Goal: Complete application form

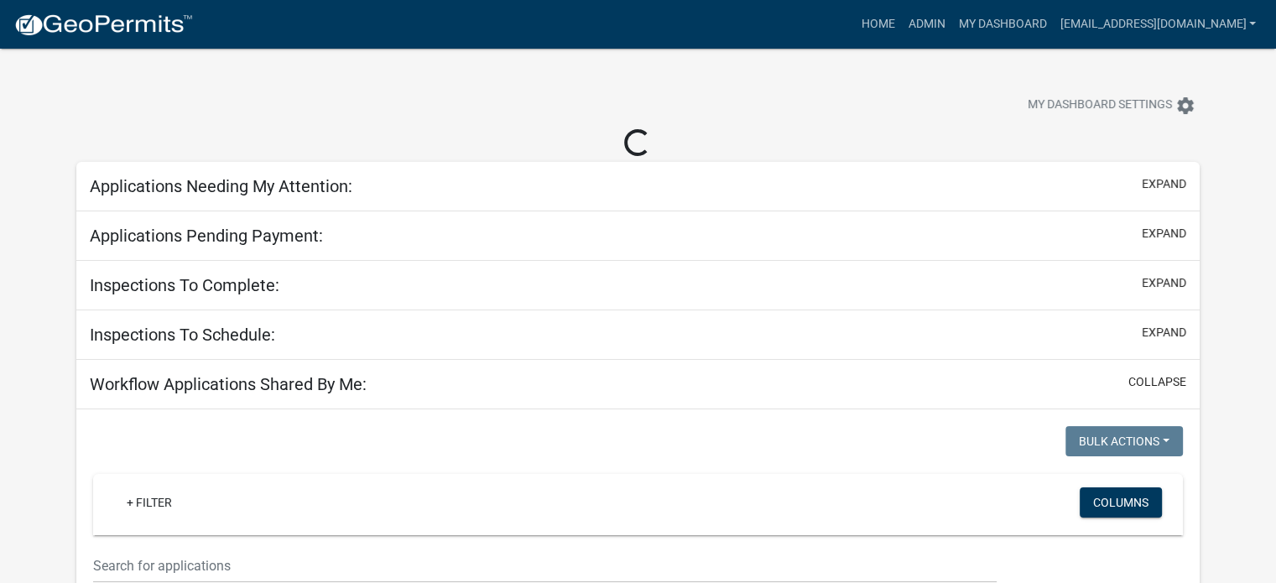
select select "3: 100"
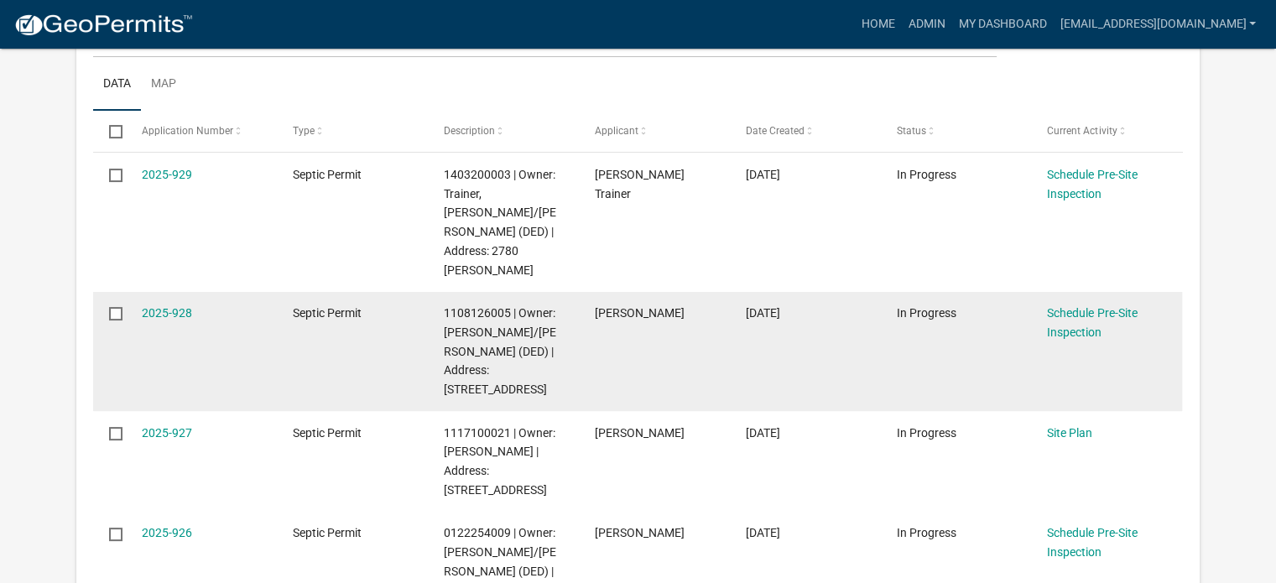
scroll to position [336, 0]
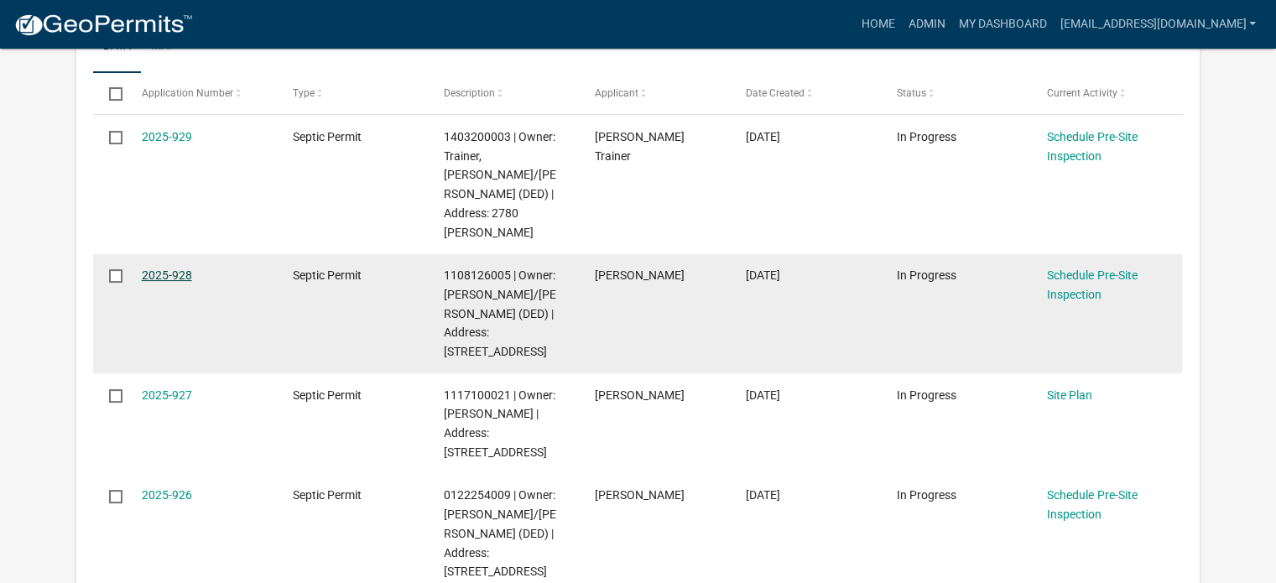
click at [164, 268] on link "2025-928" at bounding box center [167, 274] width 50 height 13
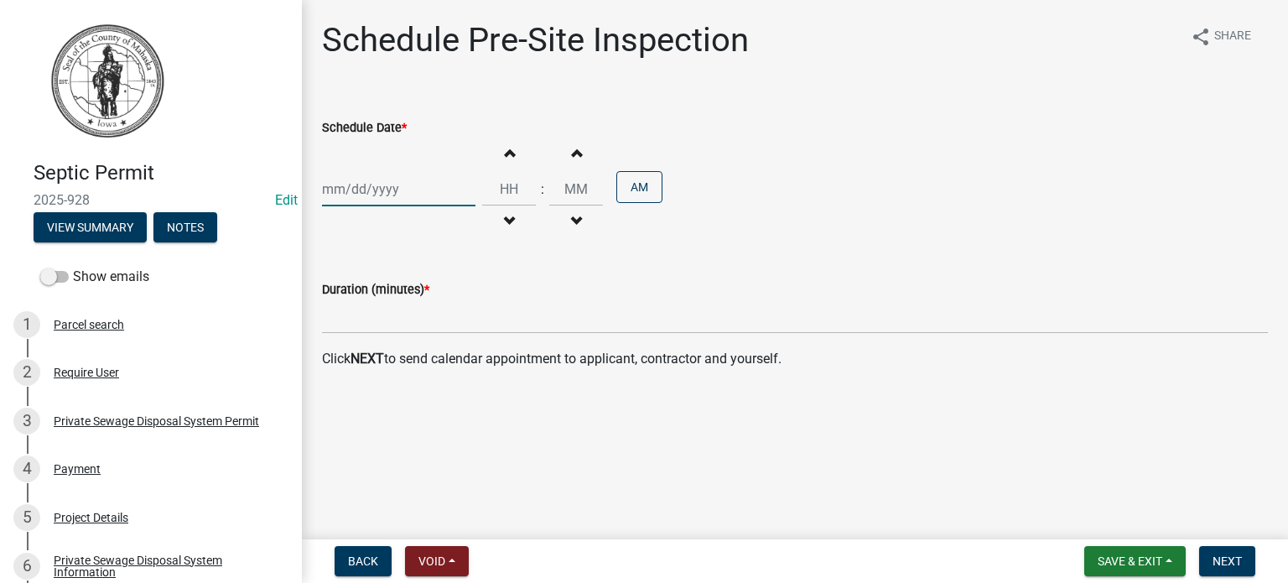
click at [359, 190] on div at bounding box center [399, 189] width 154 height 34
select select "9"
select select "2025"
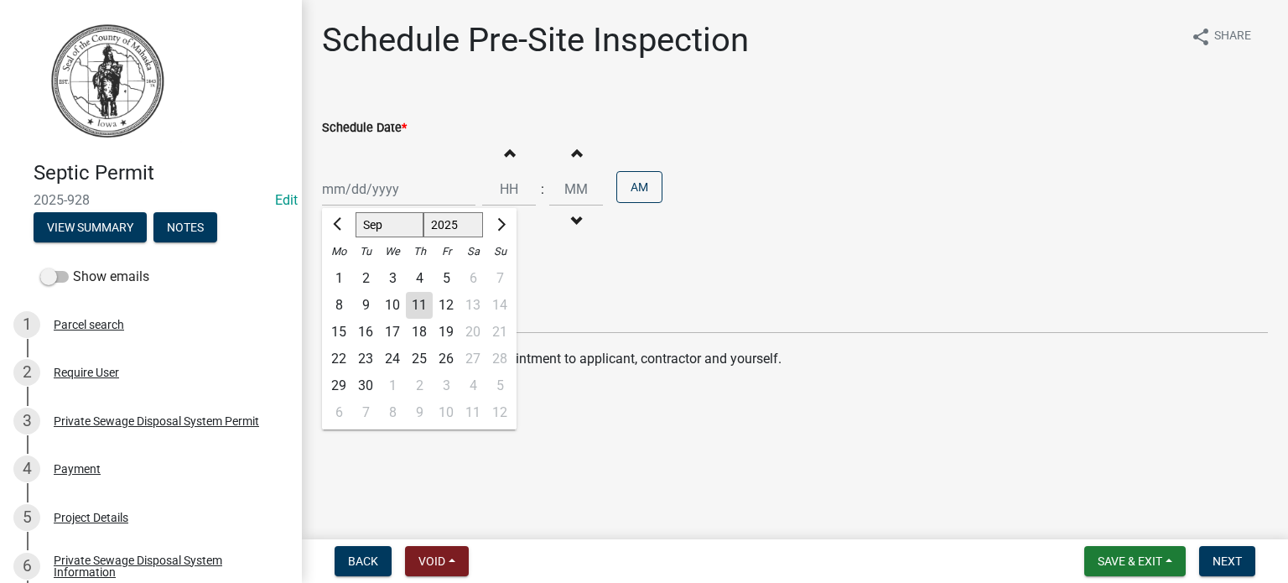
click at [393, 274] on div "3" at bounding box center [392, 278] width 27 height 27
type input "[DATE]"
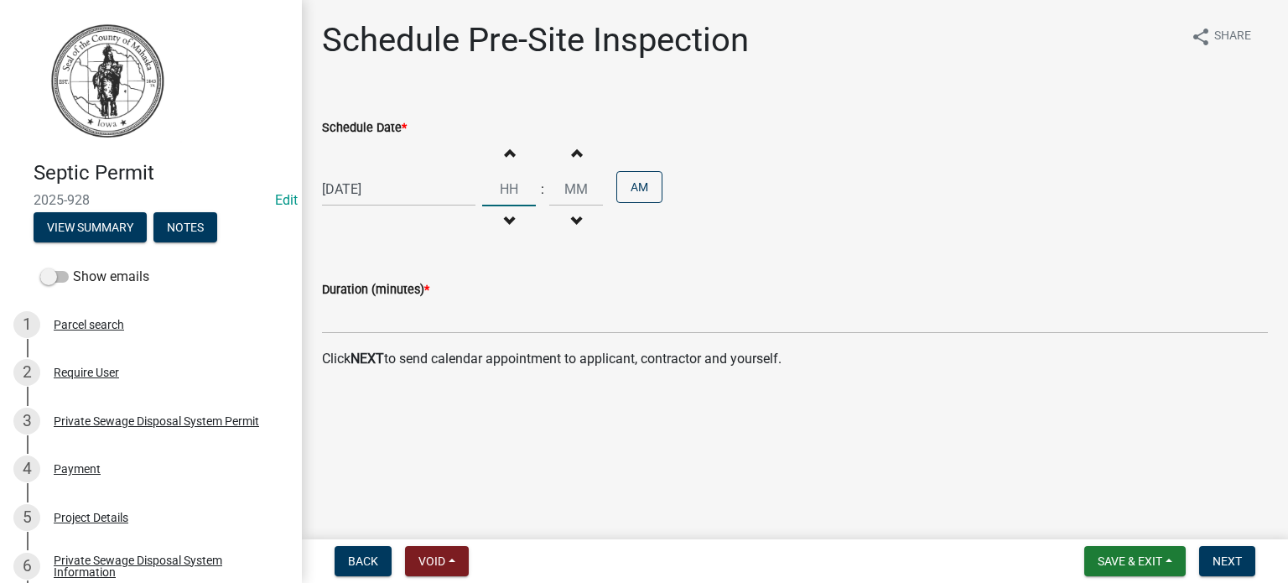
click at [507, 196] on input "Hours" at bounding box center [509, 189] width 54 height 34
type input "12"
click at [558, 188] on input "Minutes" at bounding box center [576, 189] width 54 height 34
type input "00"
click at [617, 190] on button "AM" at bounding box center [640, 187] width 46 height 32
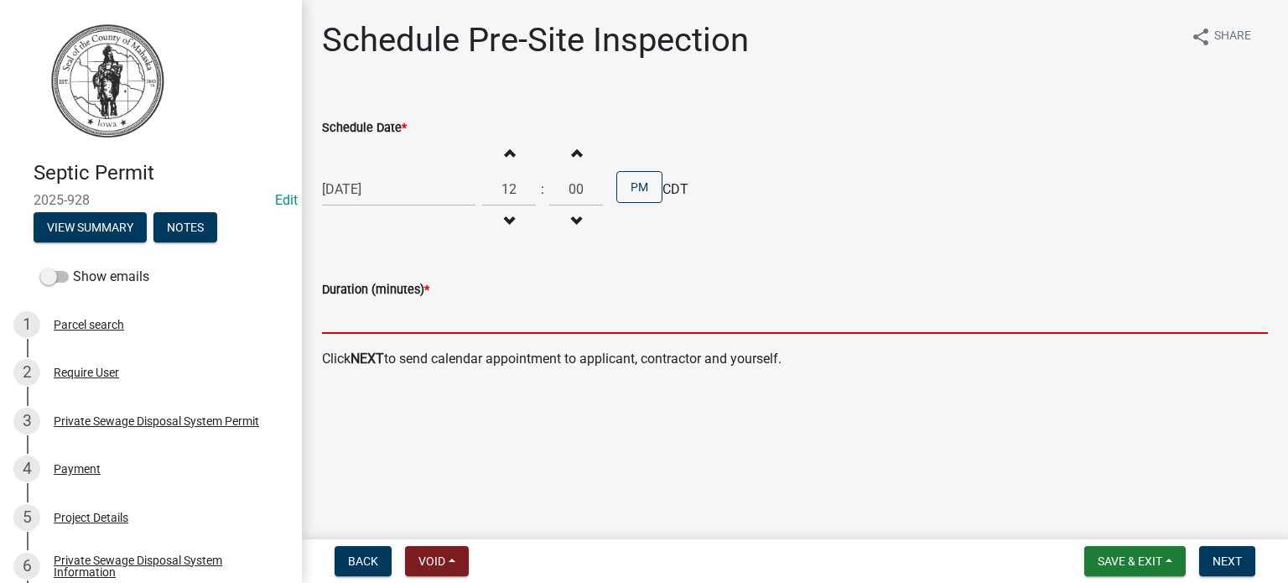
click at [366, 321] on input "text" at bounding box center [795, 316] width 946 height 34
type input "15"
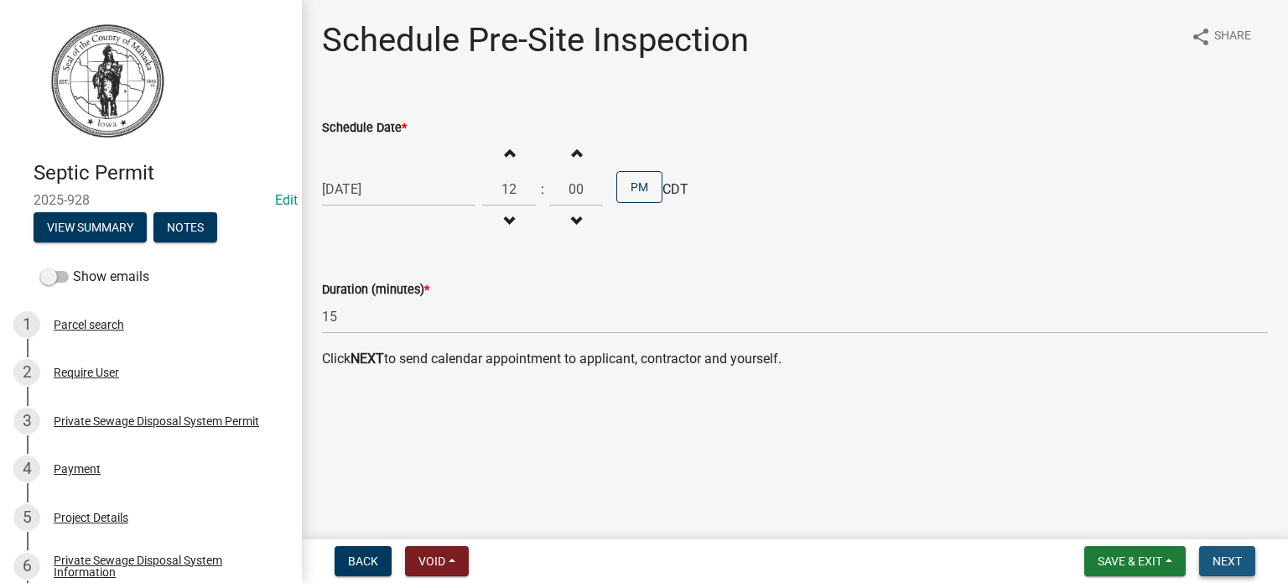
click at [1230, 564] on span "Next" at bounding box center [1227, 560] width 29 height 13
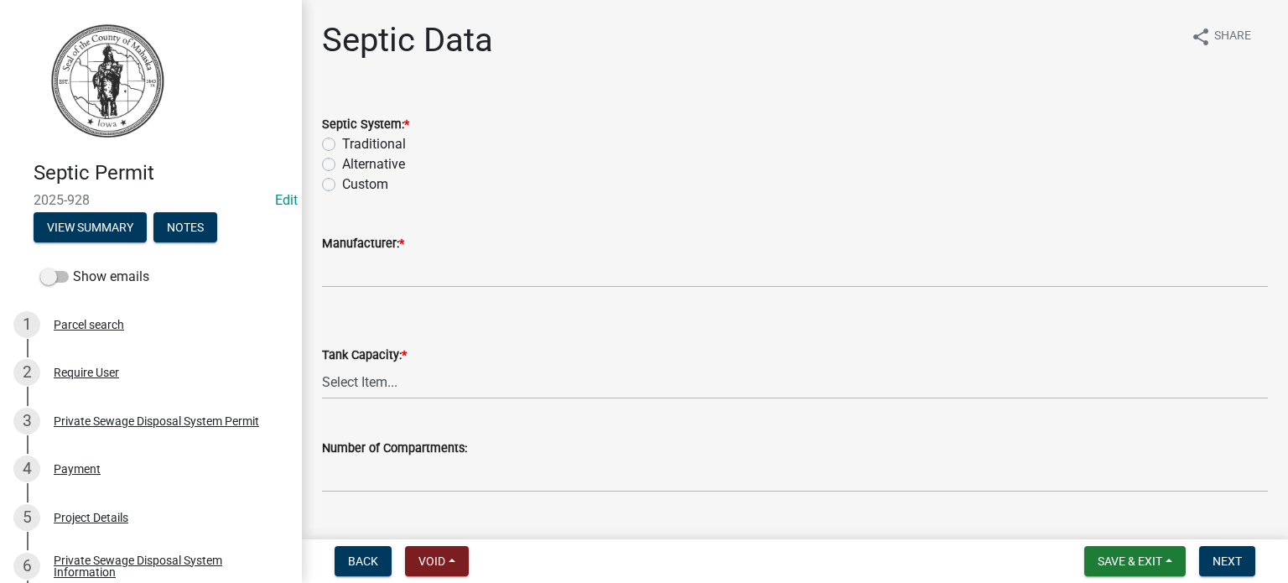
click at [342, 143] on label "Traditional" at bounding box center [374, 144] width 64 height 20
click at [342, 143] on input "Traditional" at bounding box center [347, 139] width 11 height 11
radio input "true"
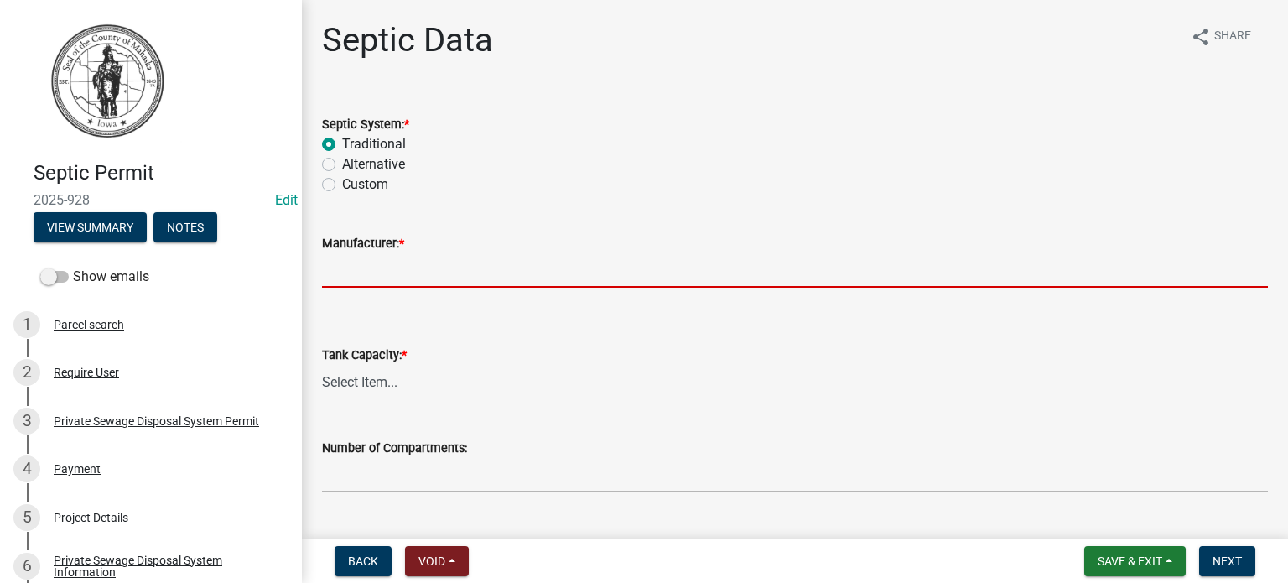
click at [387, 271] on input "Manufacturer: *" at bounding box center [795, 270] width 946 height 34
type input "Liebus"
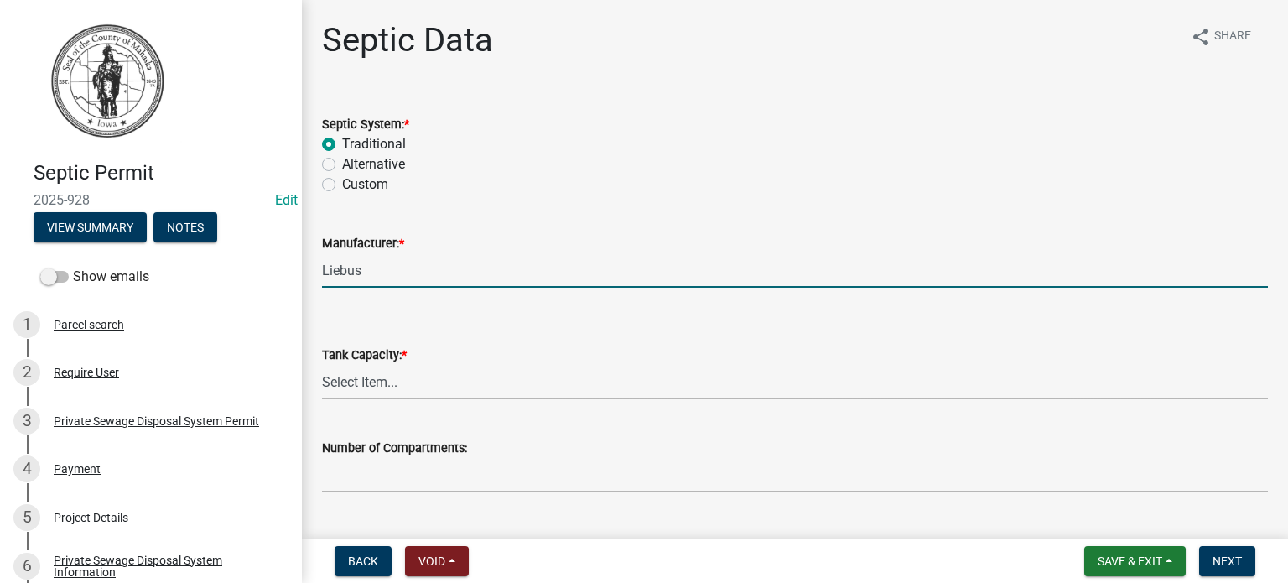
click at [413, 382] on select "Select Item... 500 1000 1250 1500 1750 2000 N/A" at bounding box center [795, 382] width 946 height 34
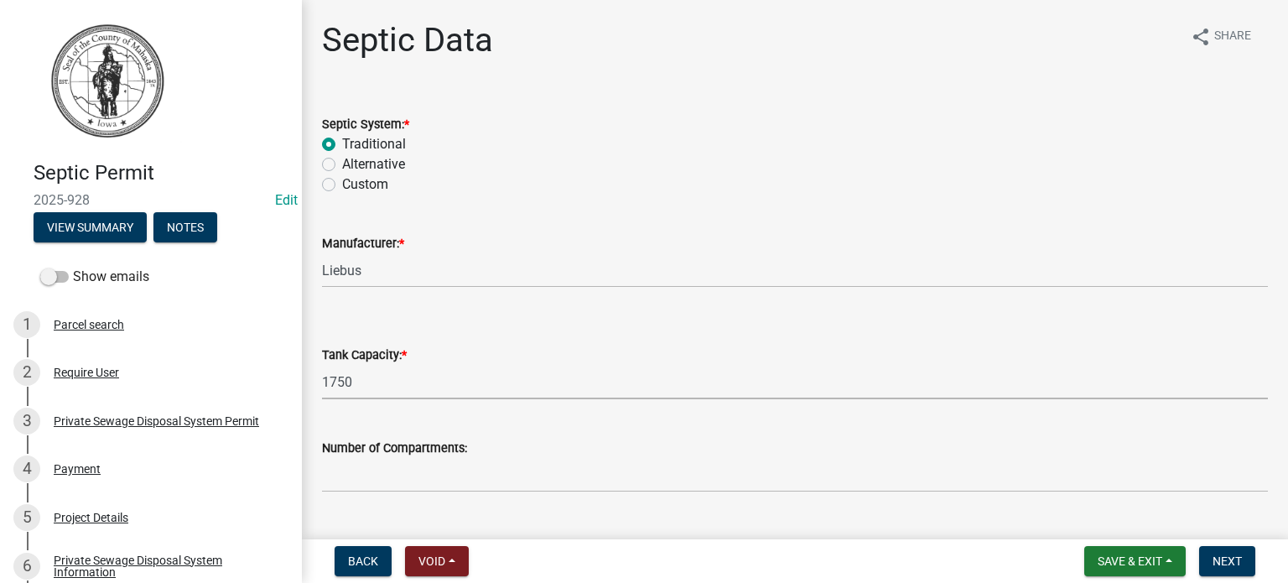
click at [322, 365] on select "Select Item... 500 1000 1250 1500 1750 2000 N/A" at bounding box center [795, 382] width 946 height 34
select select "97ceb1d6-0b14-441d-979d-028ef857ac58"
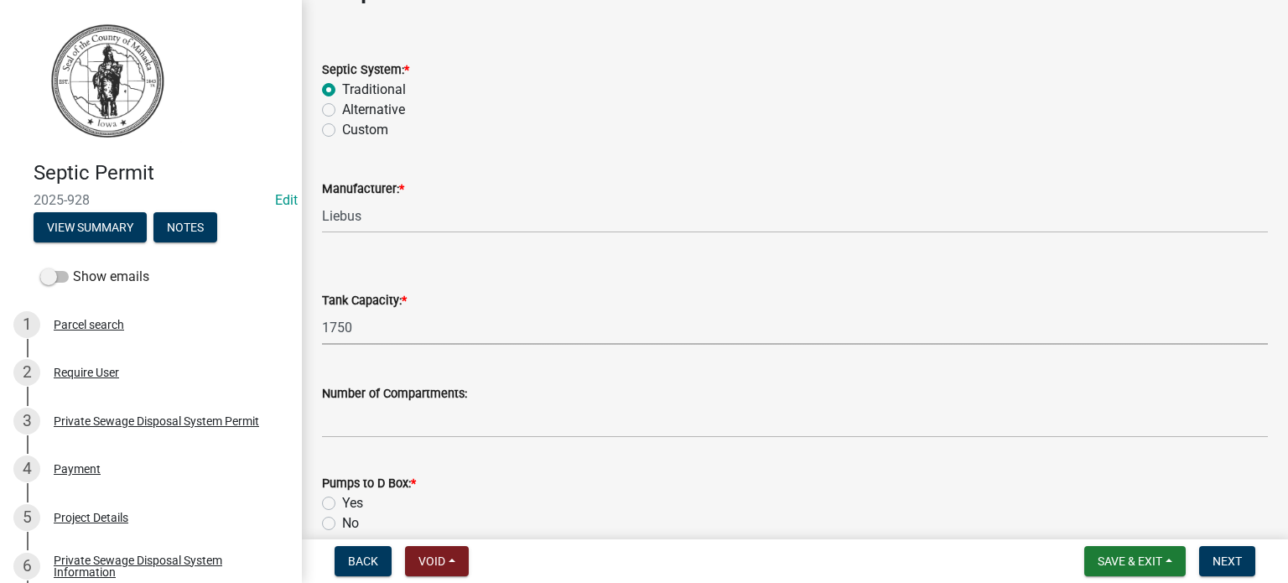
scroll to position [84, 0]
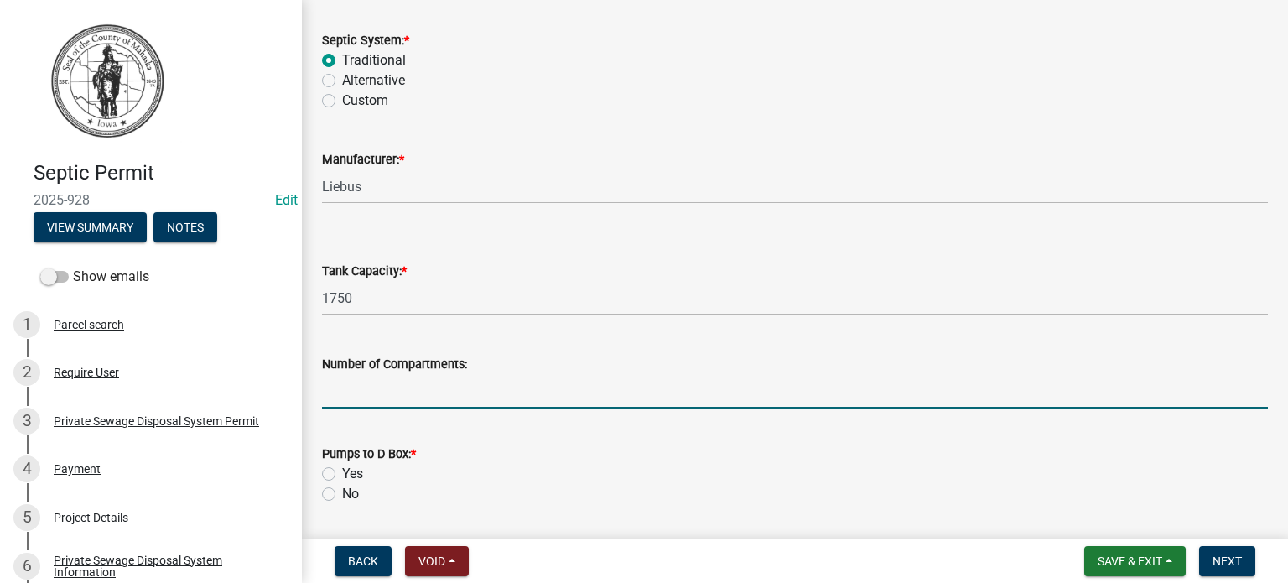
click at [393, 391] on input "text" at bounding box center [795, 391] width 946 height 34
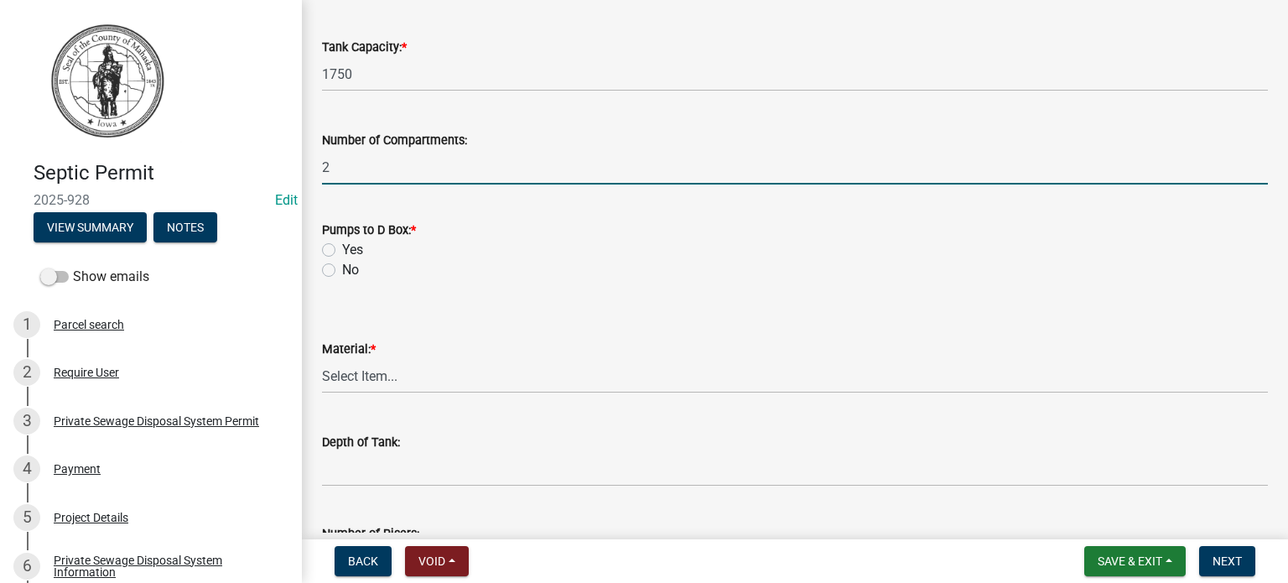
scroll to position [336, 0]
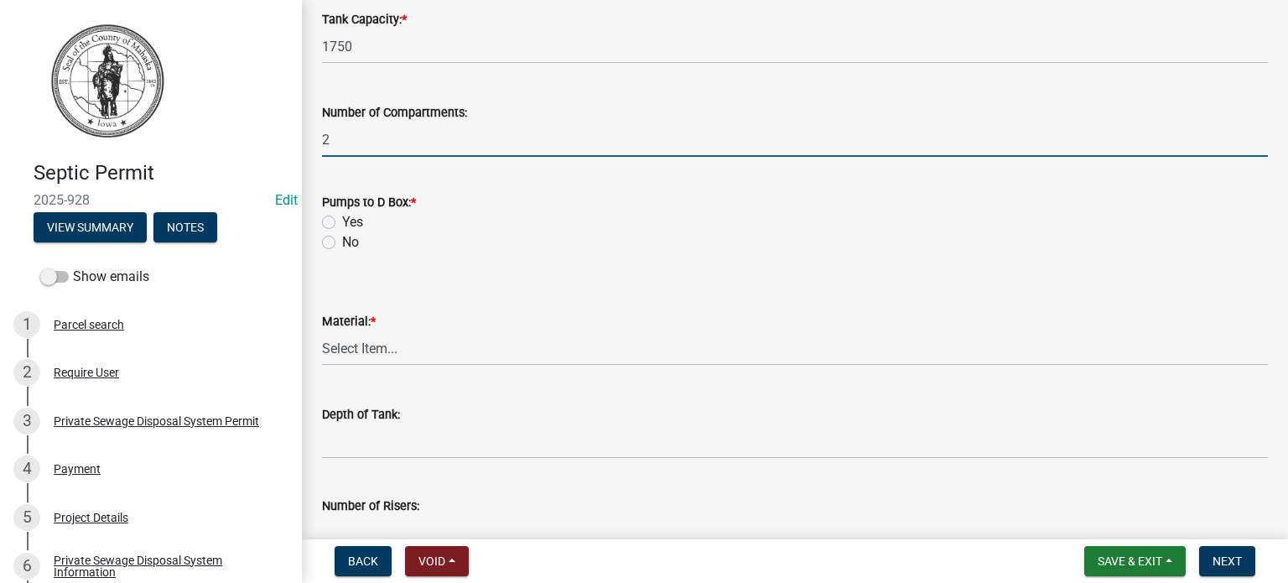
type input "2"
click at [342, 242] on label "No" at bounding box center [350, 242] width 17 height 20
click at [342, 242] on input "No" at bounding box center [347, 237] width 11 height 11
radio input "true"
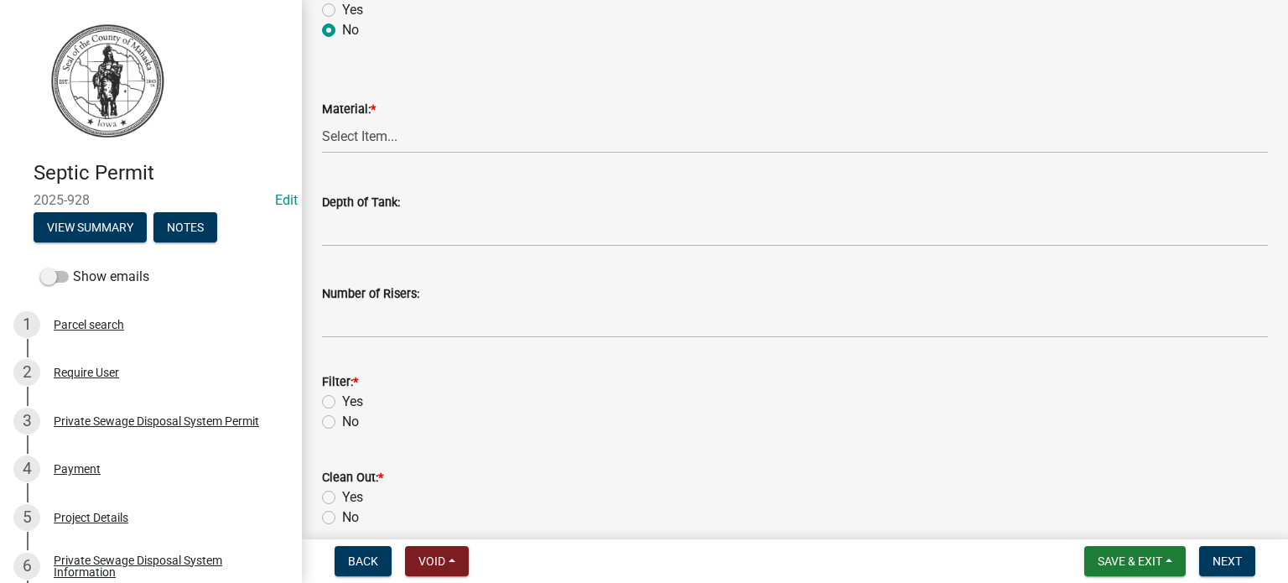
scroll to position [587, 0]
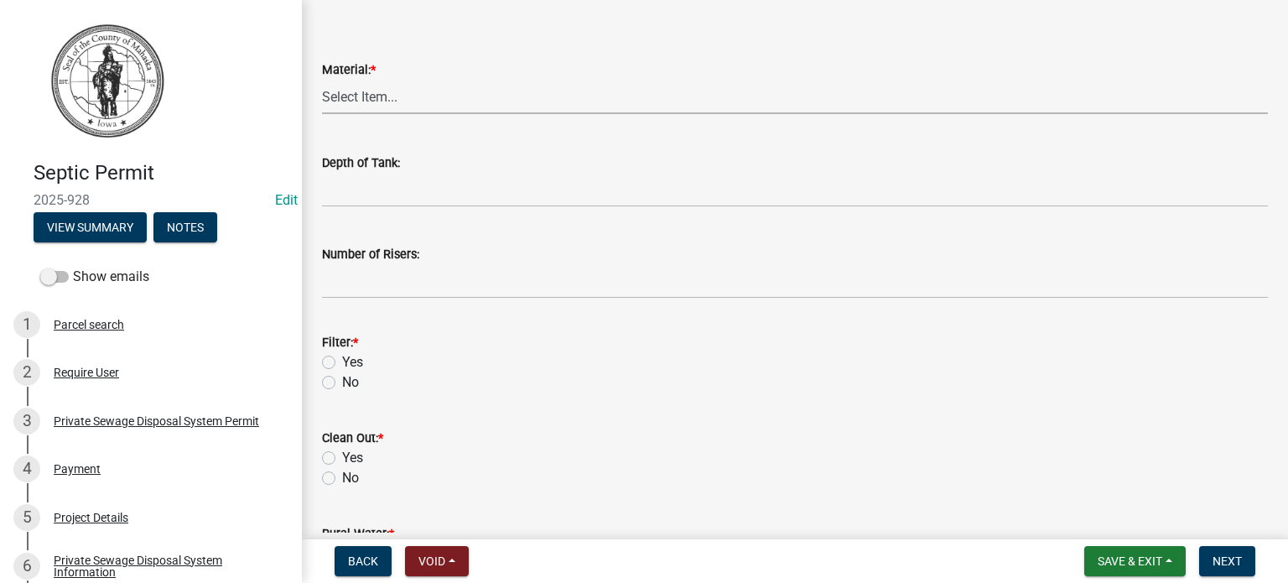
click at [388, 102] on select "Select Item... Concrete Plastic Fiberglass N/A" at bounding box center [795, 97] width 946 height 34
click at [322, 80] on select "Select Item... Concrete Plastic Fiberglass N/A" at bounding box center [795, 97] width 946 height 34
select select "b56fbb1c-71e3-4093-a4f3-20b351ae0f90"
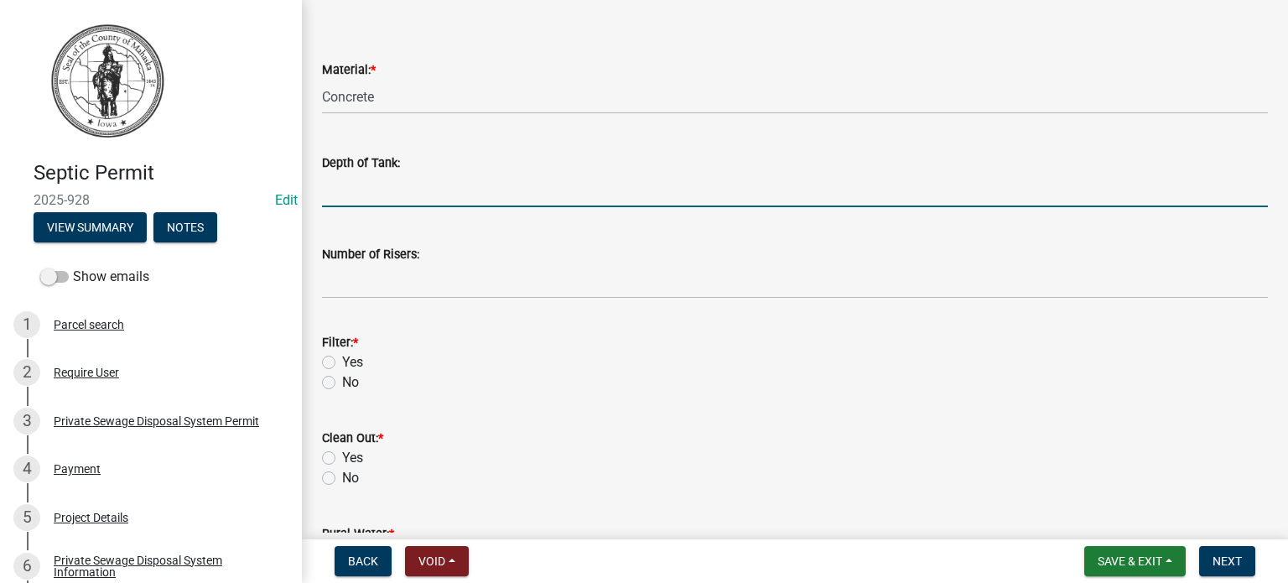
click at [385, 197] on input "Depth of Tank:" at bounding box center [795, 190] width 946 height 34
type input "6'"
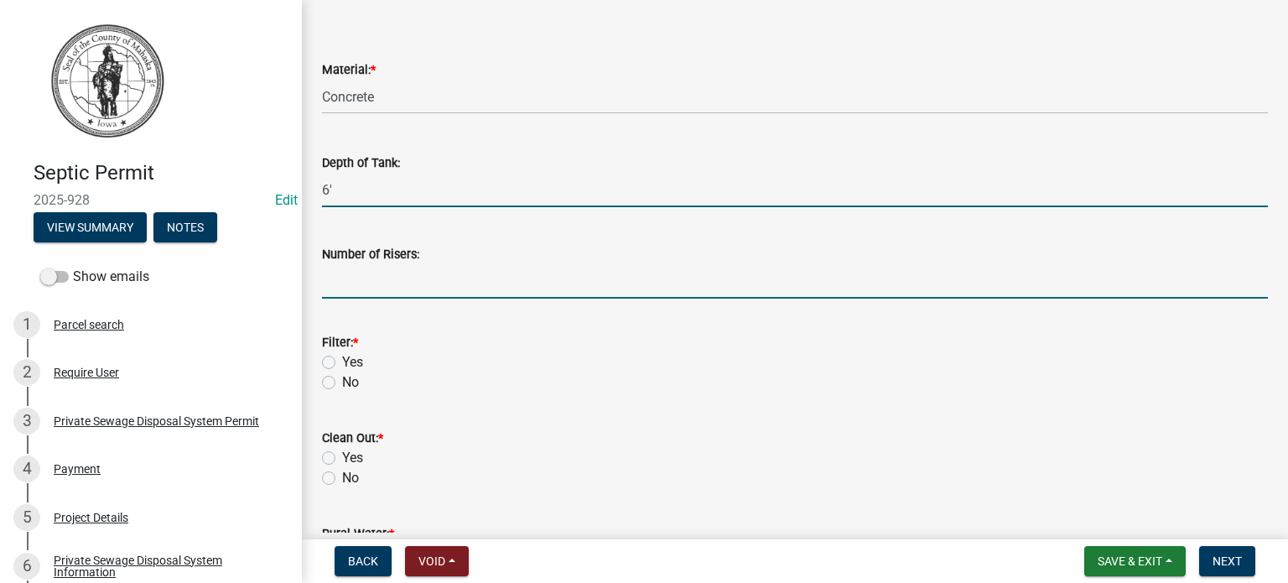
click at [346, 279] on input "Number of Risers:" at bounding box center [795, 281] width 946 height 34
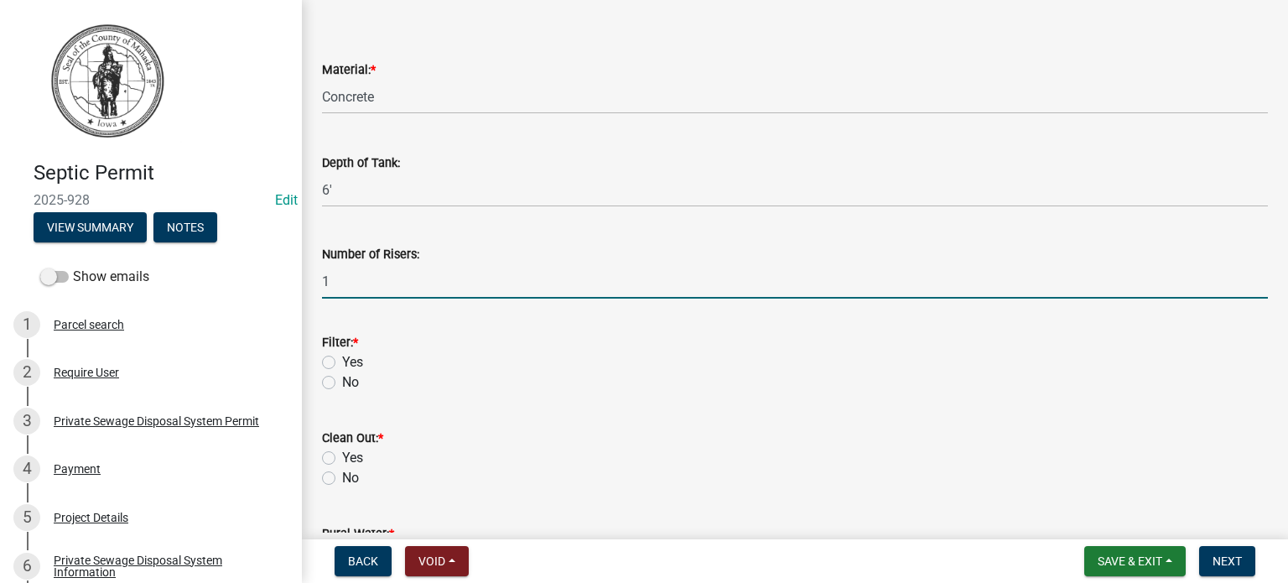
type input "1 - 12" riser"
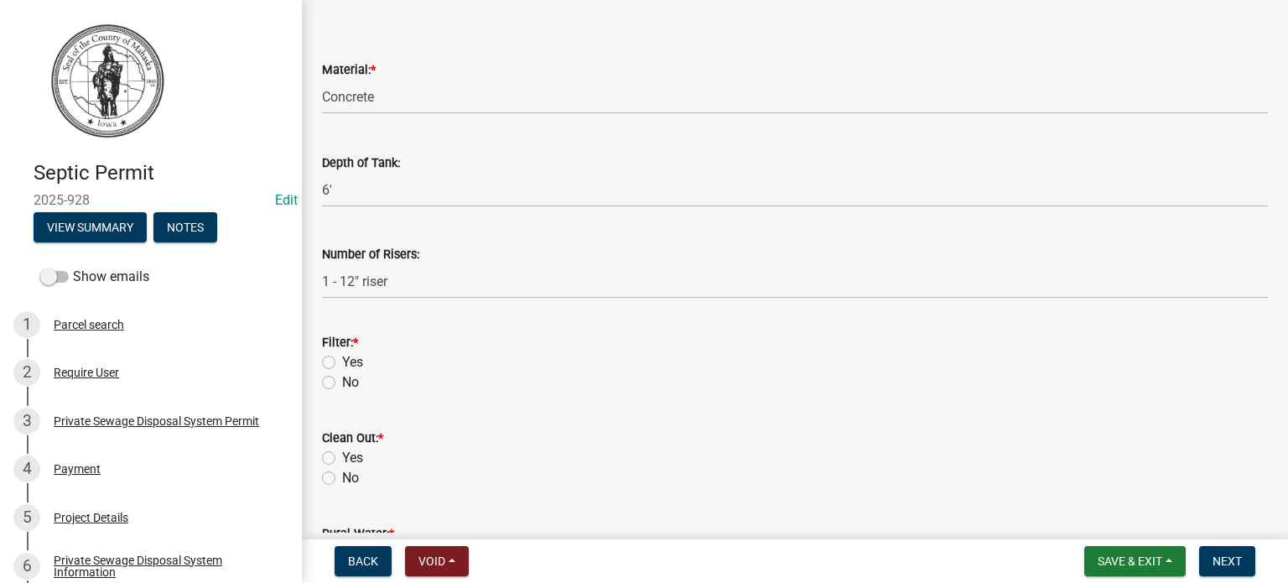
click at [342, 361] on label "Yes" at bounding box center [352, 362] width 21 height 20
click at [342, 361] on input "Yes" at bounding box center [347, 357] width 11 height 11
radio input "true"
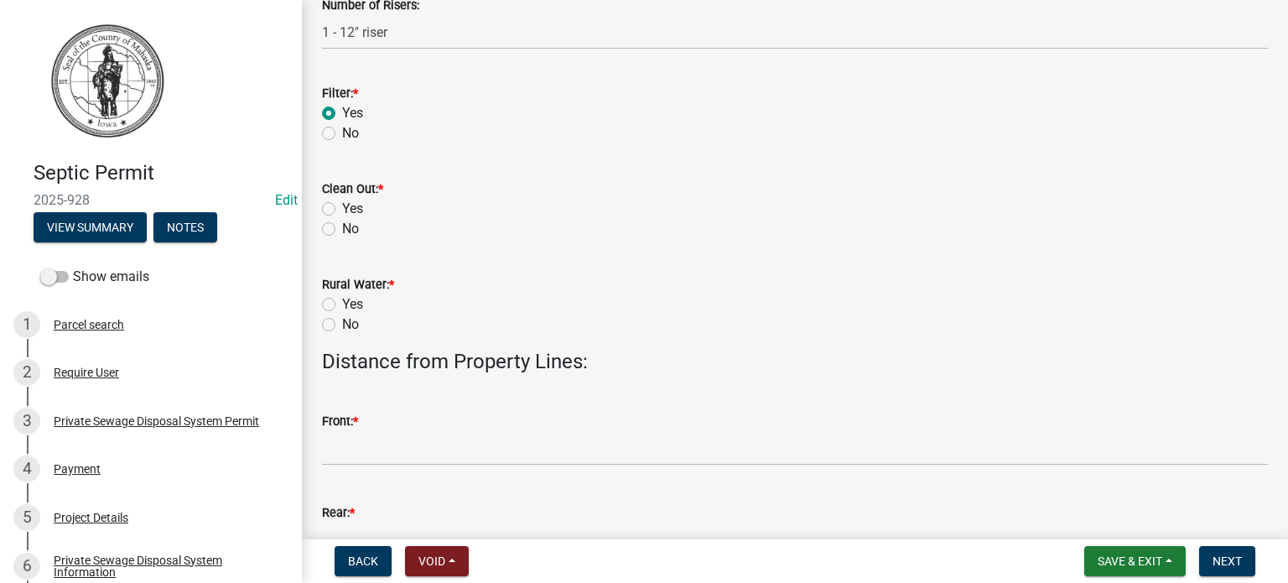
scroll to position [839, 0]
click at [342, 206] on label "Yes" at bounding box center [352, 206] width 21 height 20
click at [342, 206] on input "Yes" at bounding box center [347, 201] width 11 height 11
radio input "true"
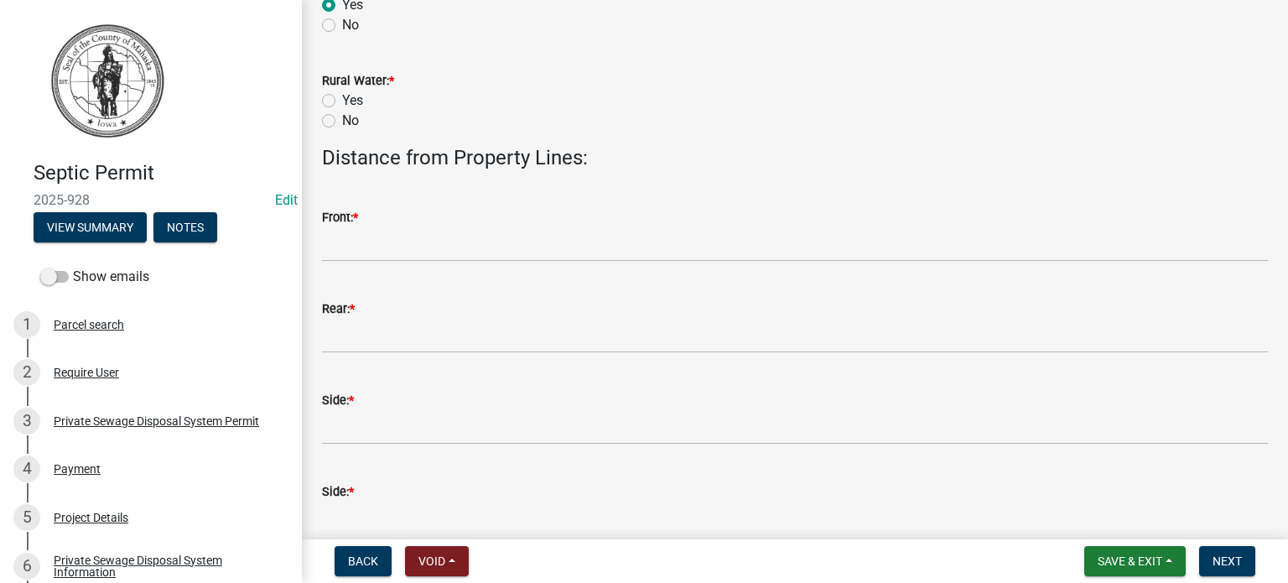
scroll to position [1090, 0]
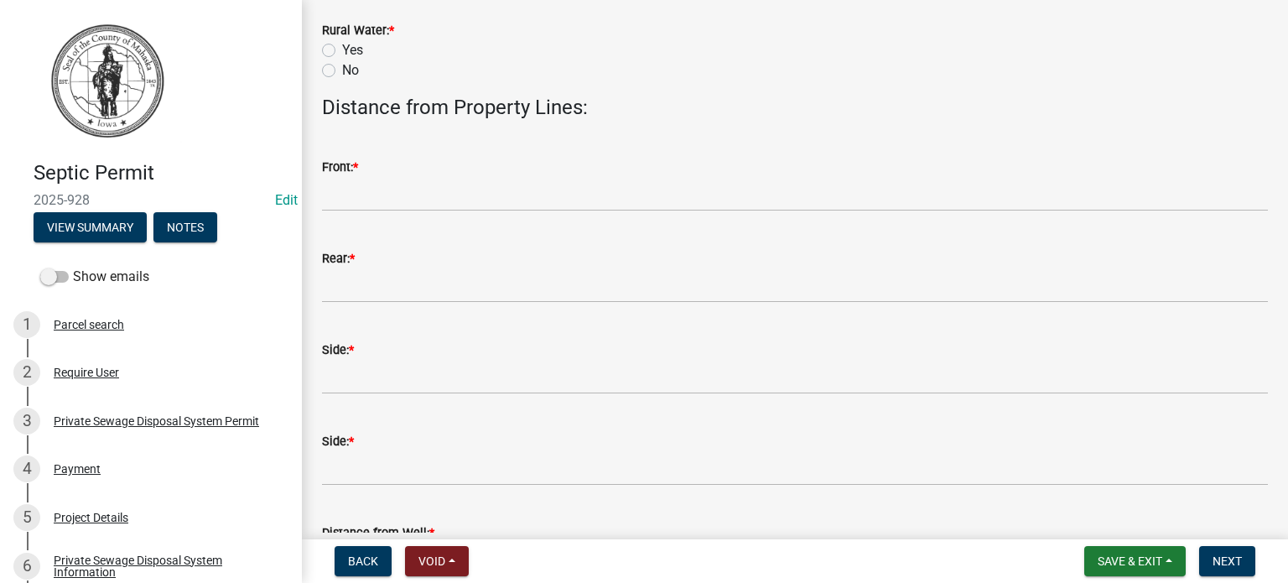
click at [342, 54] on label "Yes" at bounding box center [352, 50] width 21 height 20
click at [342, 51] on input "Yes" at bounding box center [347, 45] width 11 height 11
radio input "true"
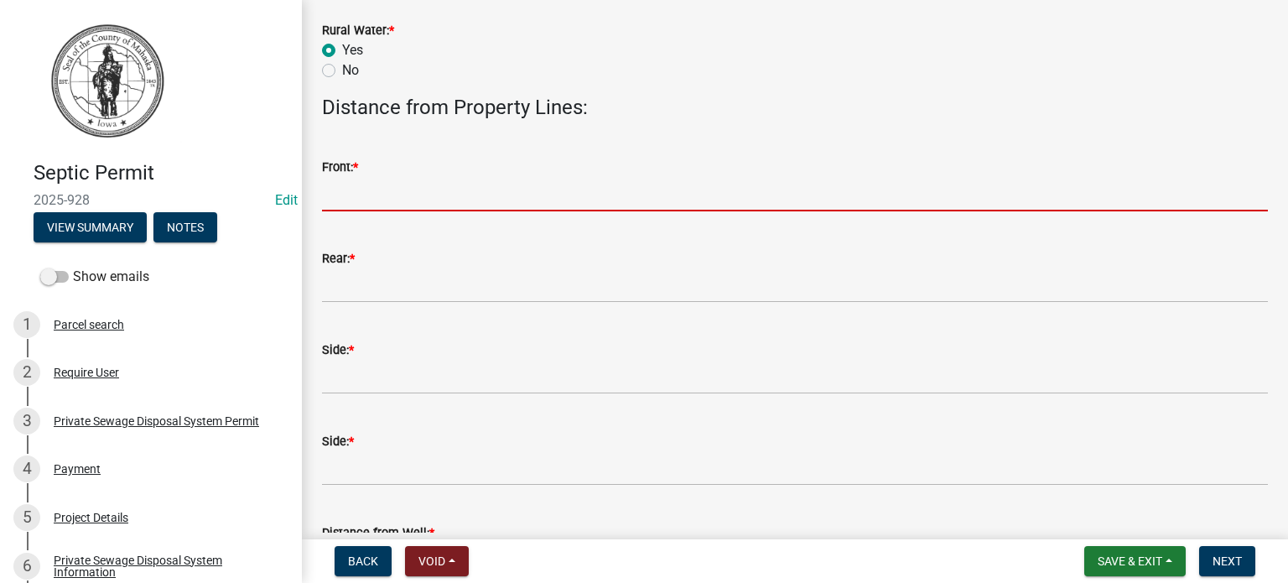
click at [374, 195] on input "Front: *" at bounding box center [795, 194] width 946 height 34
type input "N/A"
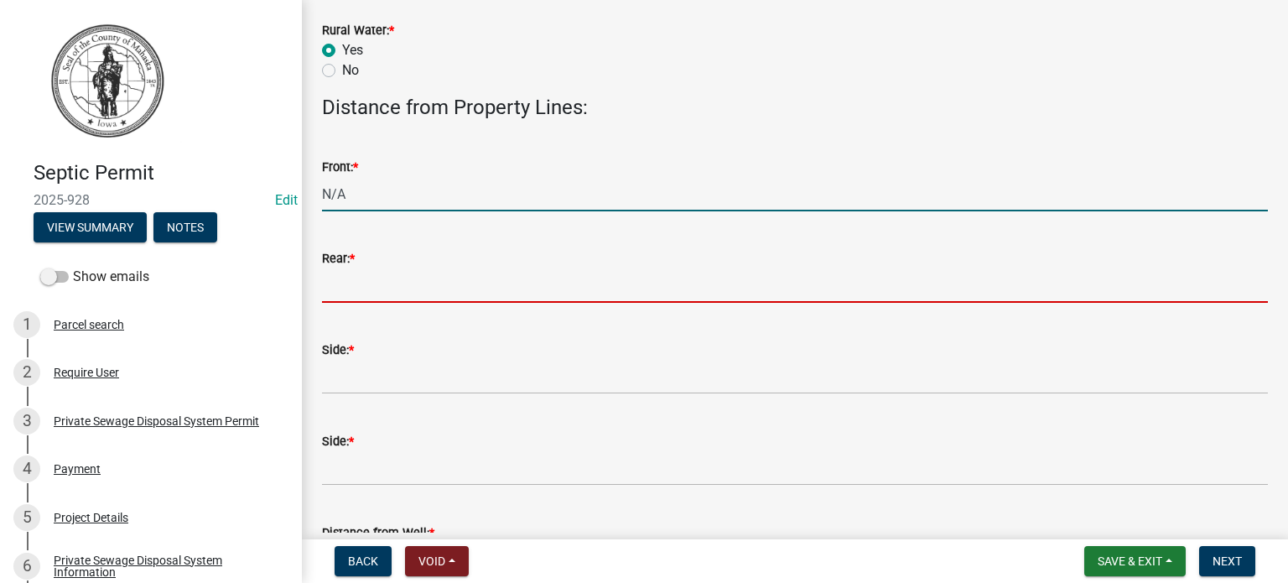
click at [415, 286] on input "Rear: *" at bounding box center [795, 285] width 946 height 34
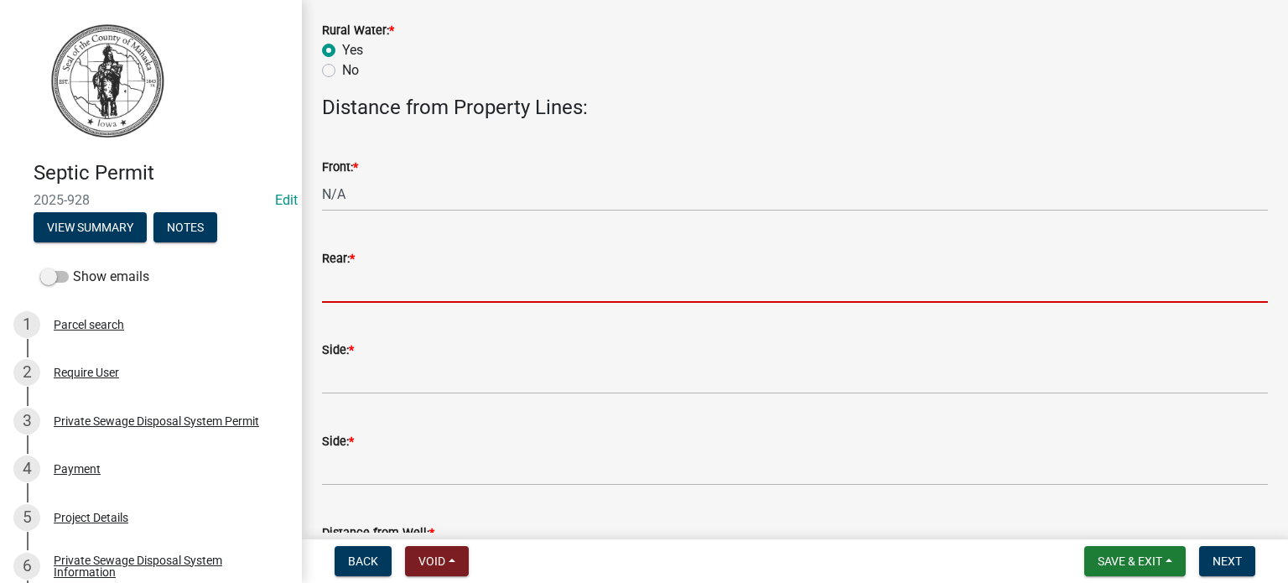
type input "N/A"
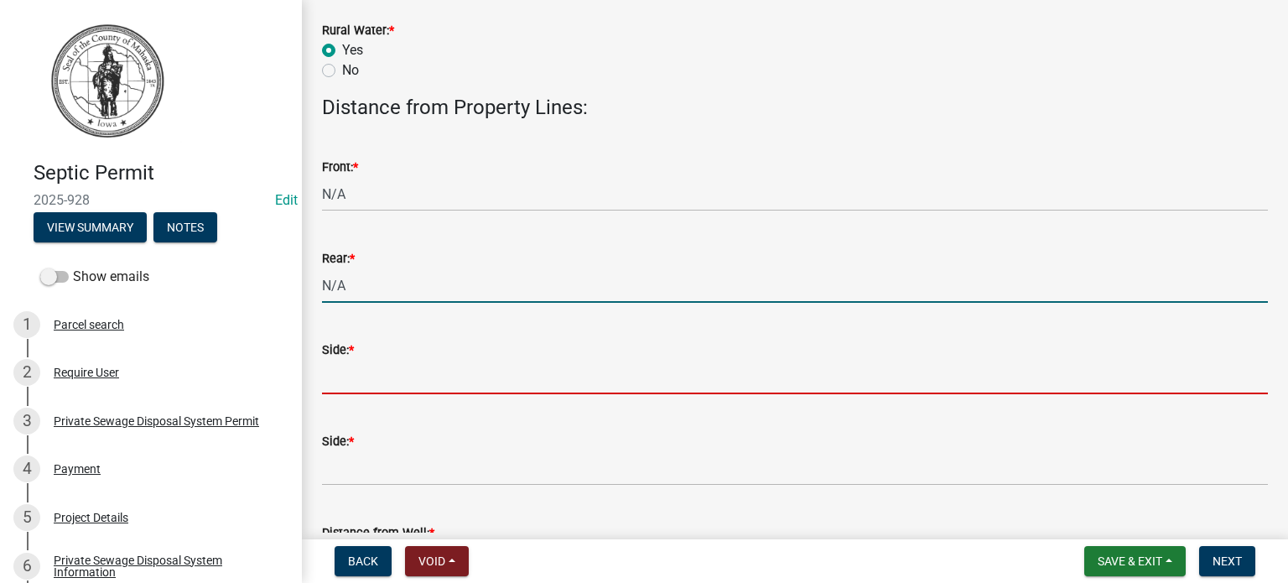
click at [418, 368] on input "Side: *" at bounding box center [795, 377] width 946 height 34
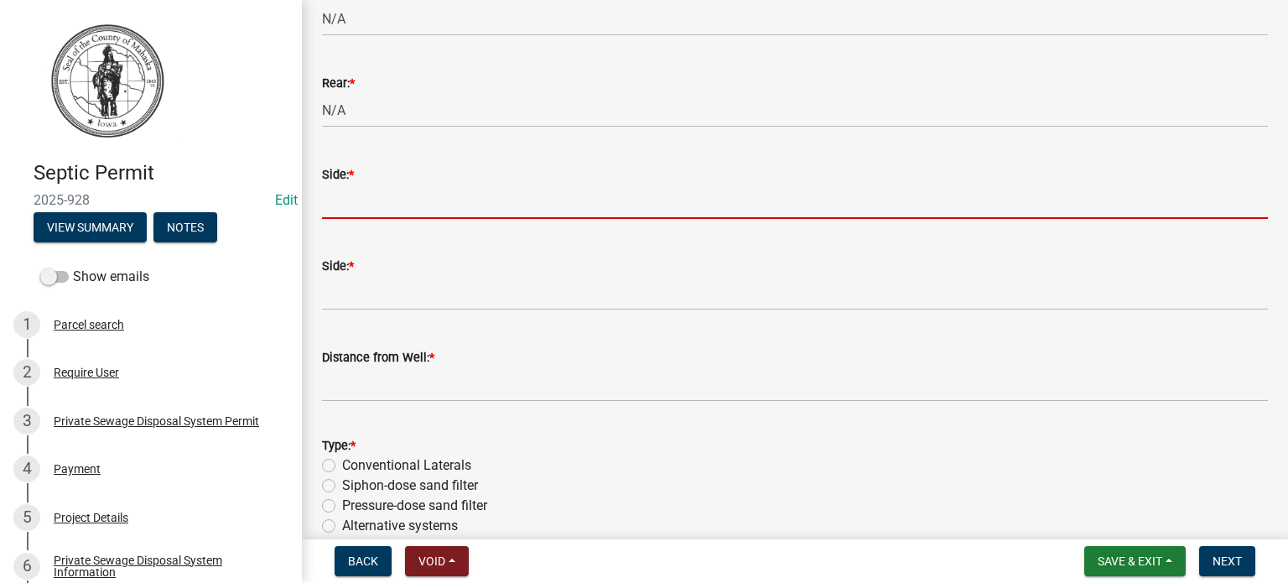
scroll to position [1342, 0]
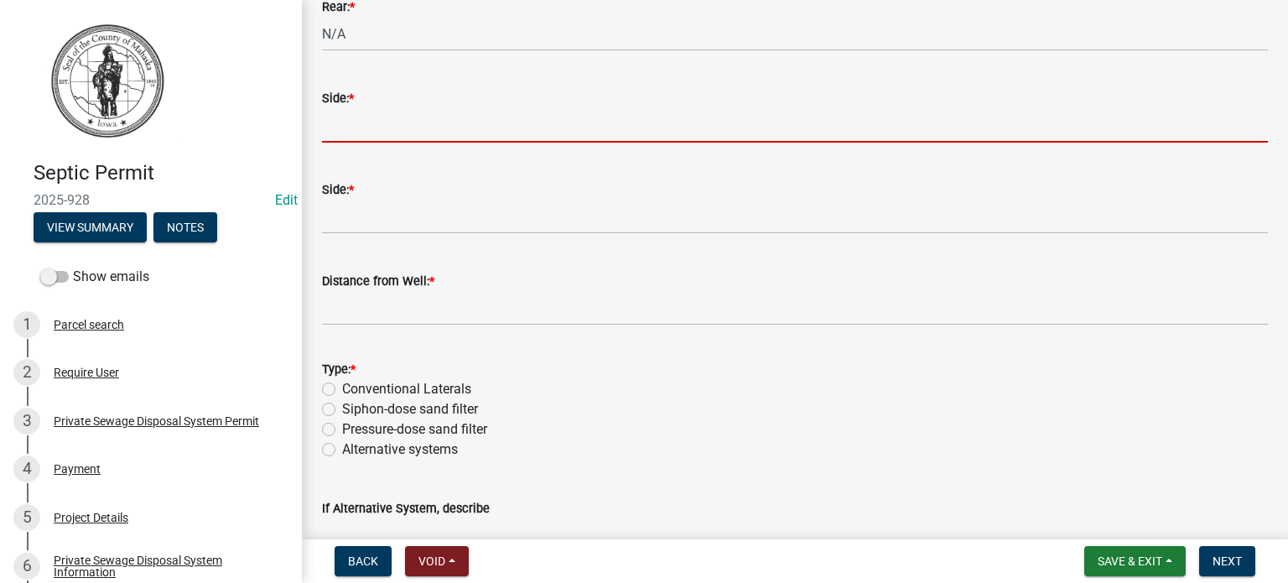
type input "N/A"
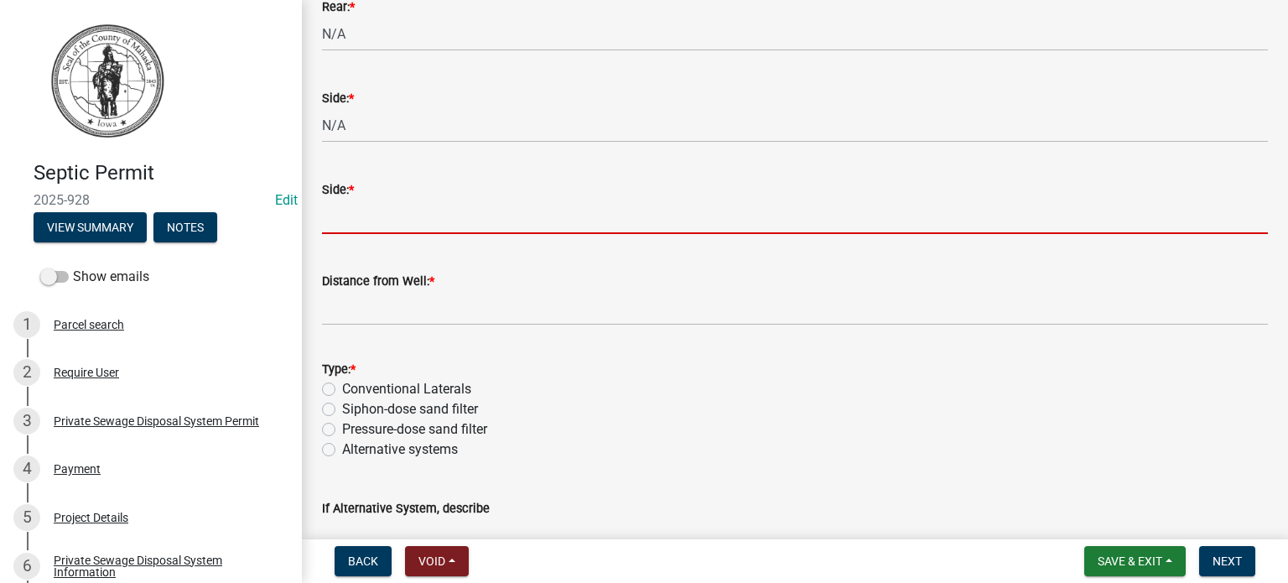
click at [436, 214] on input "Side: *" at bounding box center [795, 217] width 946 height 34
type input "N/A"
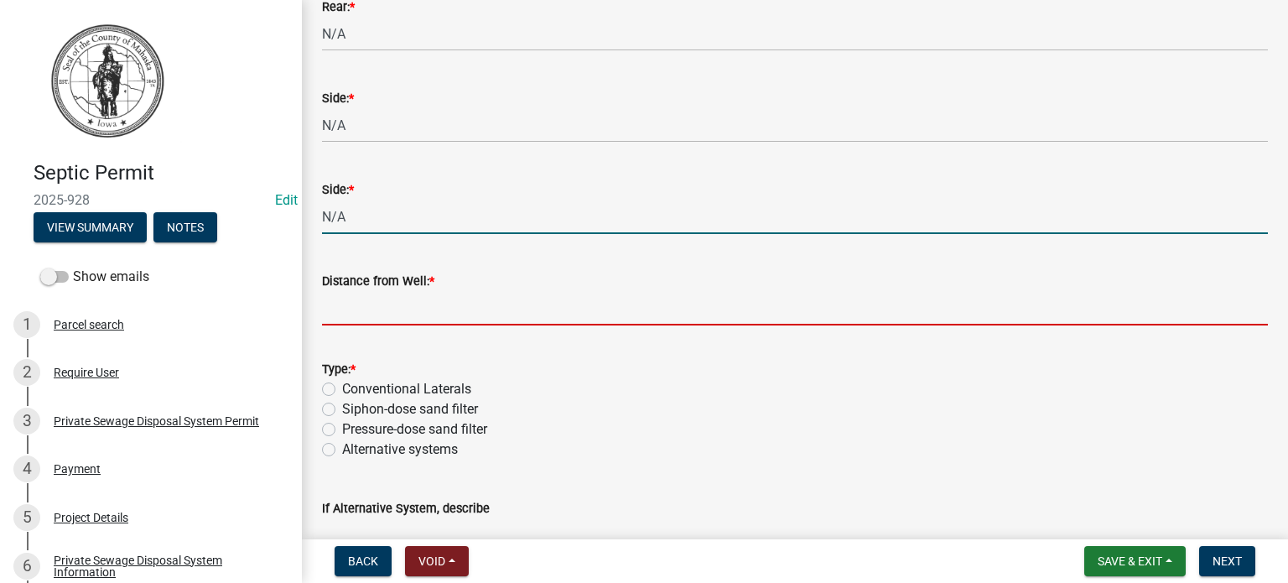
click at [416, 311] on input "Distance from Well: *" at bounding box center [795, 308] width 946 height 34
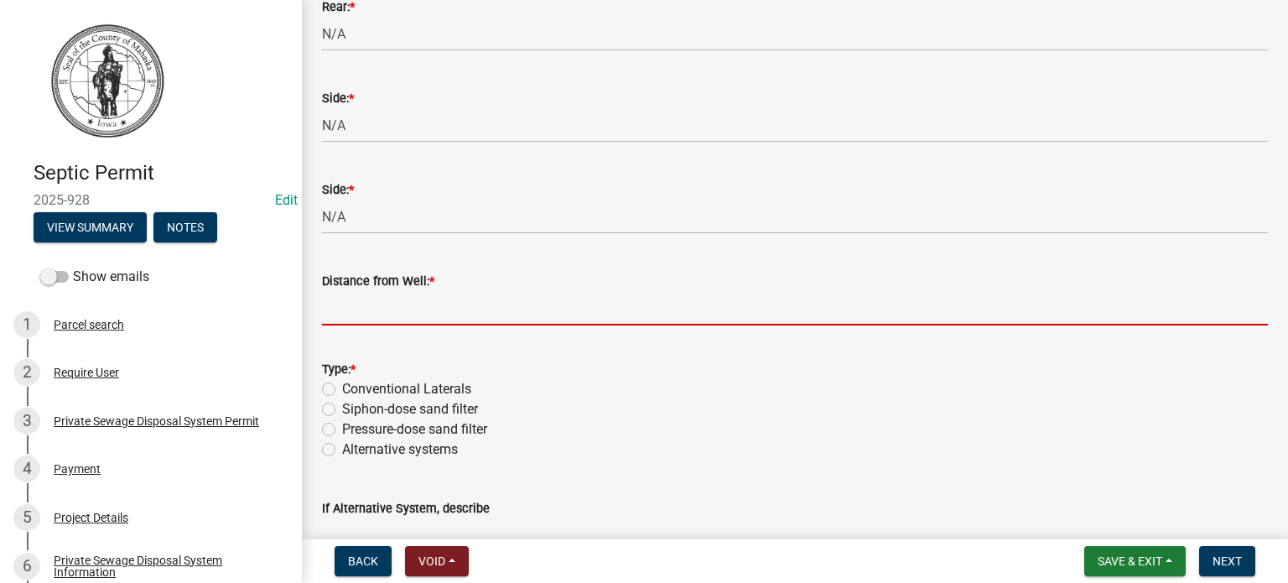
type input "N/A"
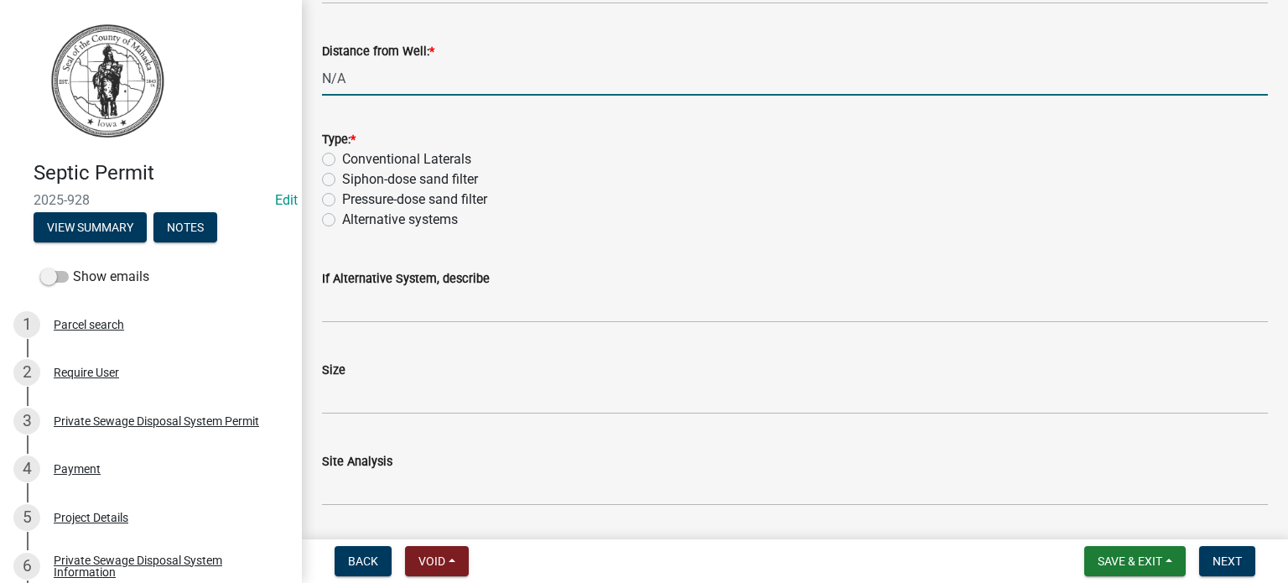
scroll to position [1594, 0]
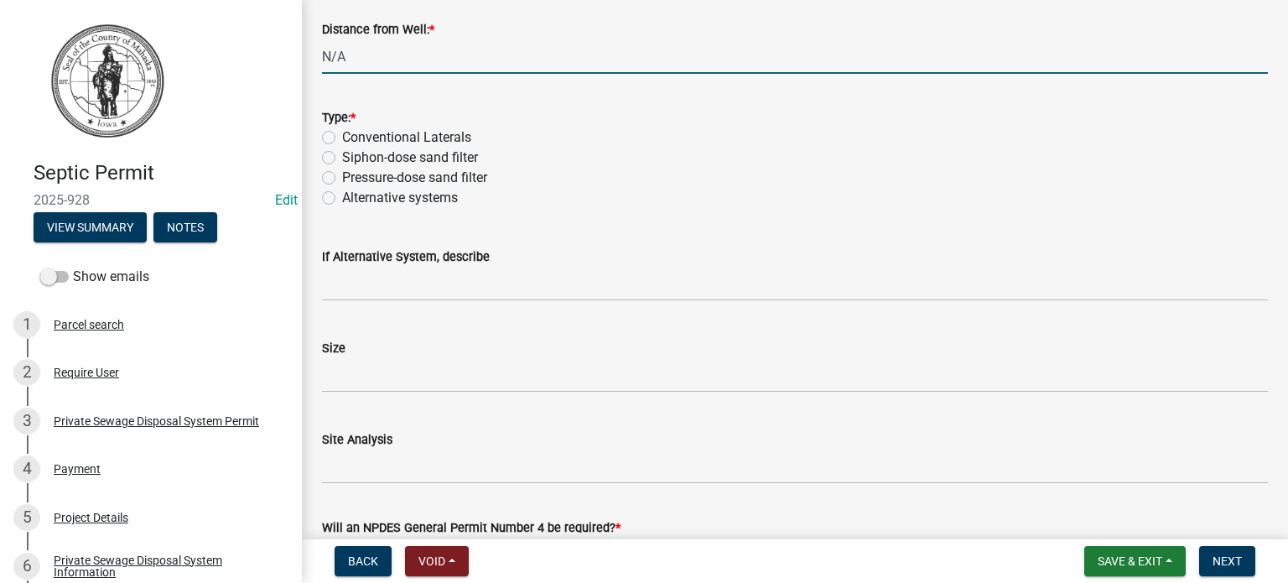
click at [342, 154] on label "Siphon-dose sand filter" at bounding box center [410, 158] width 136 height 20
click at [342, 154] on input "Siphon-dose sand filter" at bounding box center [347, 153] width 11 height 11
radio input "true"
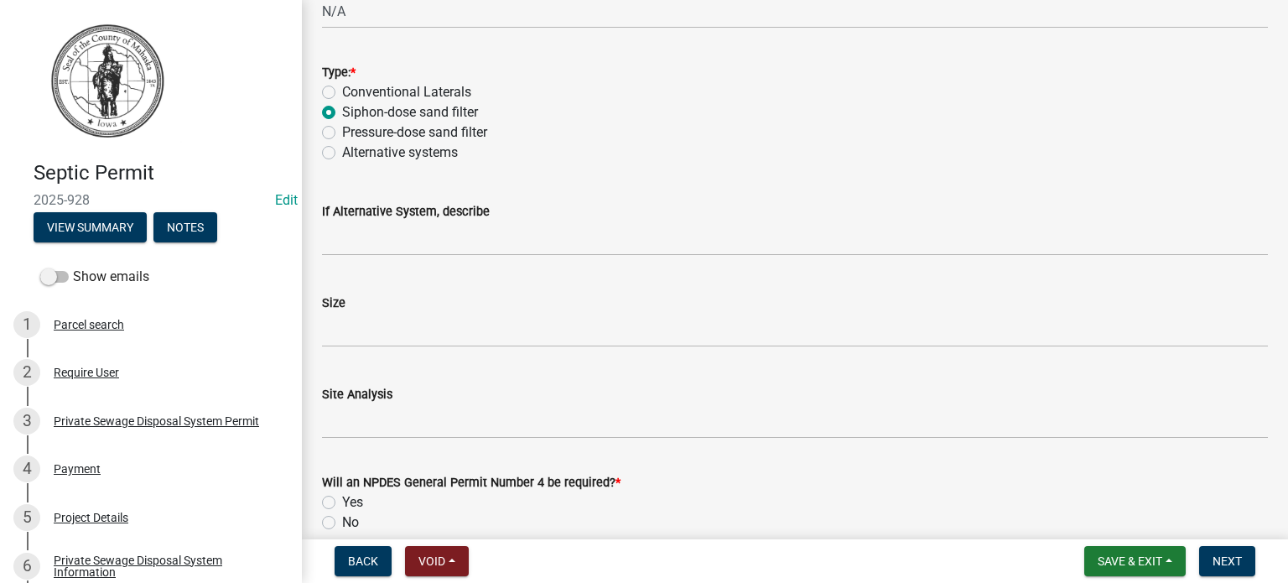
scroll to position [1678, 0]
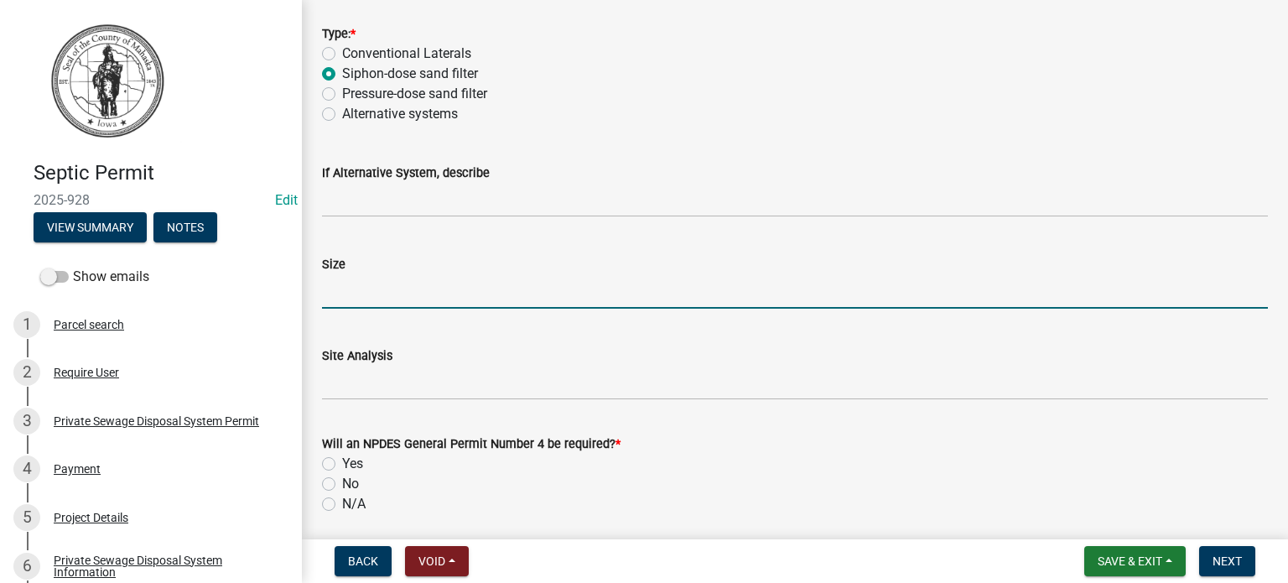
click at [356, 292] on input "Size" at bounding box center [795, 291] width 946 height 34
type input "15x60"
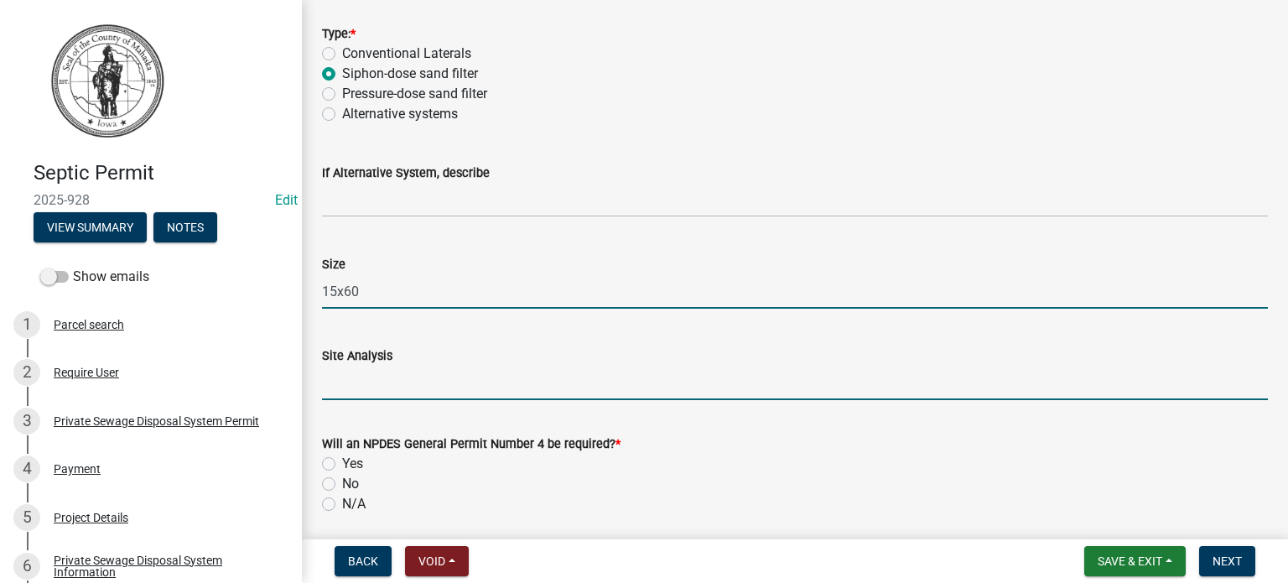
click at [448, 388] on input "Site Analysis" at bounding box center [795, 383] width 946 height 34
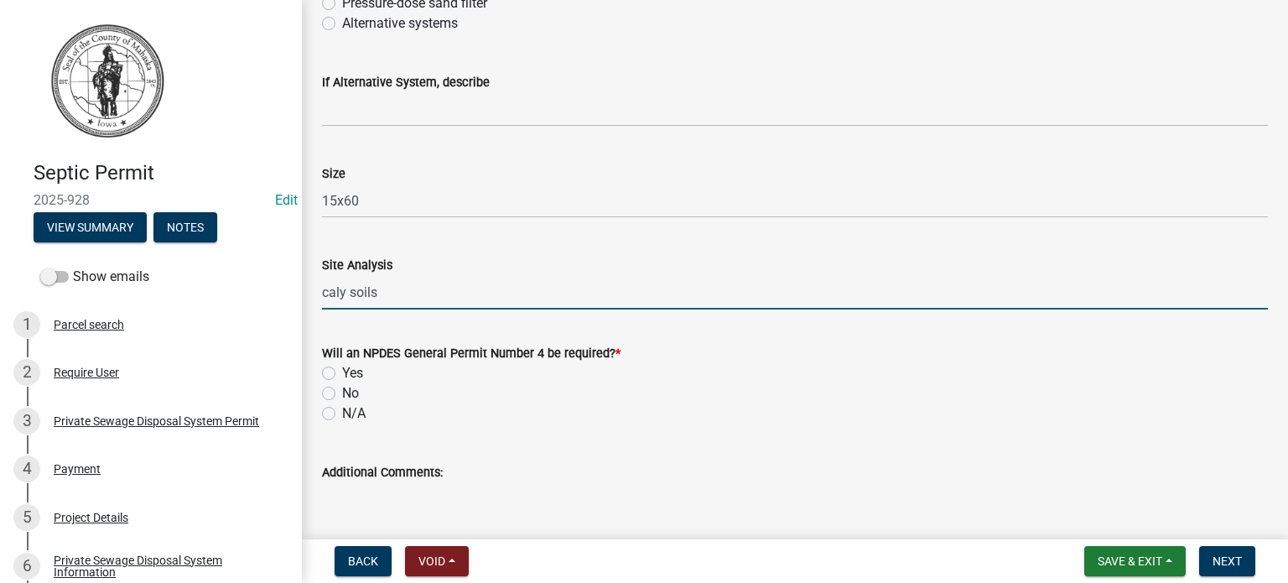
scroll to position [2013, 0]
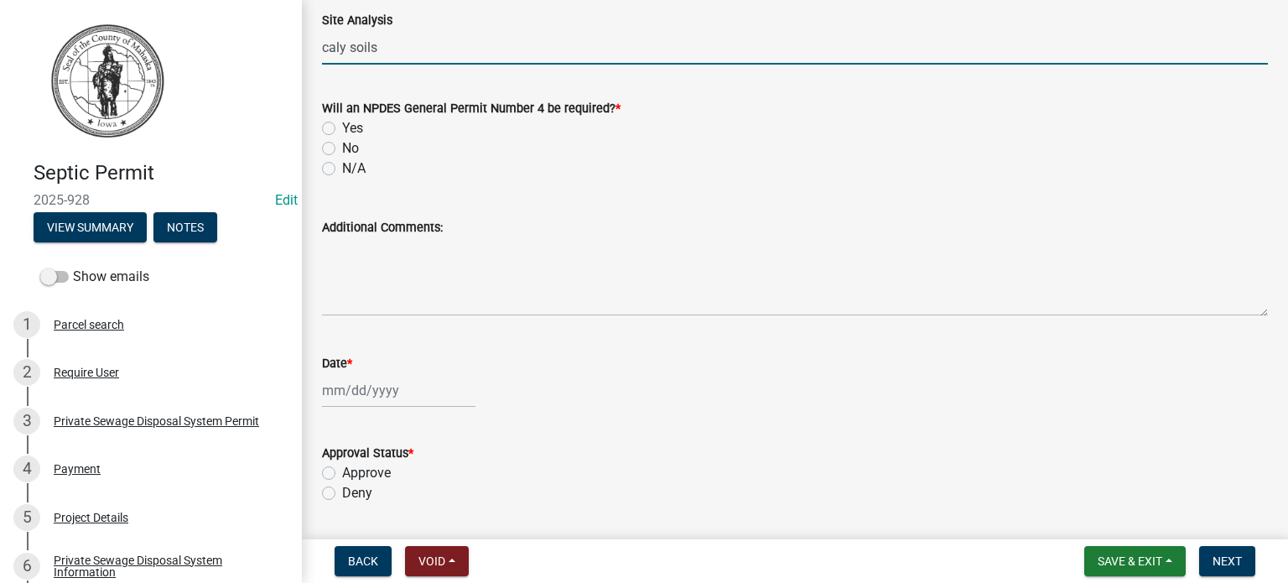
type input "caly soils"
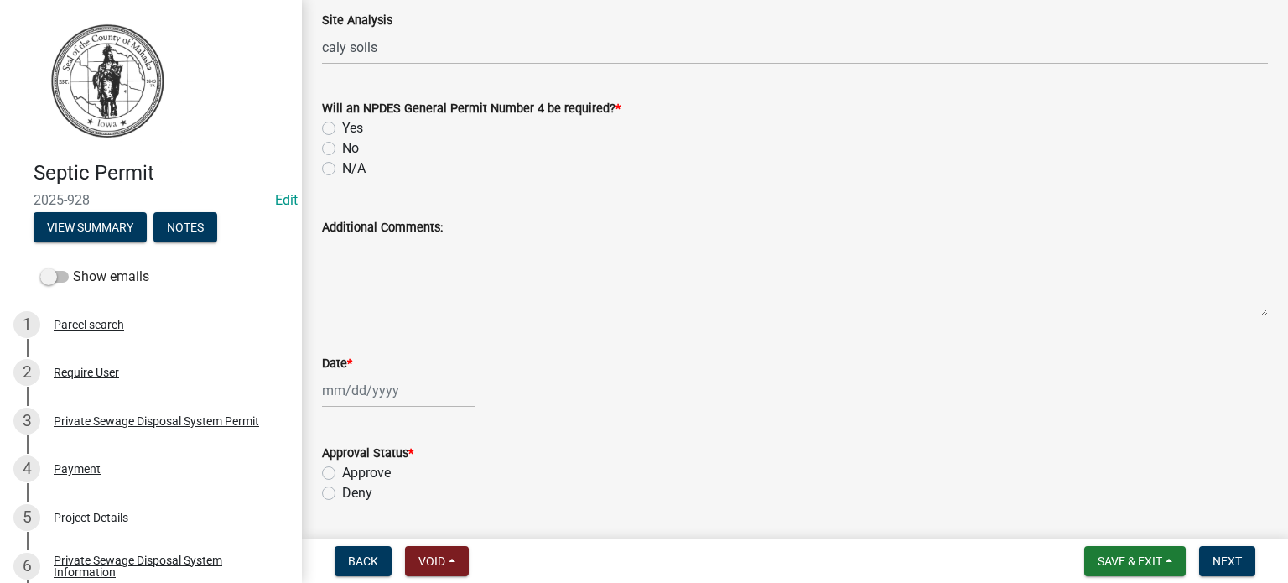
click at [342, 148] on label "No" at bounding box center [350, 148] width 17 height 20
click at [342, 148] on input "No" at bounding box center [347, 143] width 11 height 11
radio input "true"
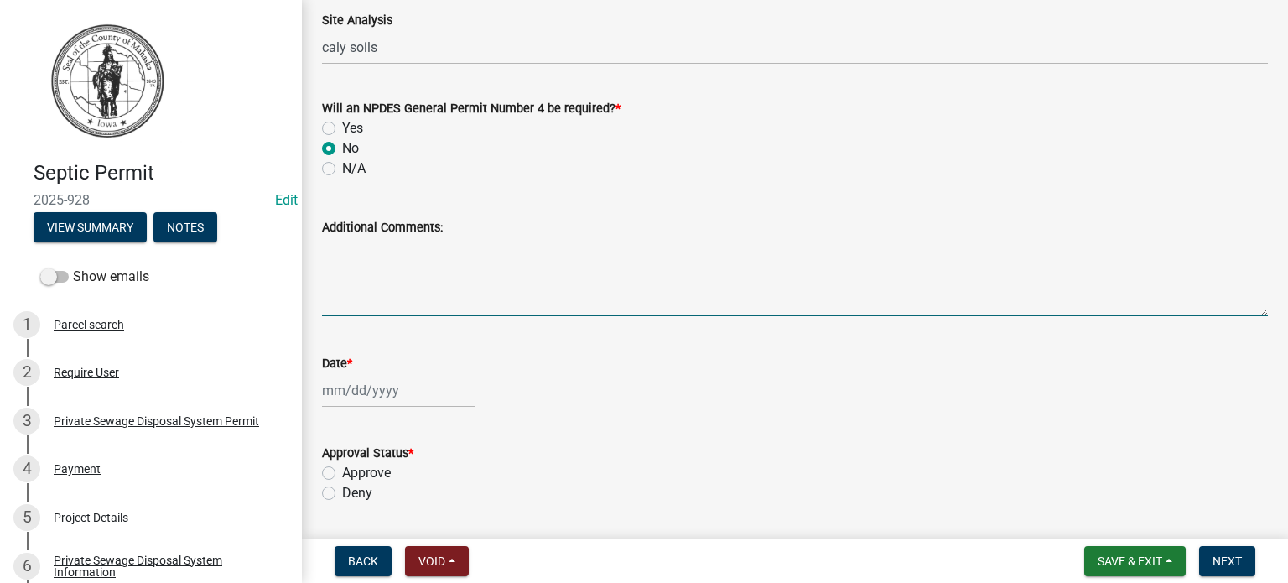
click at [373, 294] on textarea "Additional Comments:" at bounding box center [795, 276] width 946 height 79
type textarea "Surface discharge into ditch"
click at [354, 390] on div at bounding box center [399, 390] width 154 height 34
select select "9"
select select "2025"
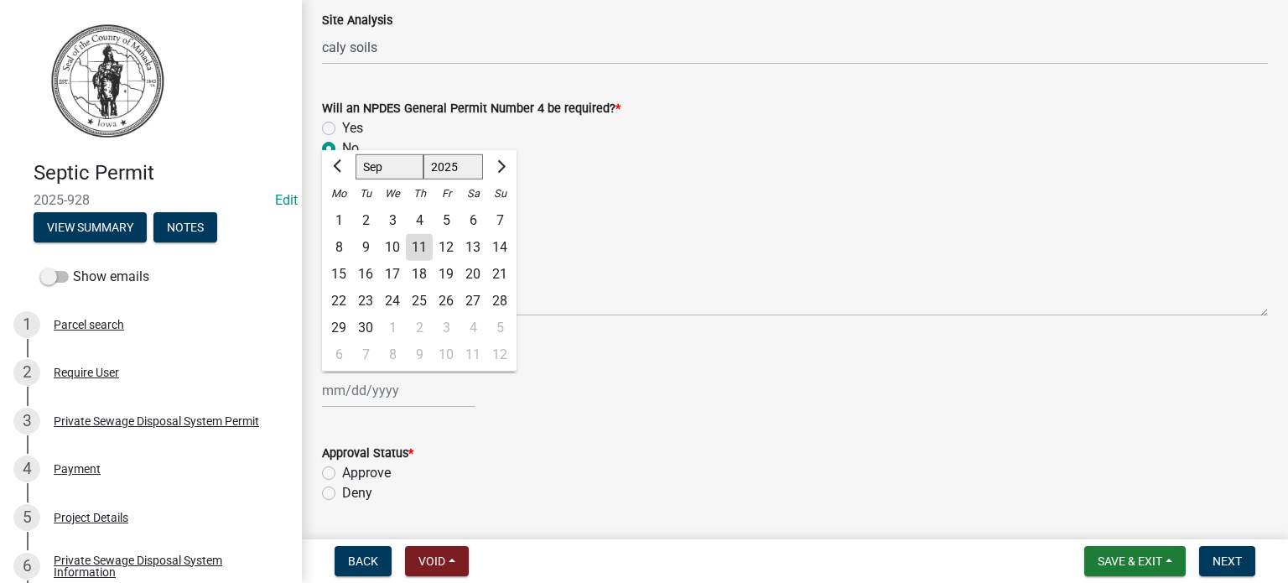
click at [390, 221] on div "3" at bounding box center [392, 220] width 27 height 27
type input "[DATE]"
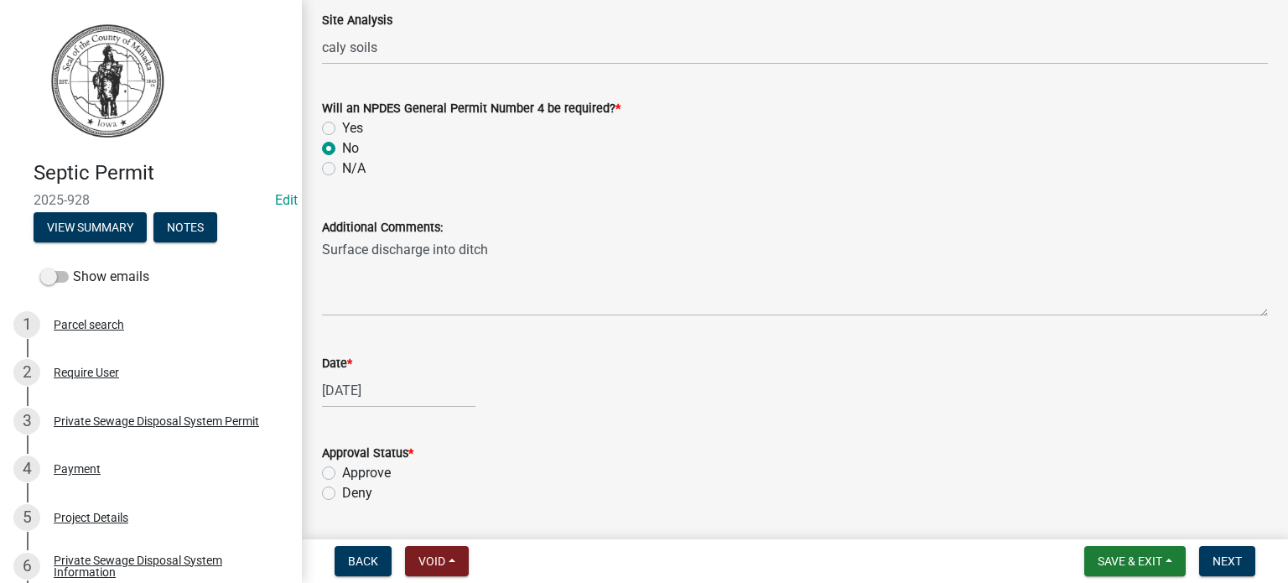
click at [499, 424] on form "Approval Status * Approve Deny" at bounding box center [795, 463] width 946 height 81
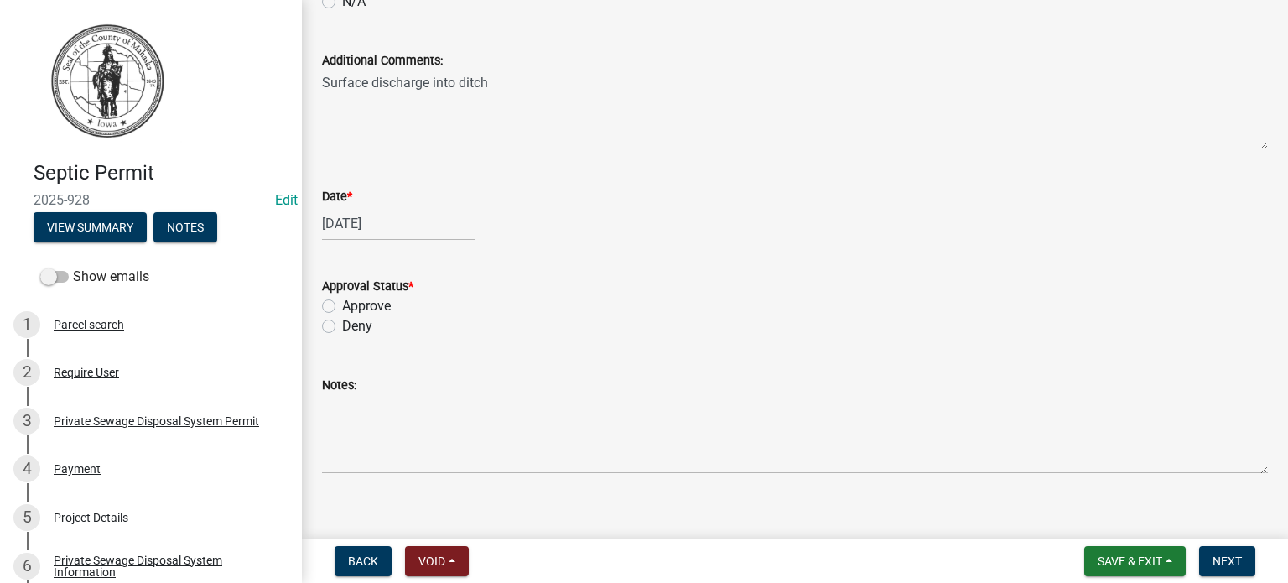
scroll to position [2181, 0]
click at [342, 310] on label "Approve" at bounding box center [366, 305] width 49 height 20
click at [342, 306] on input "Approve" at bounding box center [347, 300] width 11 height 11
radio input "true"
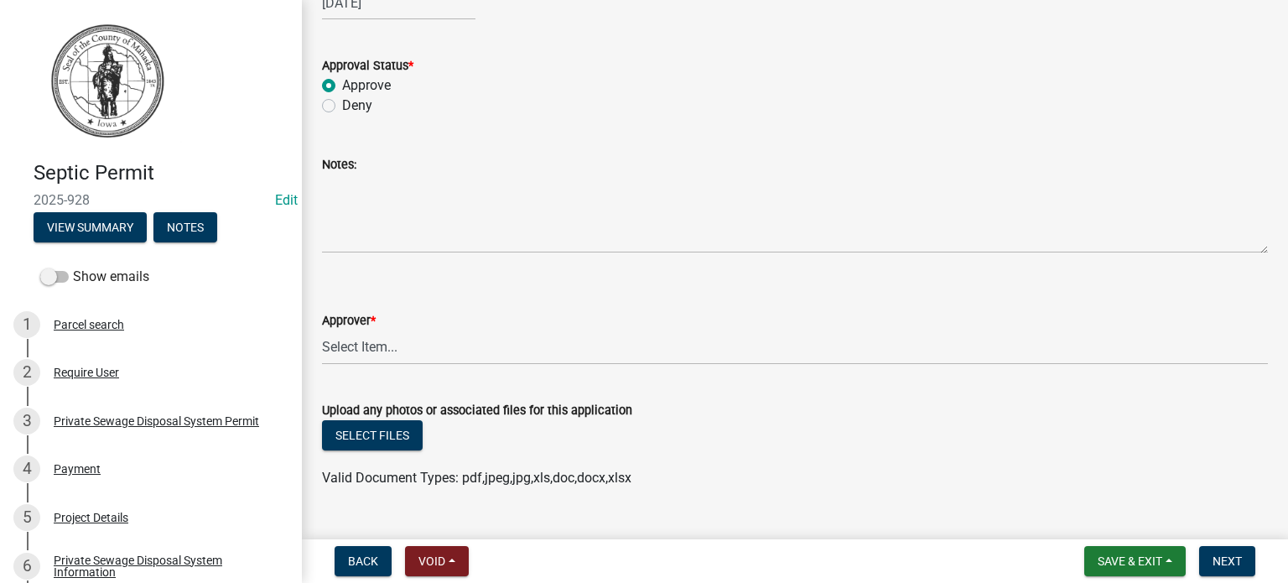
scroll to position [2436, 0]
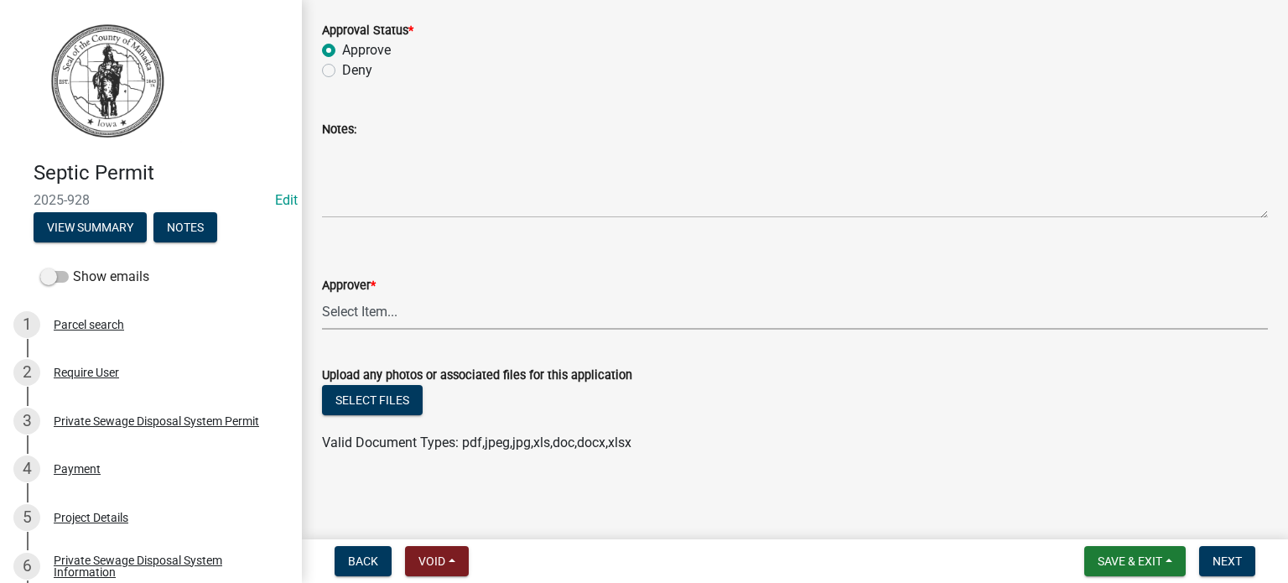
click at [390, 312] on select "Select Item... [PERSON_NAME]" at bounding box center [795, 312] width 946 height 34
click at [322, 295] on select "Select Item... [PERSON_NAME]" at bounding box center [795, 312] width 946 height 34
select select "722a36fd-d793-4c14-888f-94557f9cce2f"
click at [1226, 556] on span "Next" at bounding box center [1227, 560] width 29 height 13
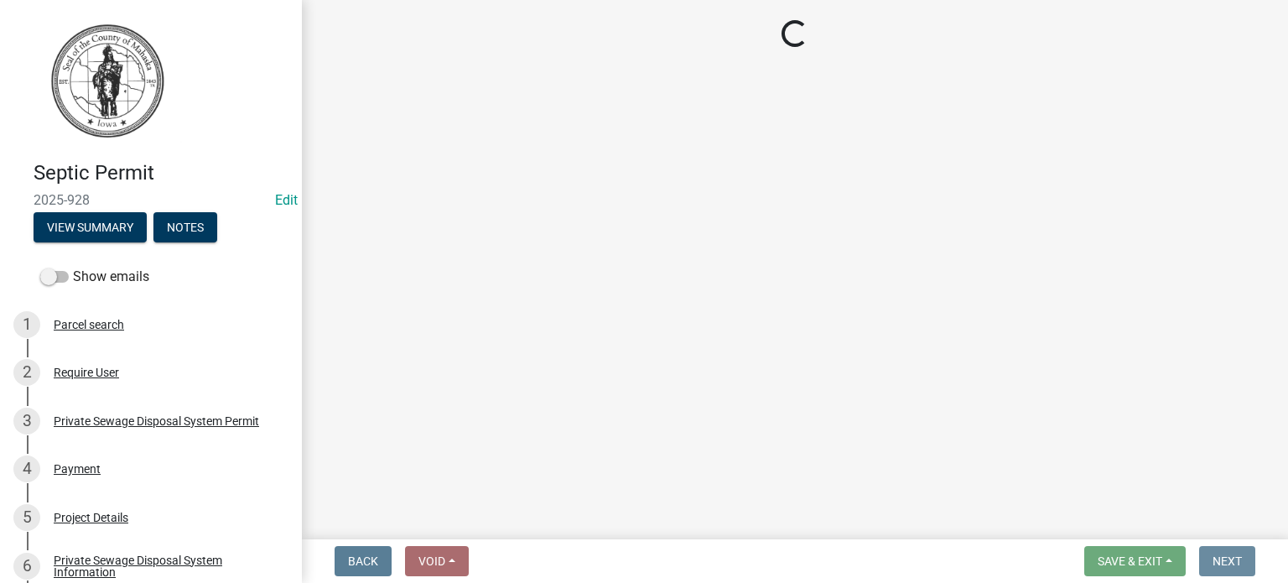
scroll to position [0, 0]
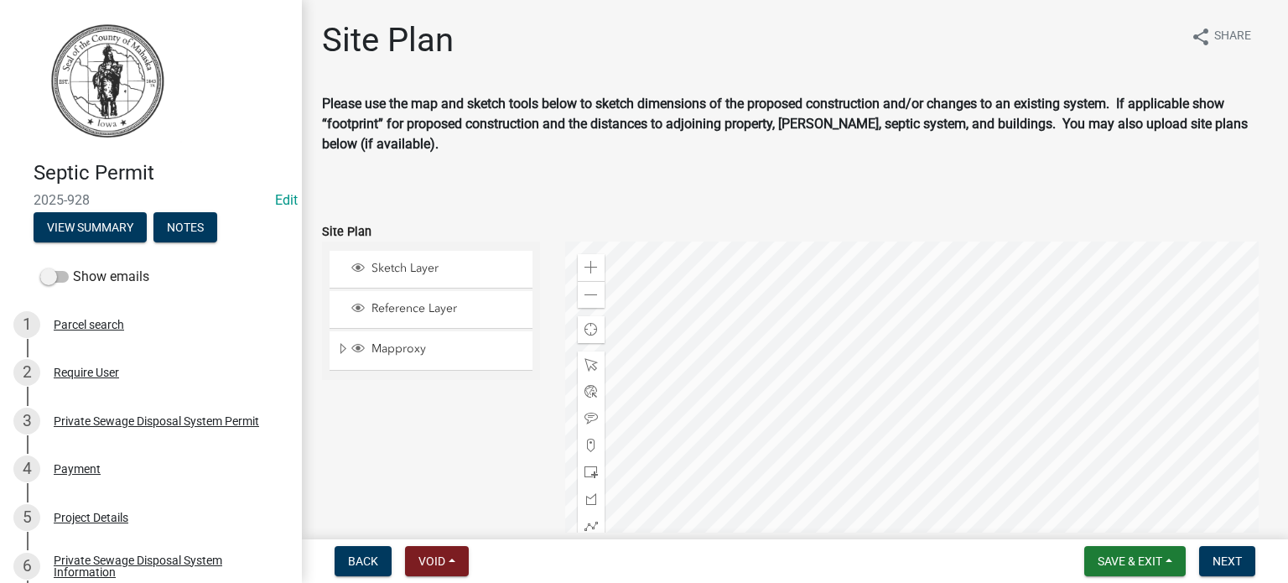
click at [881, 384] on div at bounding box center [917, 451] width 704 height 419
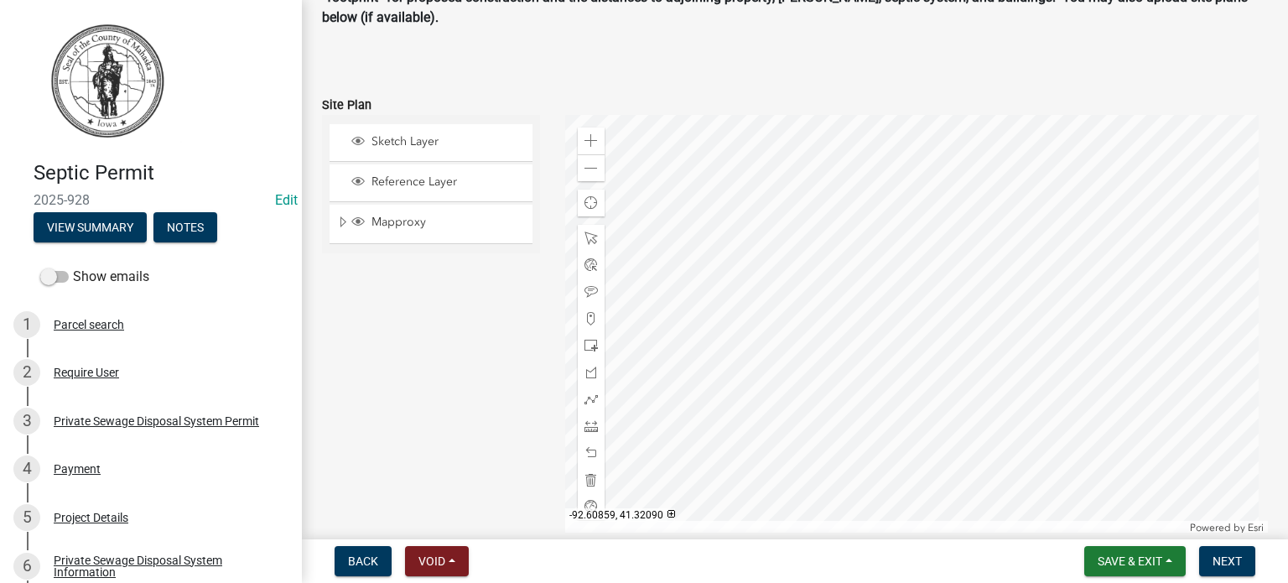
scroll to position [168, 0]
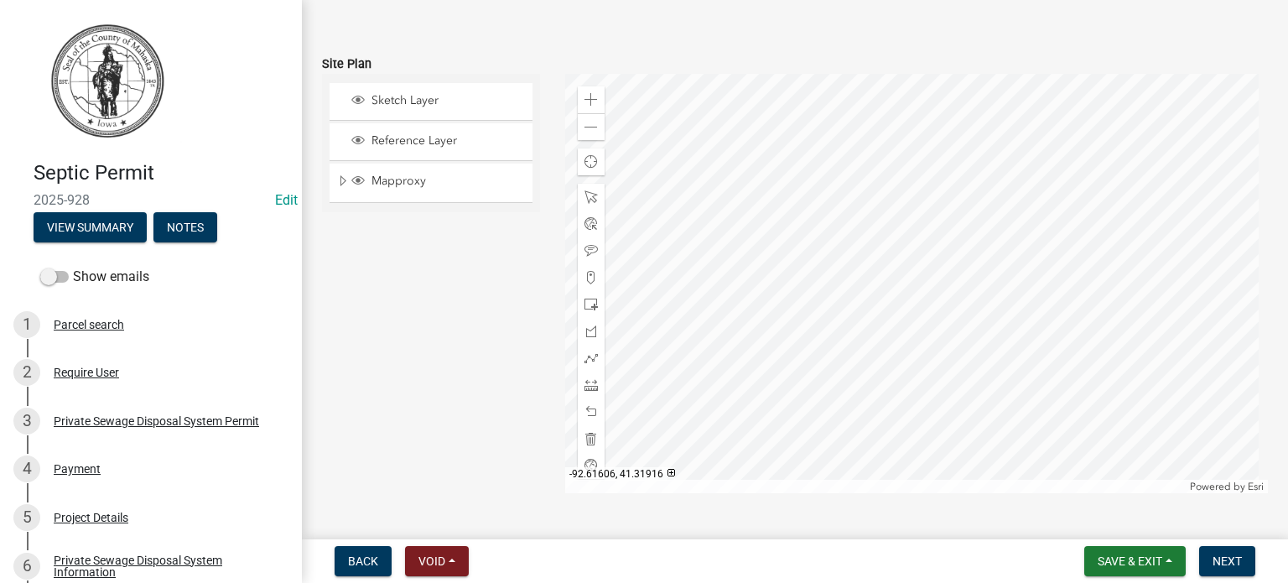
click at [827, 331] on div at bounding box center [917, 283] width 704 height 419
click at [591, 100] on span at bounding box center [591, 99] width 13 height 13
click at [591, 101] on span at bounding box center [591, 99] width 13 height 13
click at [869, 250] on div at bounding box center [917, 283] width 704 height 419
click at [879, 254] on div at bounding box center [917, 283] width 704 height 419
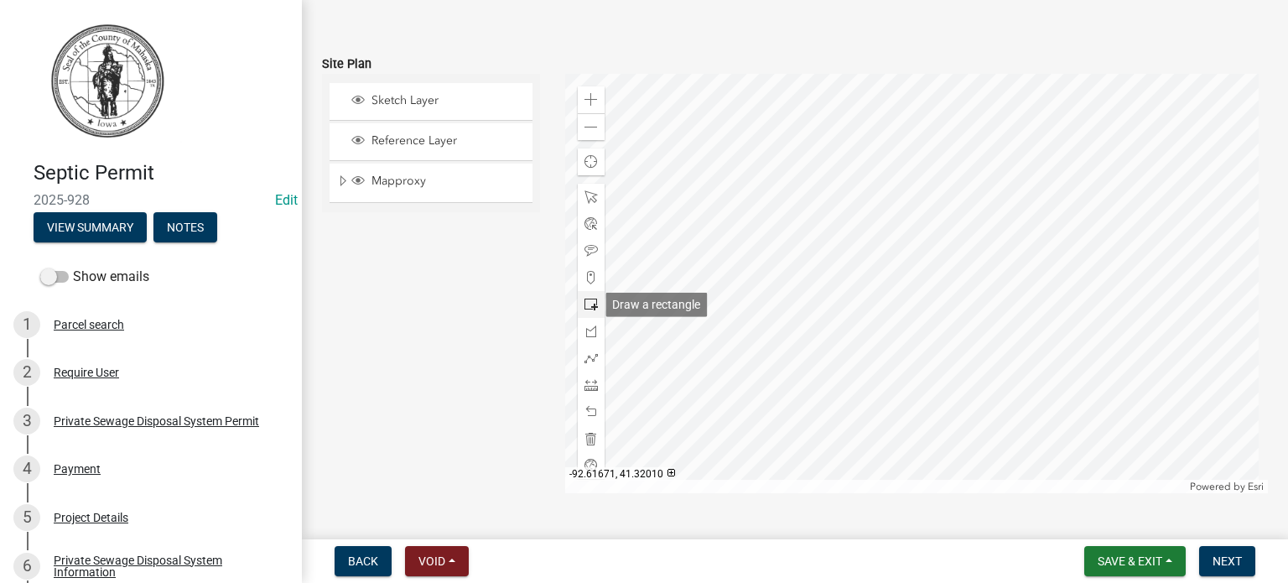
click at [589, 301] on span at bounding box center [591, 304] width 13 height 13
click at [875, 255] on div at bounding box center [917, 283] width 704 height 419
click at [882, 237] on div at bounding box center [917, 283] width 704 height 419
click at [922, 220] on div at bounding box center [917, 283] width 704 height 419
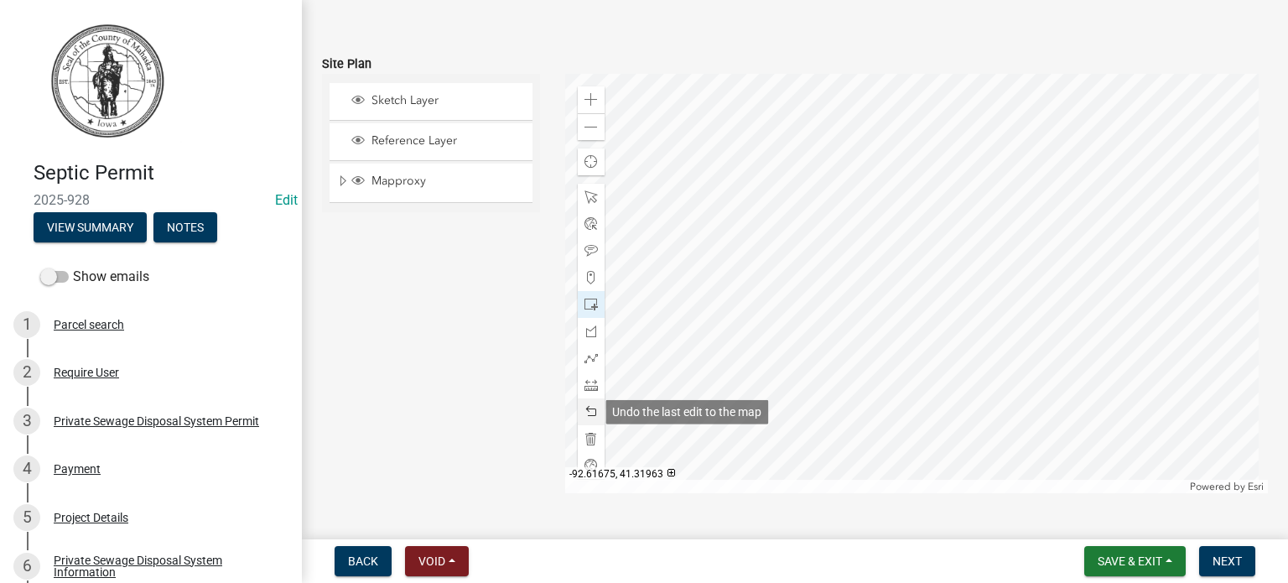
click at [590, 412] on span at bounding box center [591, 411] width 13 height 13
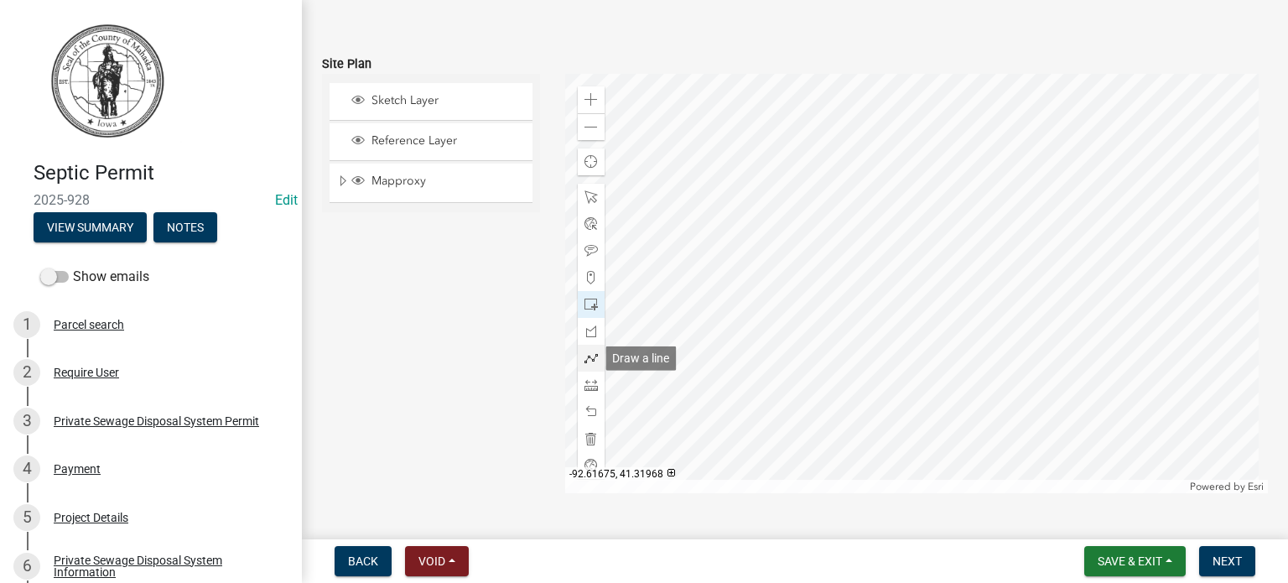
click at [586, 359] on span at bounding box center [591, 357] width 13 height 13
click at [908, 204] on div at bounding box center [917, 283] width 704 height 419
click at [872, 152] on div at bounding box center [917, 283] width 704 height 419
click at [850, 168] on div at bounding box center [917, 283] width 704 height 419
click at [890, 223] on div at bounding box center [917, 283] width 704 height 419
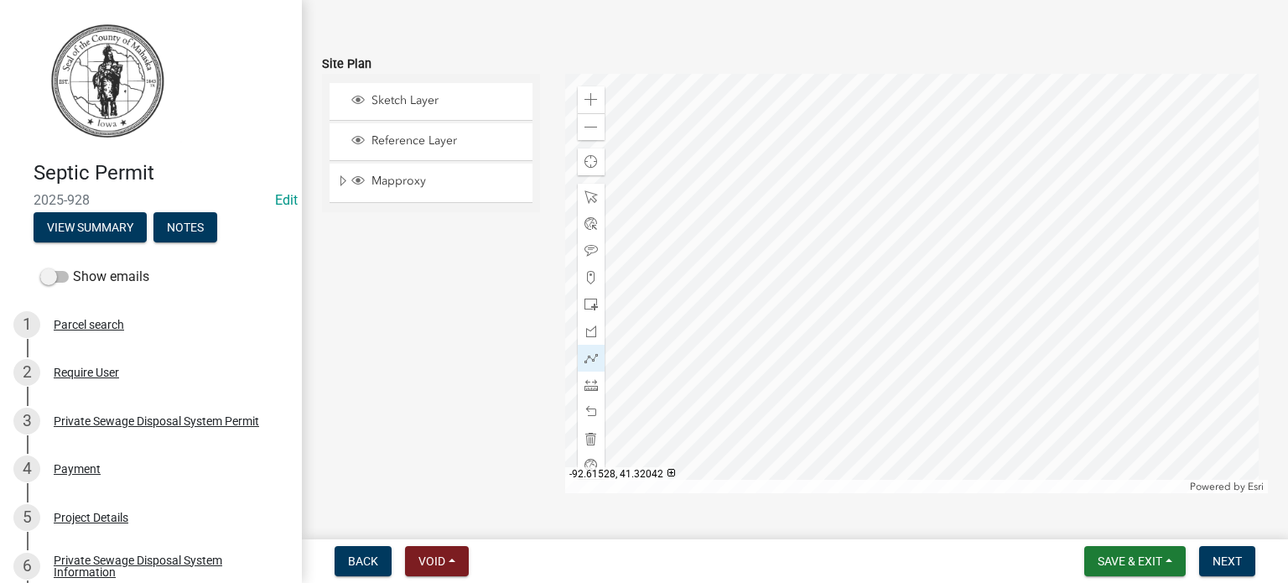
click at [909, 206] on div at bounding box center [917, 283] width 704 height 419
click at [882, 236] on div at bounding box center [917, 283] width 704 height 419
click at [901, 214] on div at bounding box center [917, 283] width 704 height 419
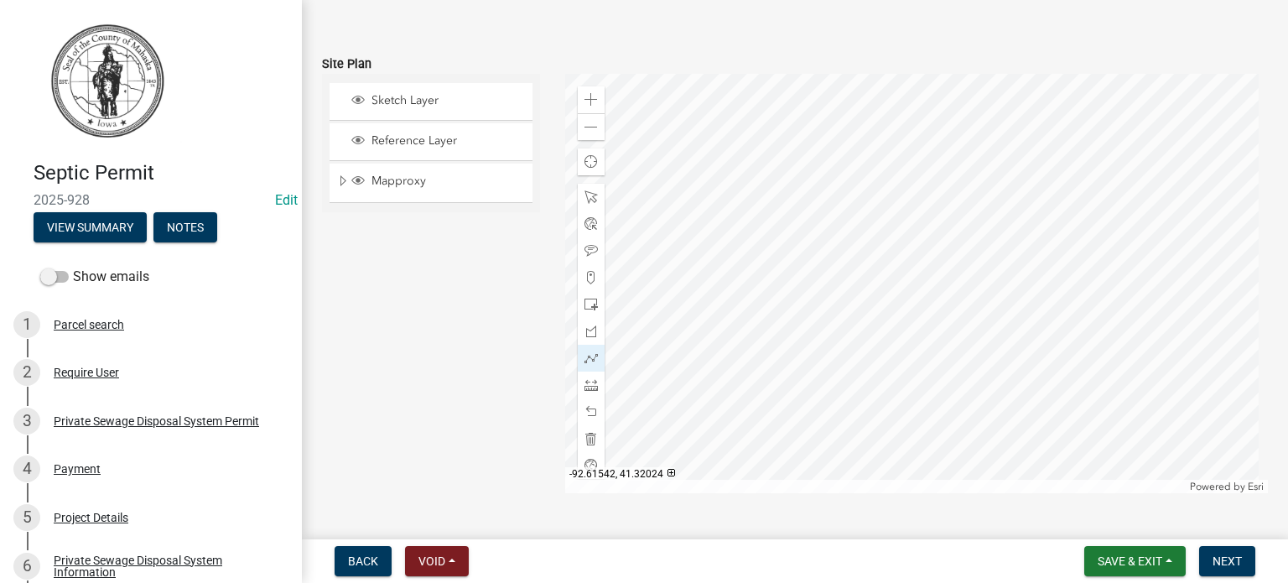
click at [880, 255] on div at bounding box center [917, 283] width 704 height 419
click at [880, 244] on div at bounding box center [917, 283] width 704 height 419
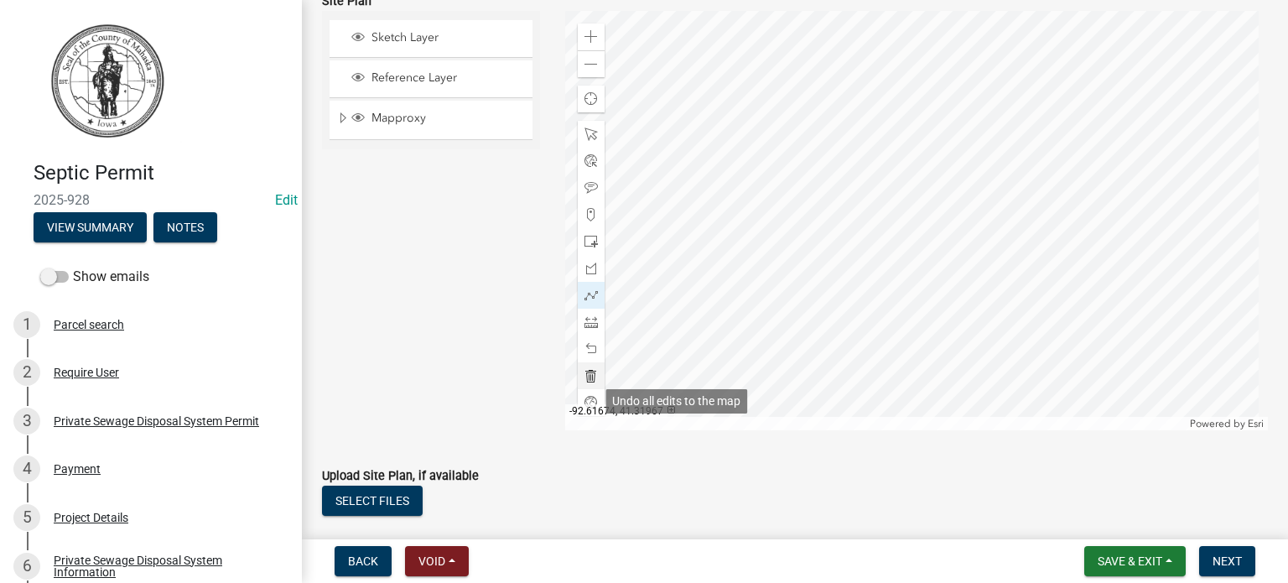
scroll to position [252, 0]
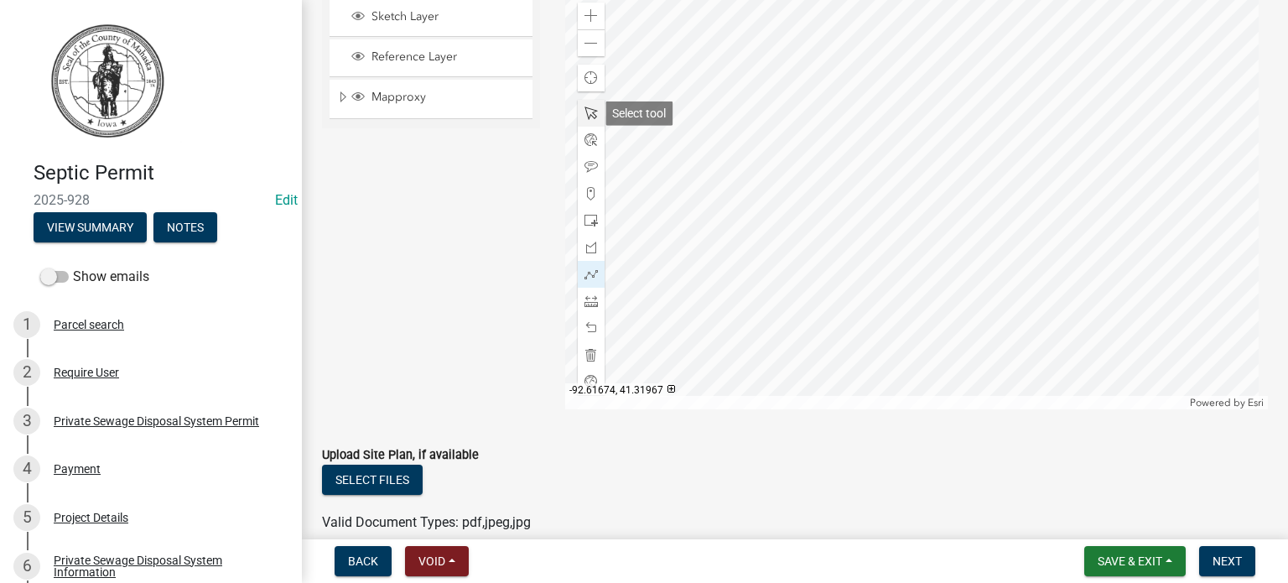
click at [585, 112] on span at bounding box center [591, 113] width 13 height 13
click at [586, 195] on span at bounding box center [591, 193] width 13 height 13
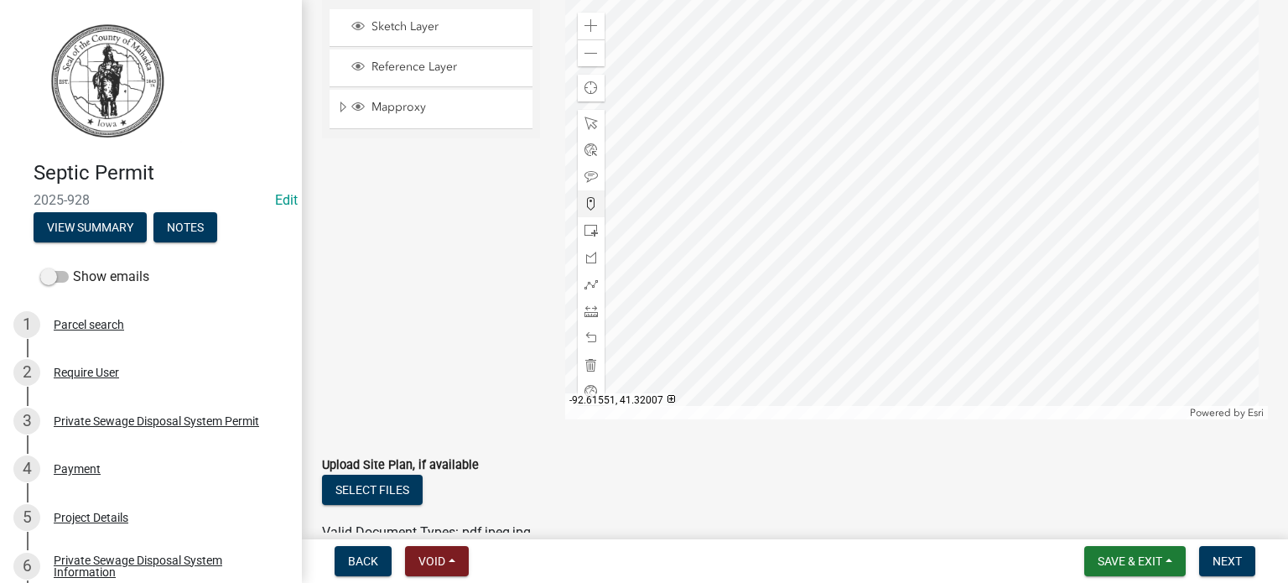
click at [861, 229] on div at bounding box center [917, 209] width 704 height 419
click at [587, 174] on span at bounding box center [591, 176] width 13 height 13
click at [805, 226] on div at bounding box center [917, 209] width 704 height 419
click at [1269, 419] on div at bounding box center [917, 209] width 704 height 419
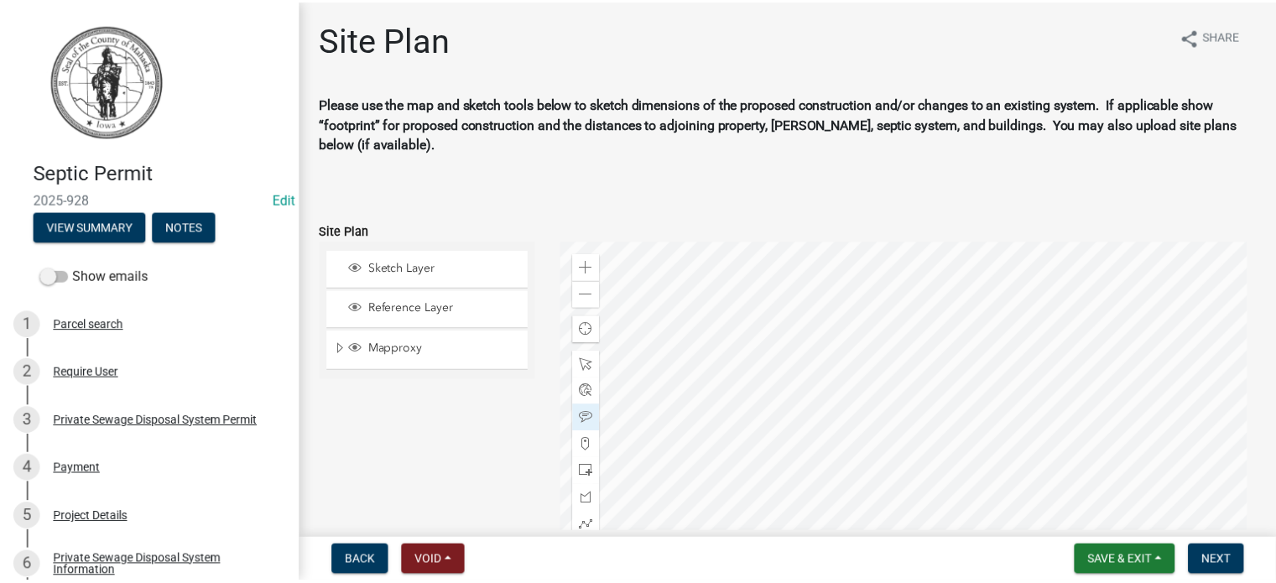
scroll to position [168, 0]
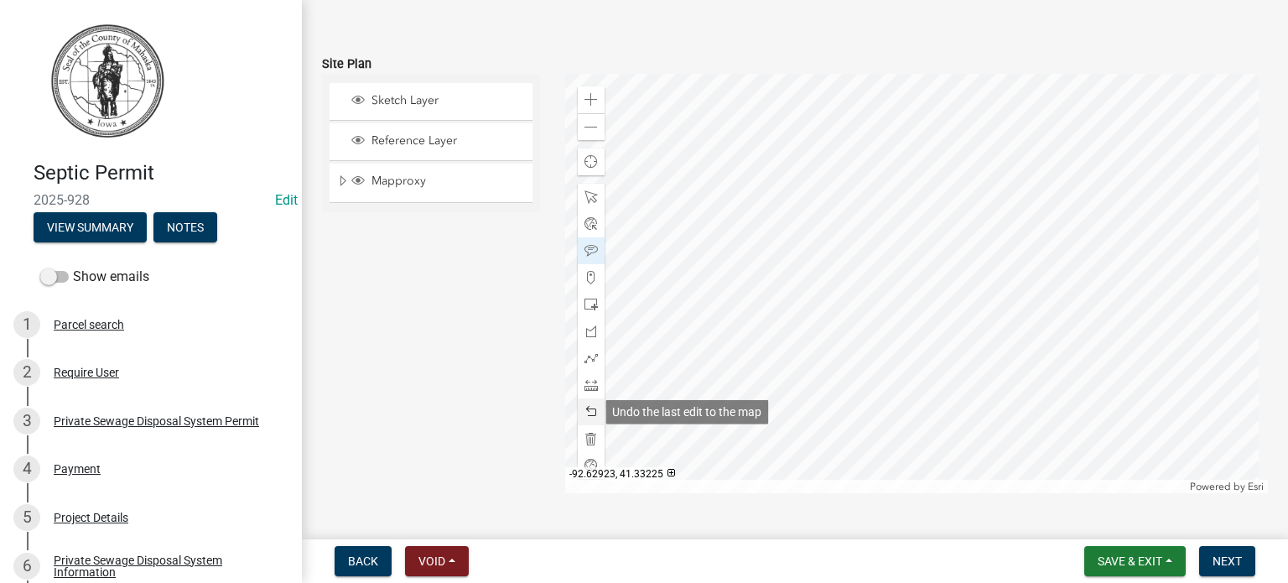
click at [585, 414] on span at bounding box center [591, 411] width 13 height 13
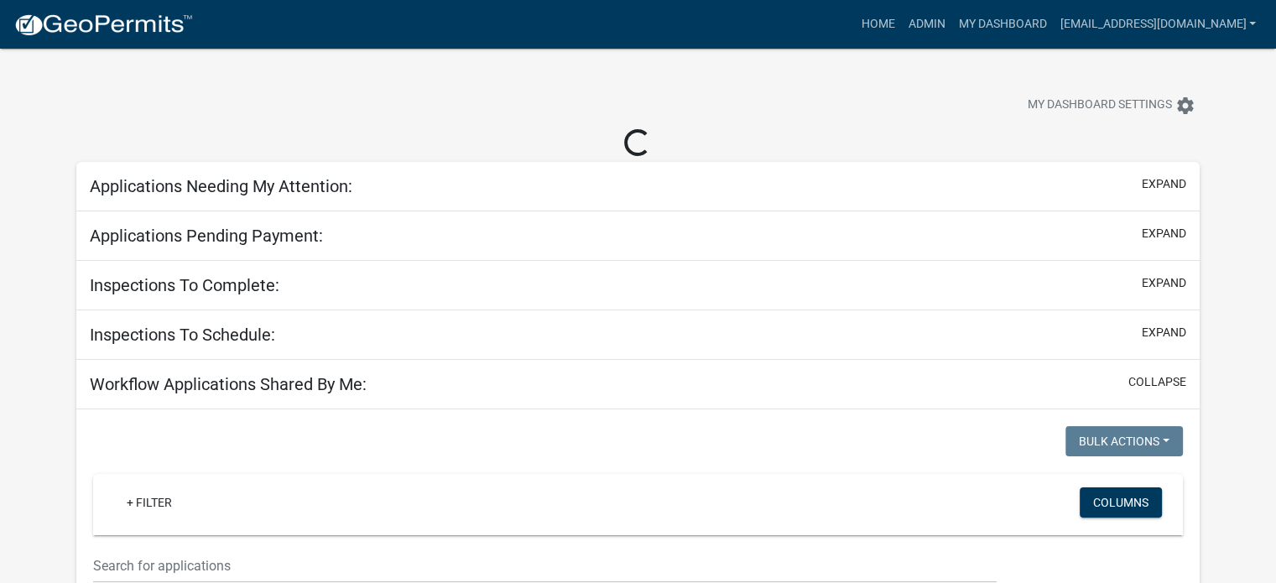
select select "3: 100"
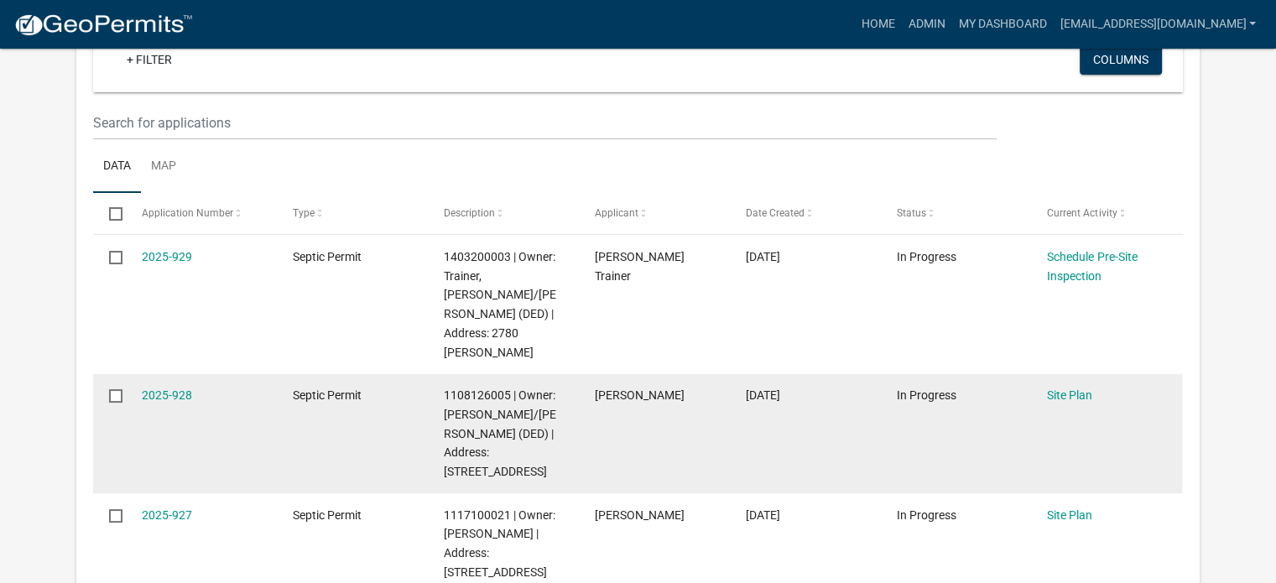
scroll to position [252, 0]
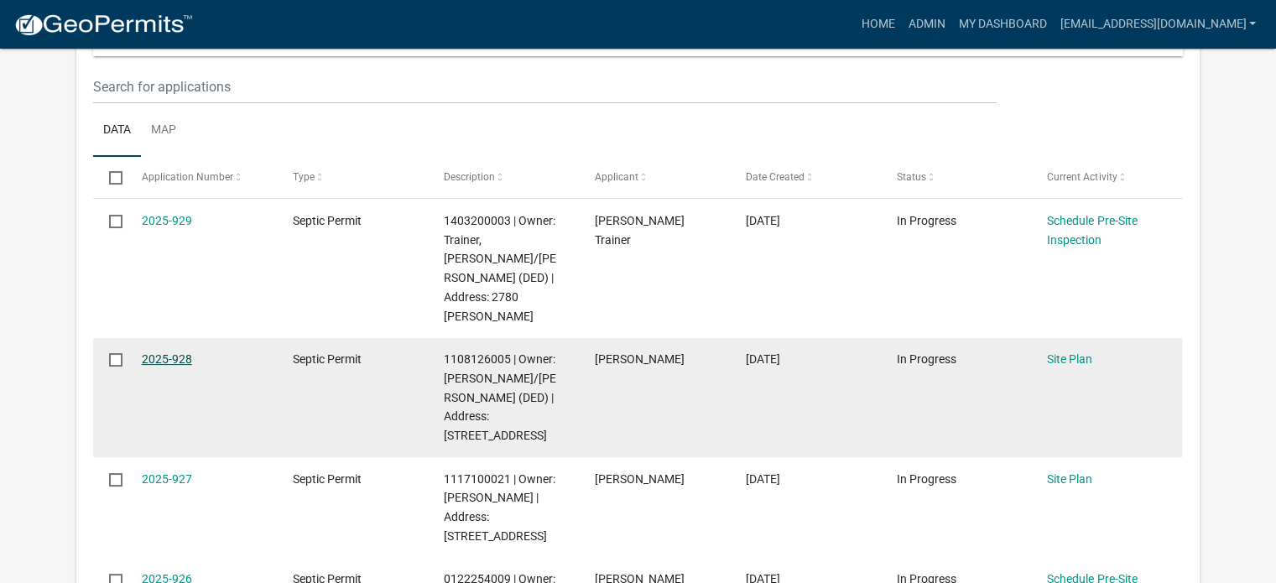
click at [183, 352] on link "2025-928" at bounding box center [167, 358] width 50 height 13
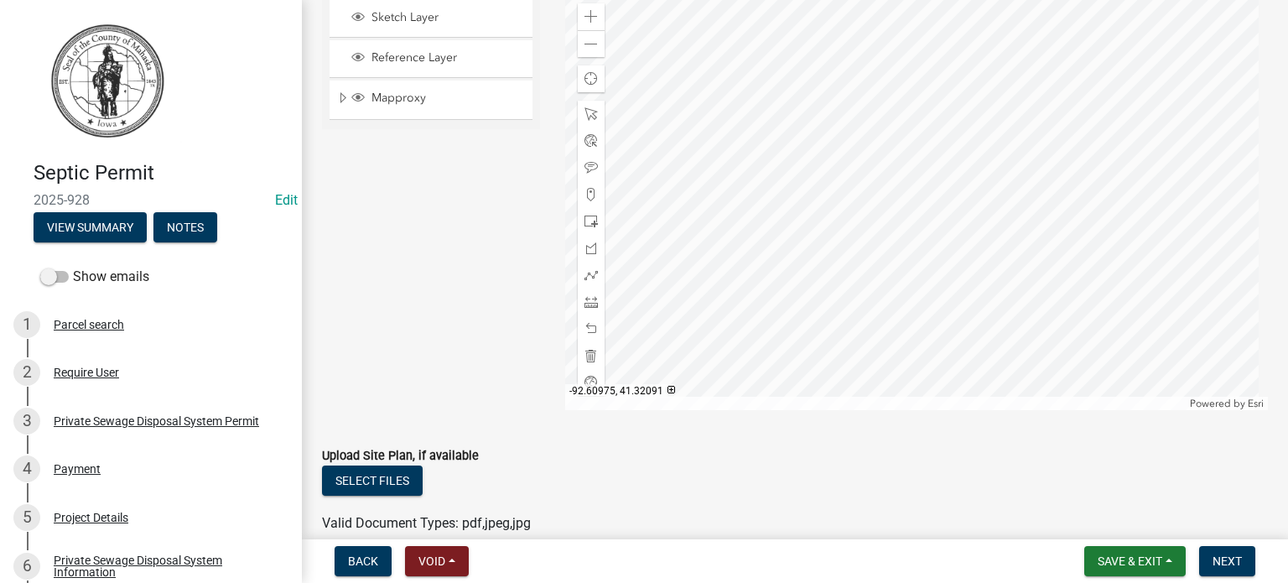
scroll to position [252, 0]
click at [904, 270] on div at bounding box center [917, 199] width 704 height 419
click at [588, 20] on span at bounding box center [591, 15] width 13 height 13
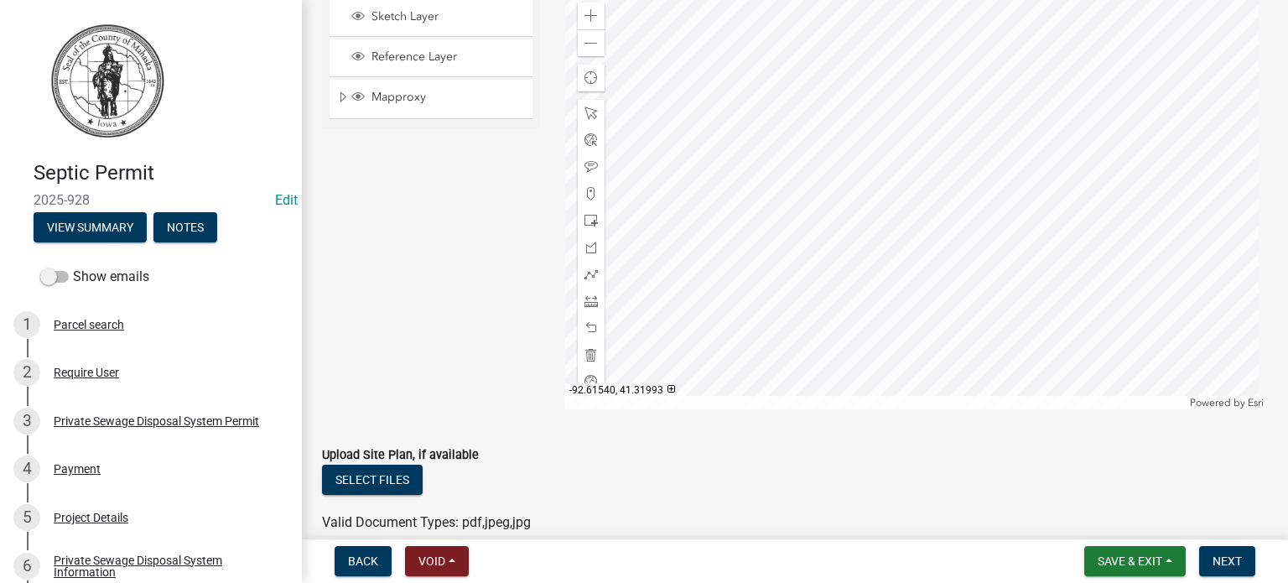
click at [897, 209] on div at bounding box center [917, 199] width 704 height 419
click at [896, 304] on div at bounding box center [917, 199] width 704 height 419
click at [588, 46] on span at bounding box center [591, 43] width 13 height 13
click at [585, 221] on span at bounding box center [591, 220] width 13 height 13
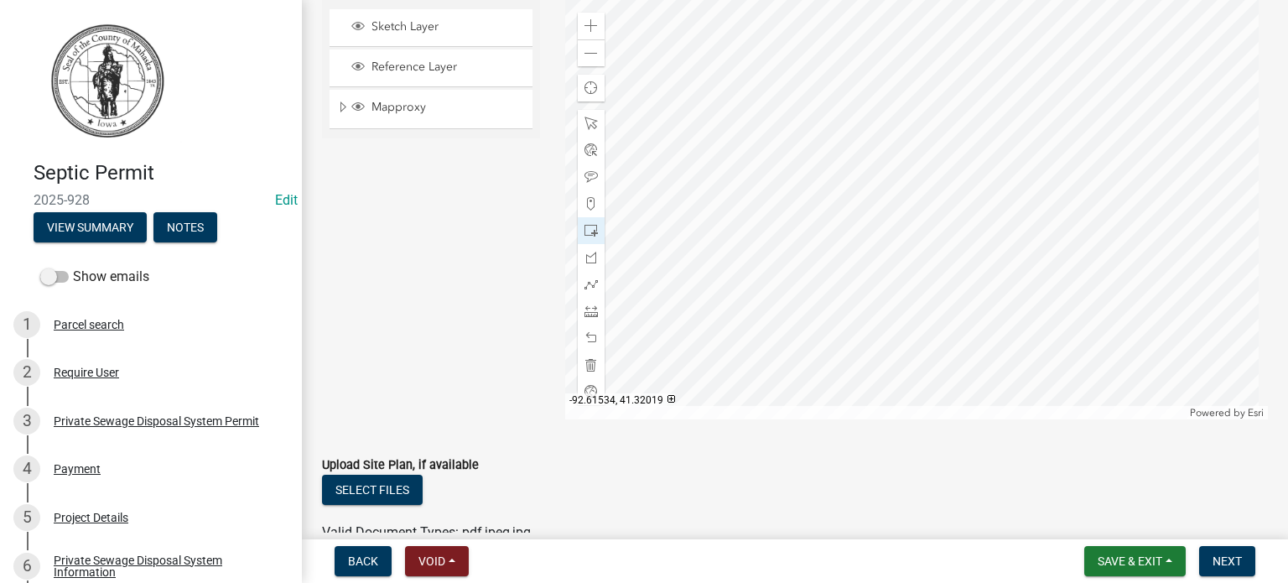
click at [917, 209] on div at bounding box center [917, 209] width 704 height 419
click at [919, 187] on div at bounding box center [917, 209] width 704 height 419
click at [585, 337] on span at bounding box center [591, 337] width 13 height 13
click at [585, 336] on span at bounding box center [591, 337] width 13 height 13
click at [891, 205] on div at bounding box center [917, 209] width 704 height 419
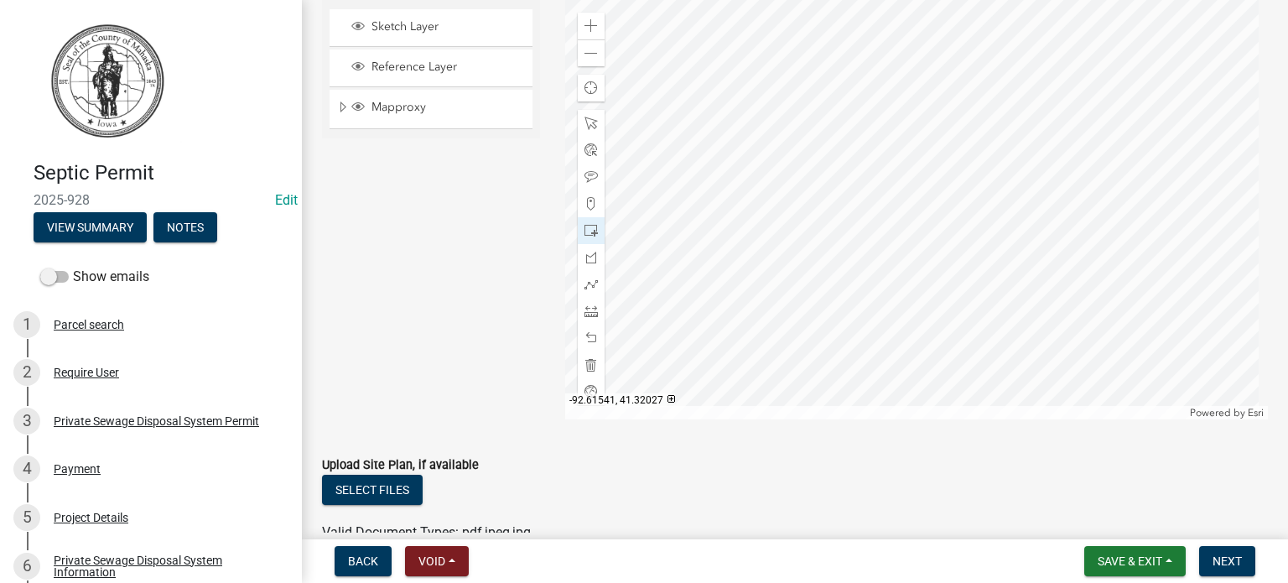
click at [903, 187] on div at bounding box center [917, 209] width 704 height 419
click at [585, 205] on span at bounding box center [591, 203] width 13 height 13
click at [870, 243] on div at bounding box center [917, 209] width 704 height 419
click at [586, 174] on span at bounding box center [591, 176] width 13 height 13
click at [782, 112] on div at bounding box center [917, 209] width 704 height 419
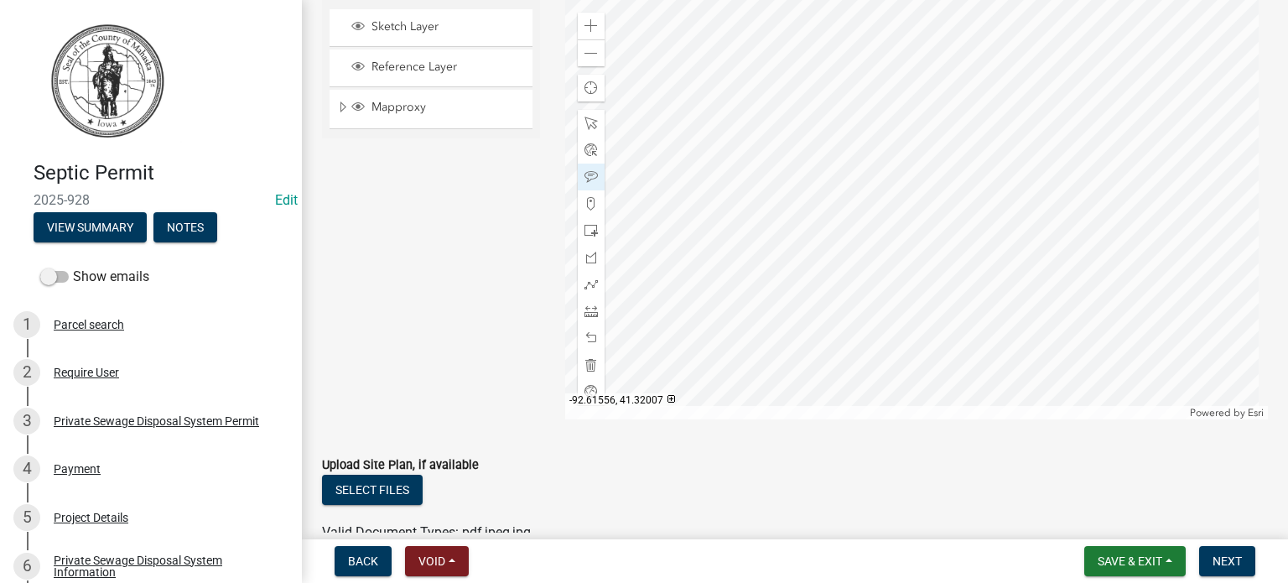
click at [872, 244] on div at bounding box center [917, 209] width 704 height 419
click at [587, 335] on span at bounding box center [591, 337] width 13 height 13
click at [816, 241] on div at bounding box center [917, 209] width 704 height 419
click at [952, 217] on div at bounding box center [917, 209] width 704 height 419
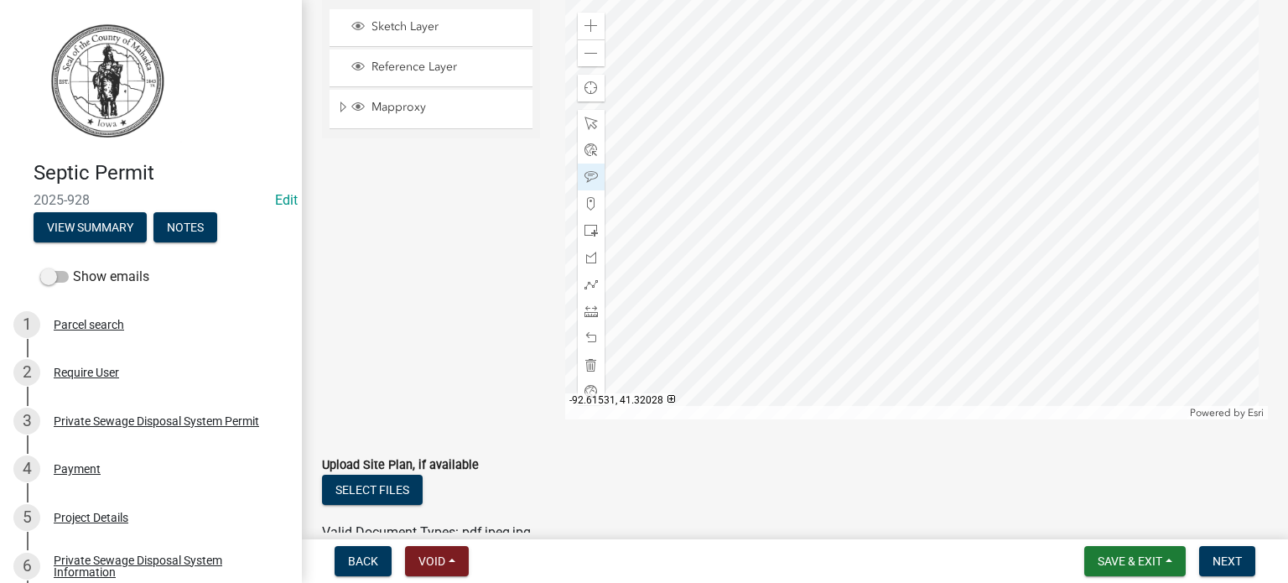
click at [923, 185] on div at bounding box center [917, 209] width 704 height 419
click at [586, 284] on span at bounding box center [591, 284] width 13 height 13
click at [935, 148] on div at bounding box center [917, 209] width 704 height 419
click at [893, 87] on div at bounding box center [917, 209] width 704 height 419
click at [864, 106] on div at bounding box center [917, 209] width 704 height 419
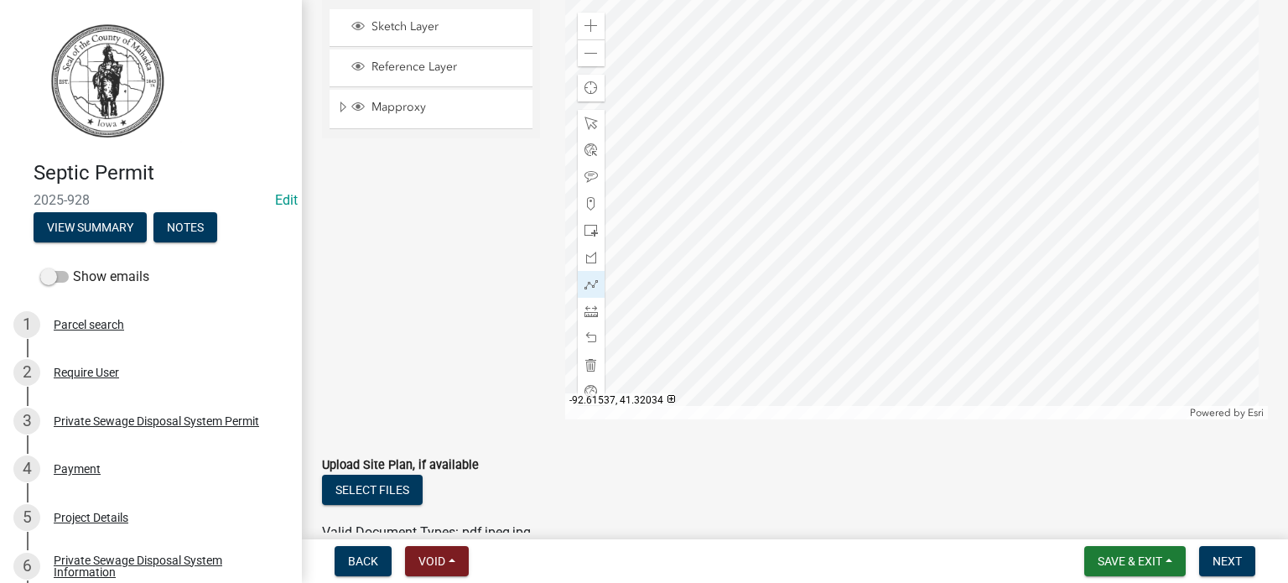
click at [909, 167] on div at bounding box center [917, 209] width 704 height 419
click at [934, 152] on div at bounding box center [917, 209] width 704 height 419
click at [933, 151] on div at bounding box center [917, 209] width 704 height 419
click at [585, 177] on span at bounding box center [591, 176] width 13 height 13
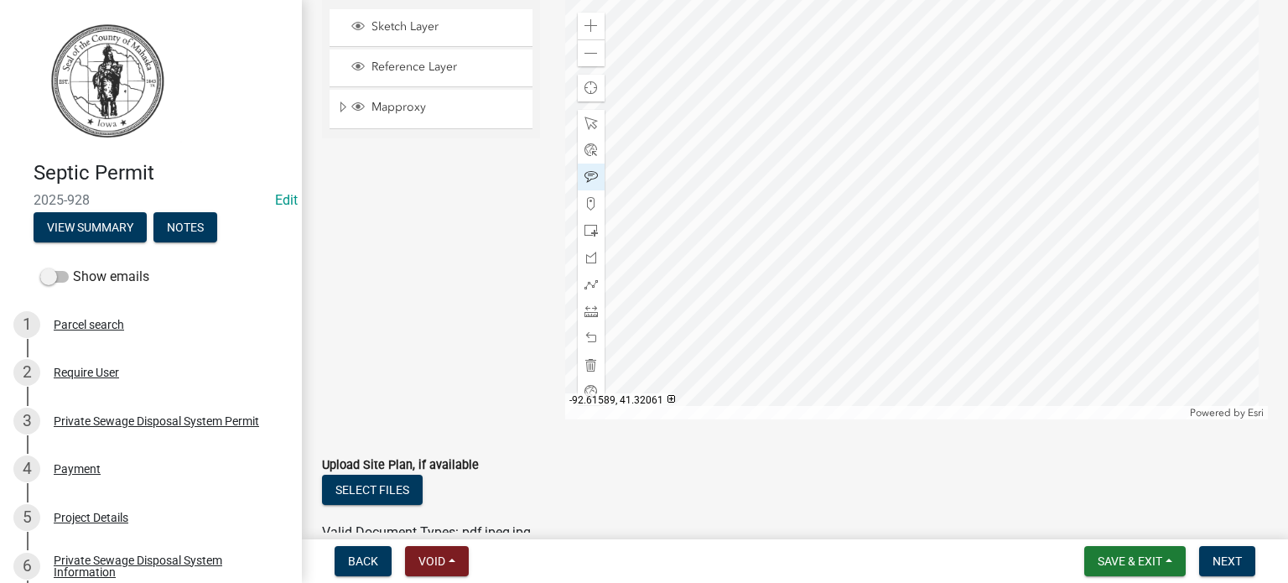
click at [800, 92] on div at bounding box center [917, 209] width 704 height 419
click at [587, 282] on span at bounding box center [591, 284] width 13 height 13
click at [812, 92] on div at bounding box center [917, 209] width 704 height 419
click at [874, 121] on div at bounding box center [917, 209] width 704 height 419
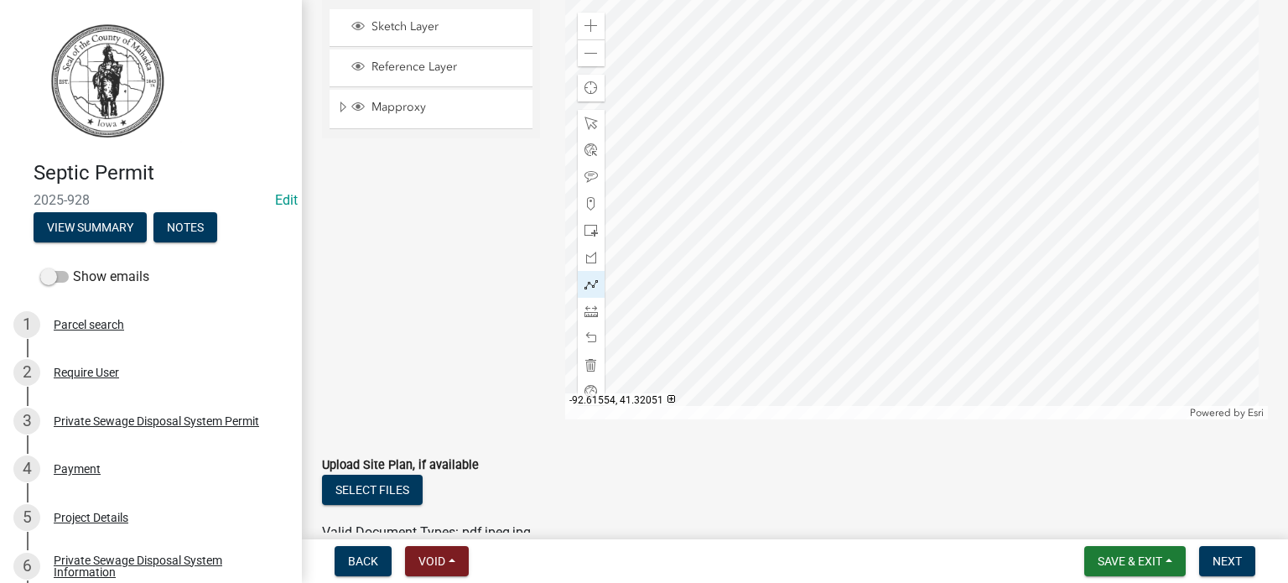
click at [874, 121] on div at bounding box center [917, 209] width 704 height 419
click at [894, 86] on div at bounding box center [917, 209] width 704 height 419
click at [915, 73] on div at bounding box center [917, 209] width 704 height 419
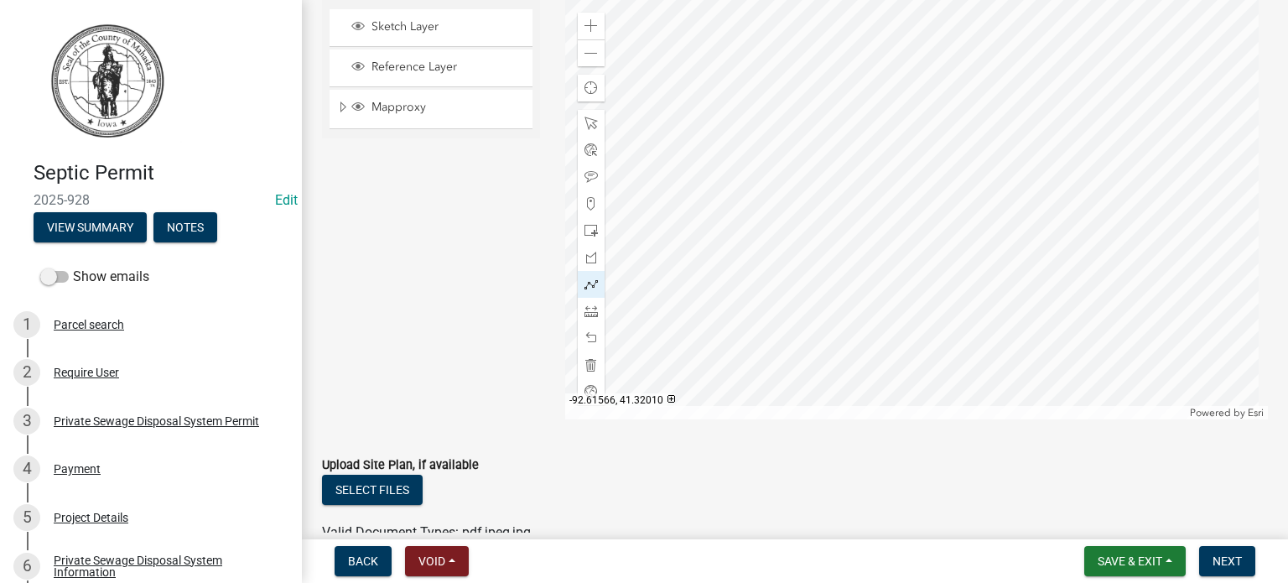
click at [851, 234] on div at bounding box center [917, 209] width 704 height 419
click at [867, 244] on div at bounding box center [917, 209] width 704 height 419
click at [875, 242] on div at bounding box center [917, 209] width 704 height 419
click at [894, 239] on div at bounding box center [917, 209] width 704 height 419
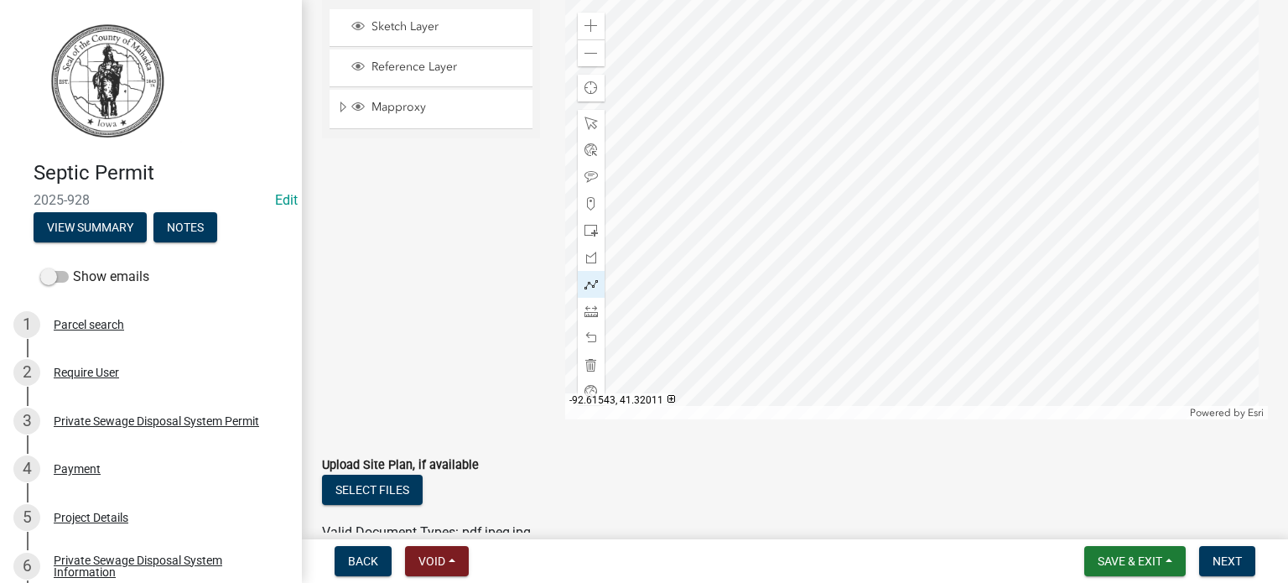
click at [898, 232] on div at bounding box center [917, 209] width 704 height 419
click at [898, 205] on div at bounding box center [917, 209] width 704 height 419
click at [898, 197] on div at bounding box center [917, 209] width 704 height 419
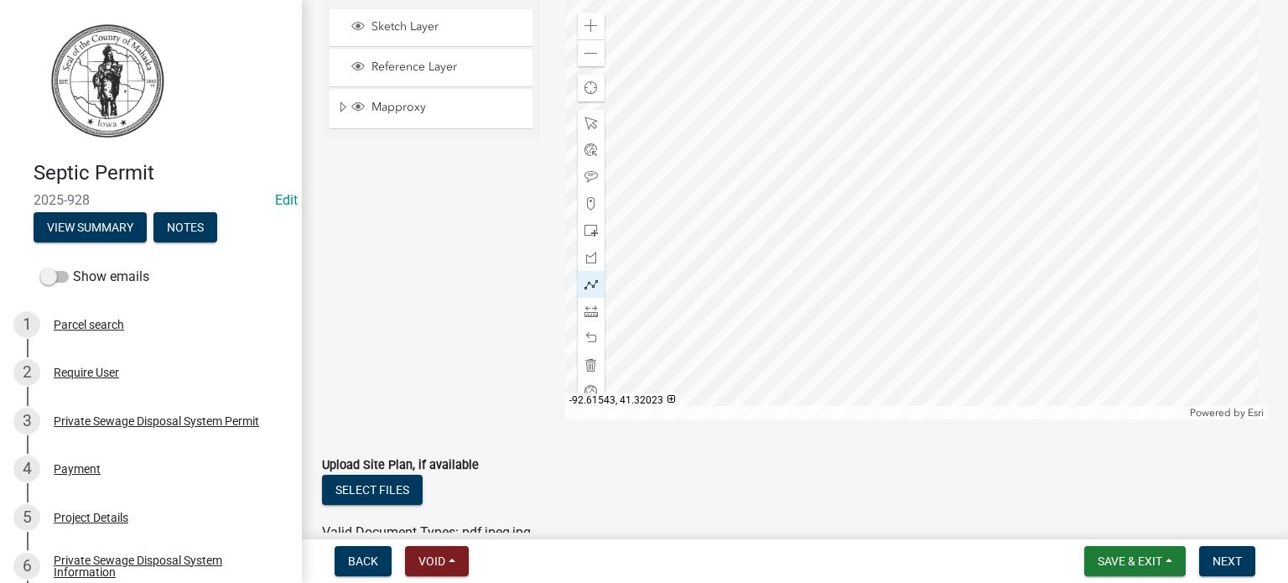
click at [898, 197] on div at bounding box center [917, 209] width 704 height 419
click at [898, 186] on div at bounding box center [917, 209] width 704 height 419
click at [925, 156] on div at bounding box center [917, 209] width 704 height 419
click at [1236, 560] on span "Next" at bounding box center [1227, 560] width 29 height 13
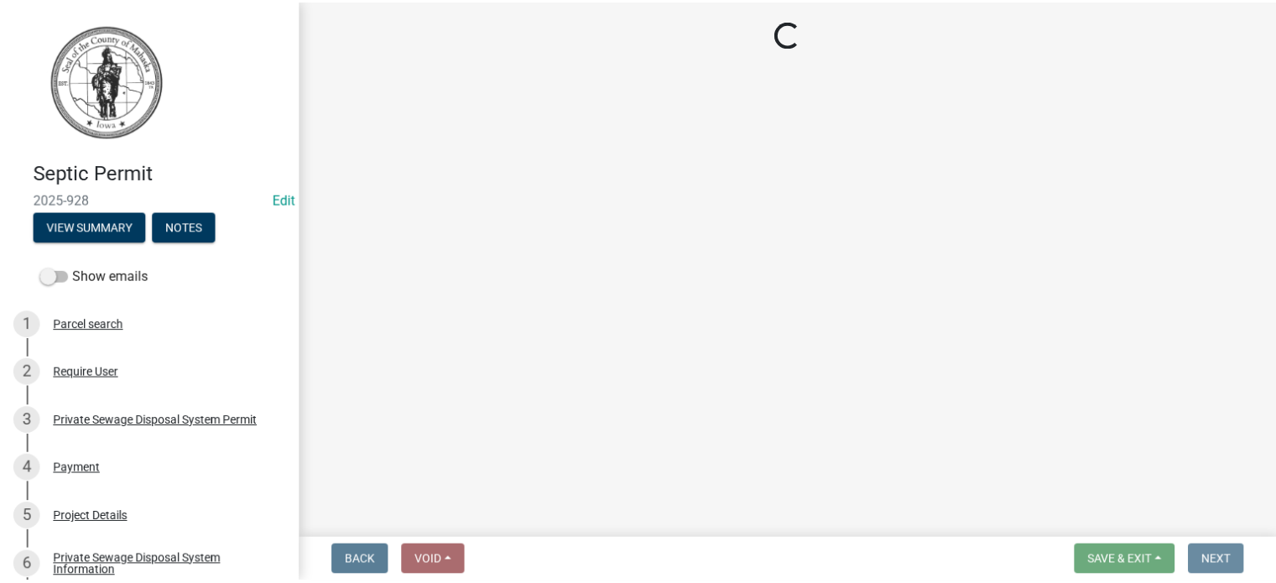
scroll to position [0, 0]
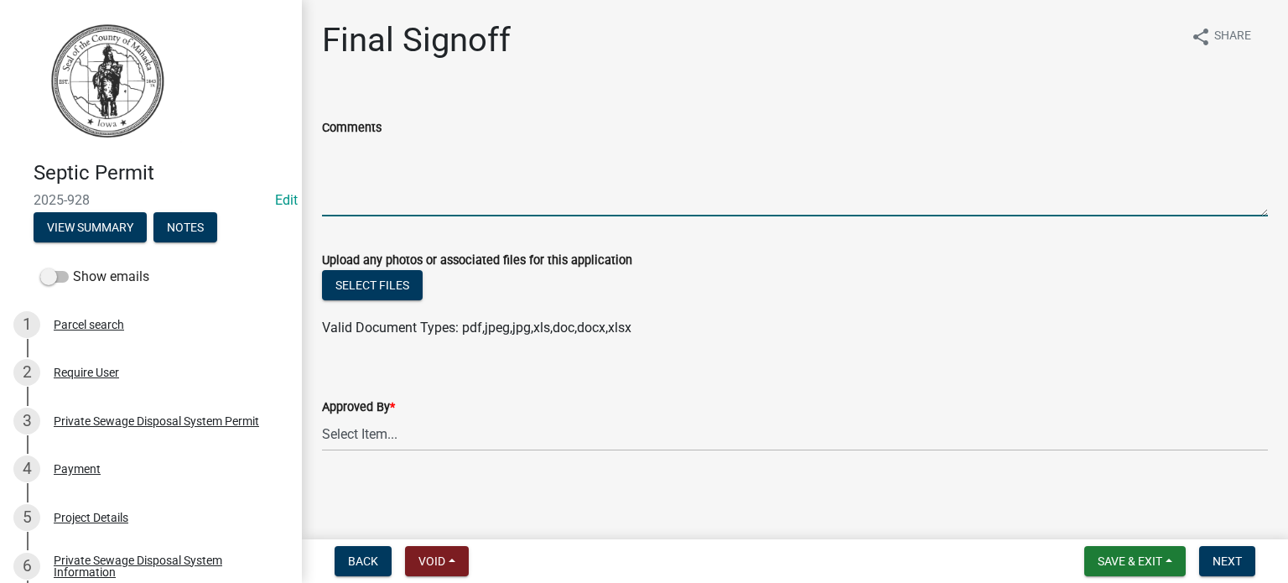
click at [359, 188] on textarea "Comments" at bounding box center [795, 177] width 946 height 79
click at [383, 170] on textarea "1/4" holes every 40" for distribution in sand filter with" at bounding box center [795, 177] width 946 height 79
click at [330, 194] on textarea "1/4" holes every 40" for distribution in sand filter with" at bounding box center [795, 177] width 946 height 79
click at [643, 154] on textarea "1/4" holes every 40" for distribution in sand filter with" at bounding box center [795, 177] width 946 height 79
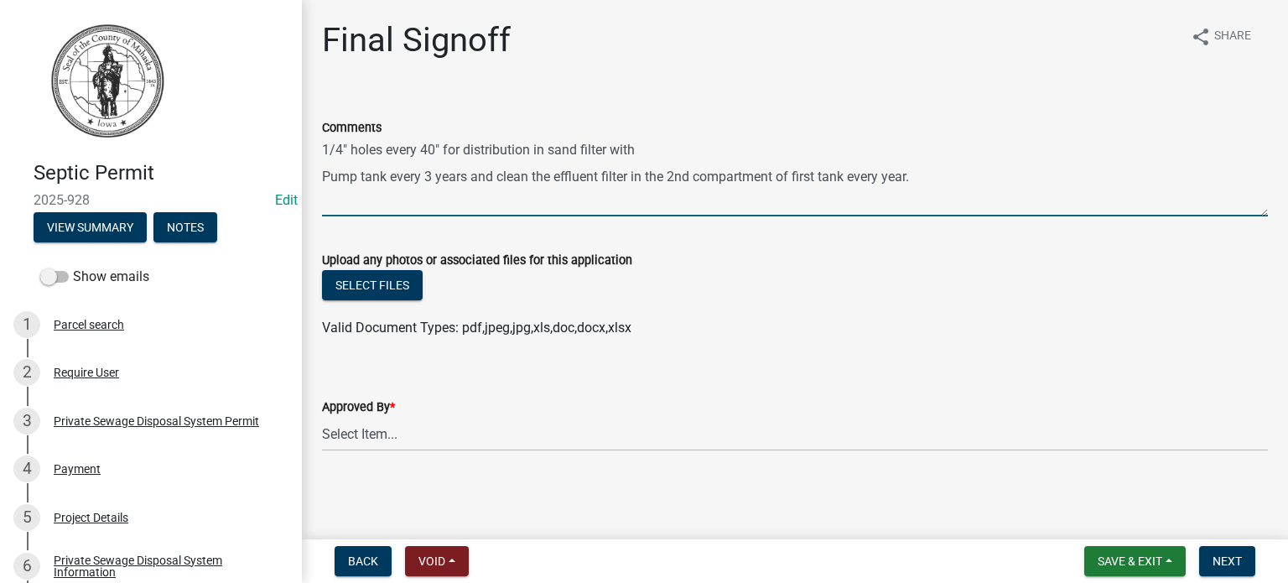
type textarea "1/4" holes every 40" for distribution in sand filter with Pump tank every 3 yea…"
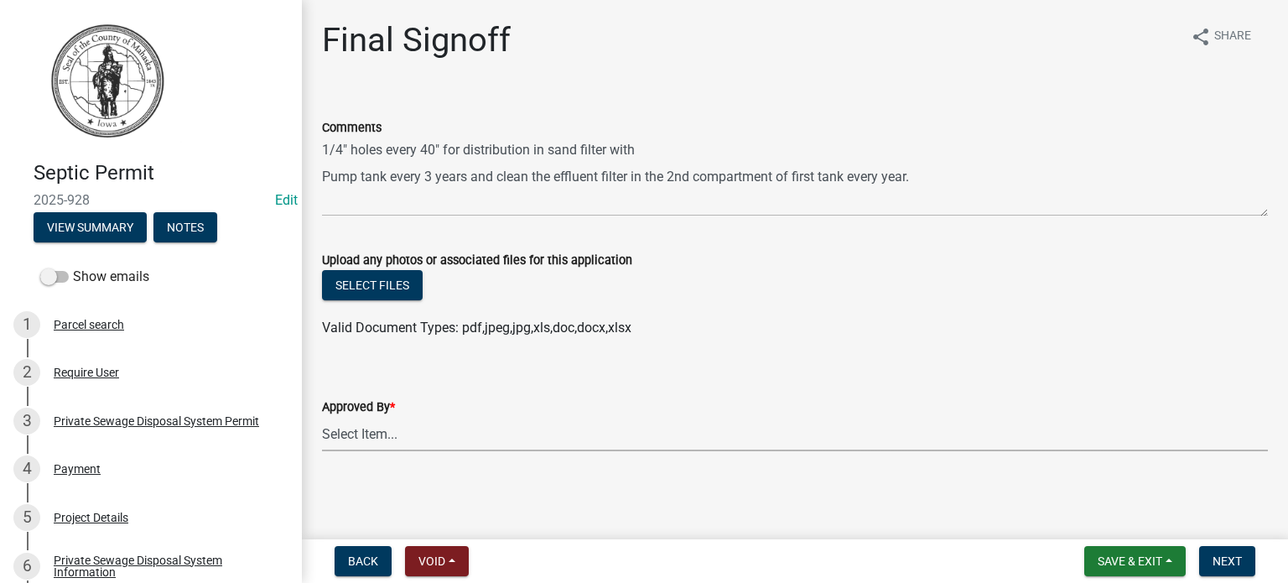
click at [363, 431] on select "Select Item... [PERSON_NAME]" at bounding box center [795, 434] width 946 height 34
click at [322, 417] on select "Select Item... [PERSON_NAME]" at bounding box center [795, 434] width 946 height 34
select select "c324bba7-ccb5-4e2e-998b-0b0f6e8b7551"
click at [1220, 563] on span "Next" at bounding box center [1227, 560] width 29 height 13
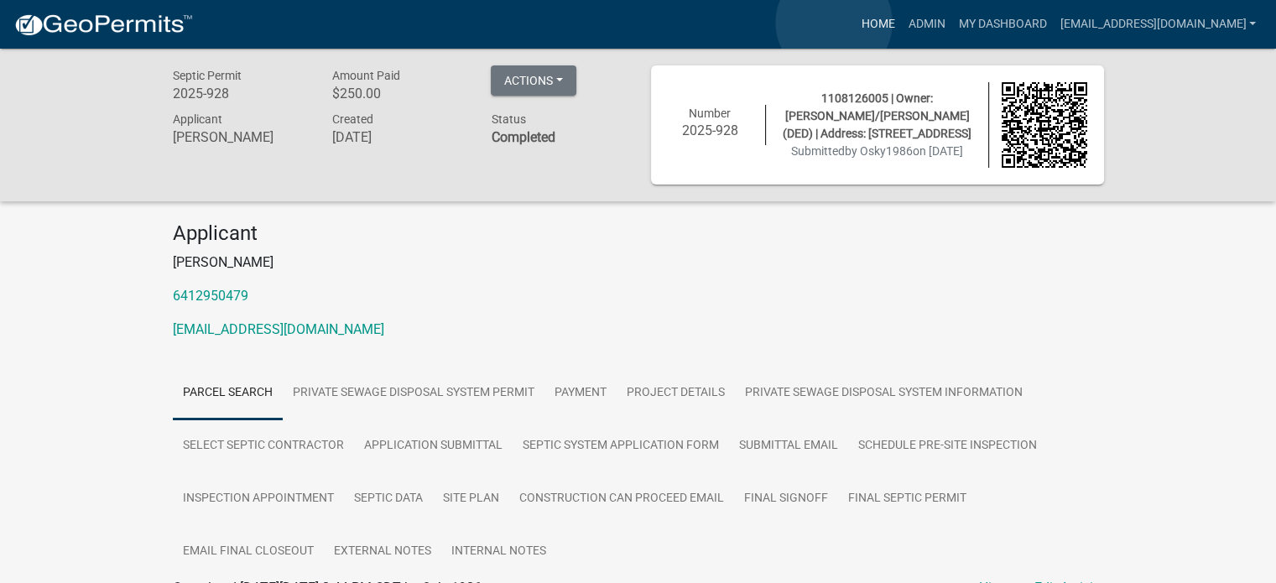
click at [854, 23] on link "Home" at bounding box center [877, 24] width 47 height 32
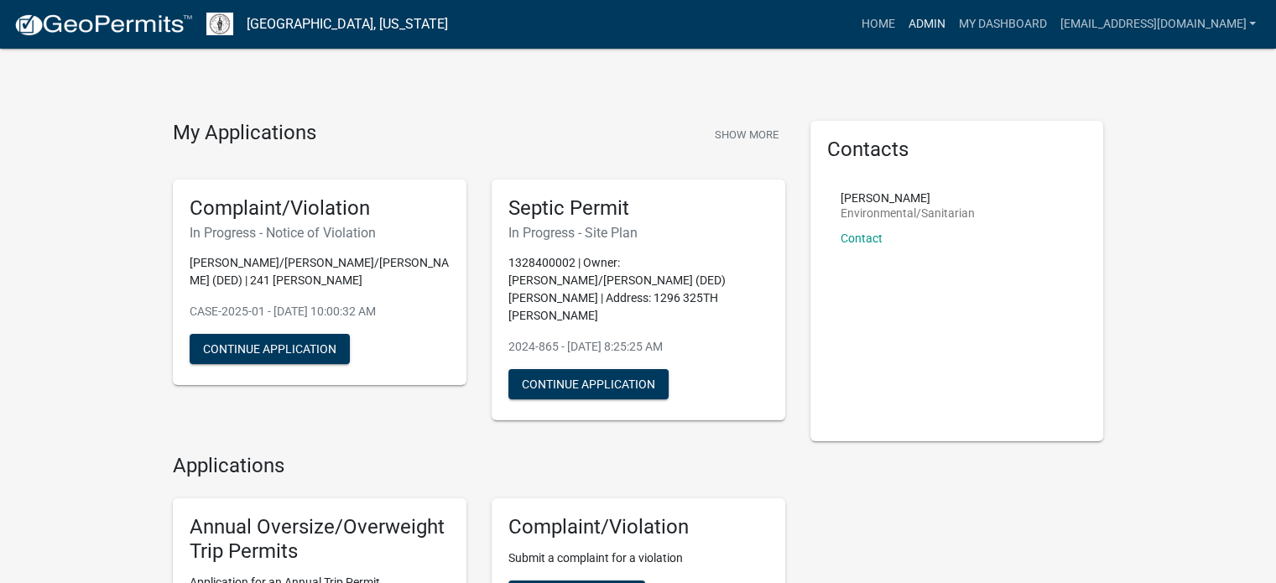
click at [907, 29] on link "Admin" at bounding box center [926, 24] width 50 height 32
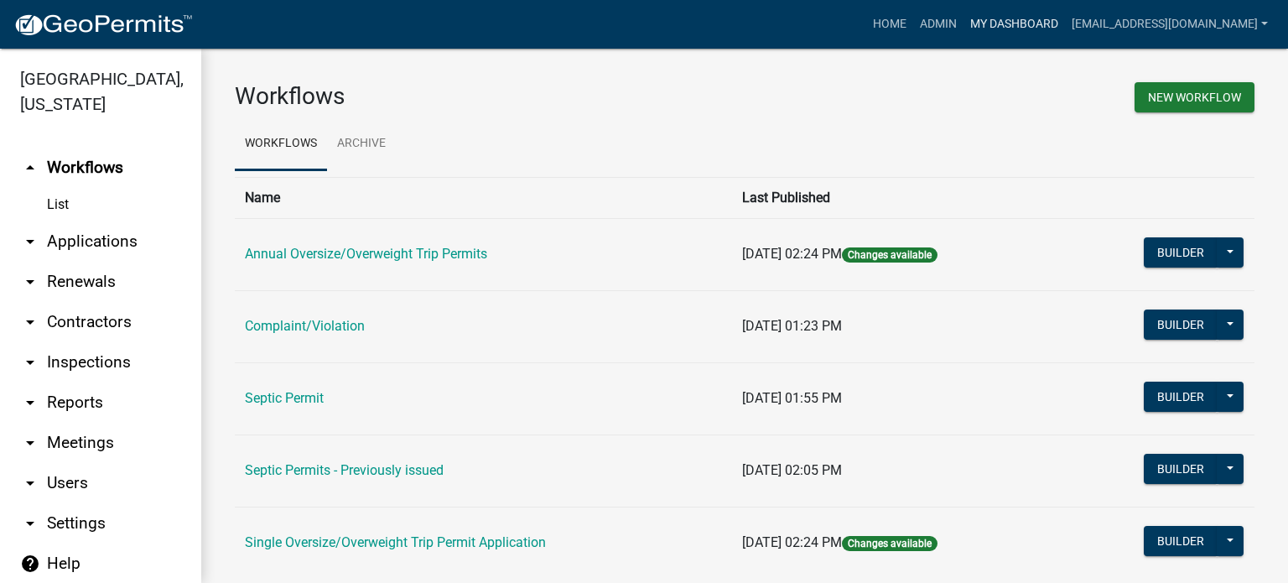
click at [971, 23] on link "My Dashboard" at bounding box center [1014, 24] width 101 height 32
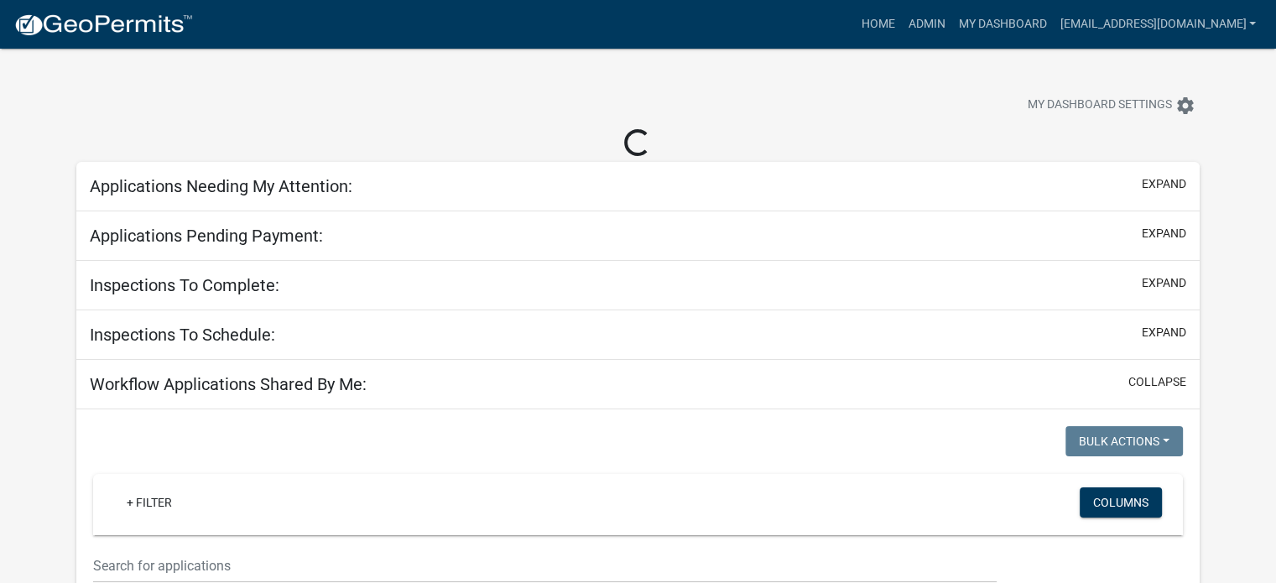
select select "3: 100"
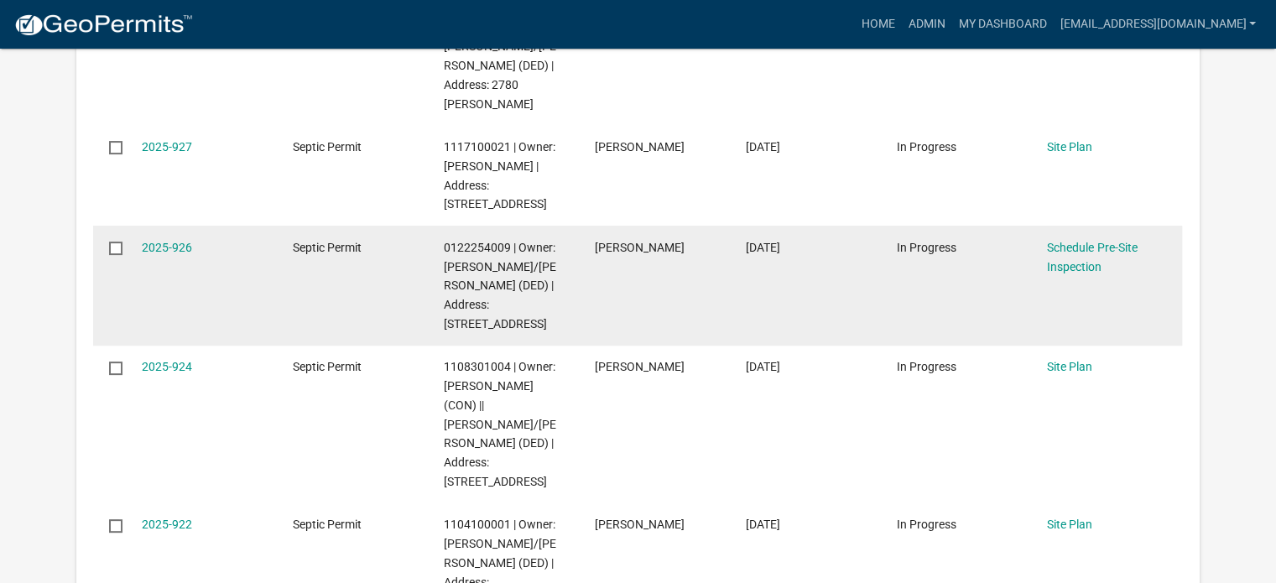
scroll to position [503, 0]
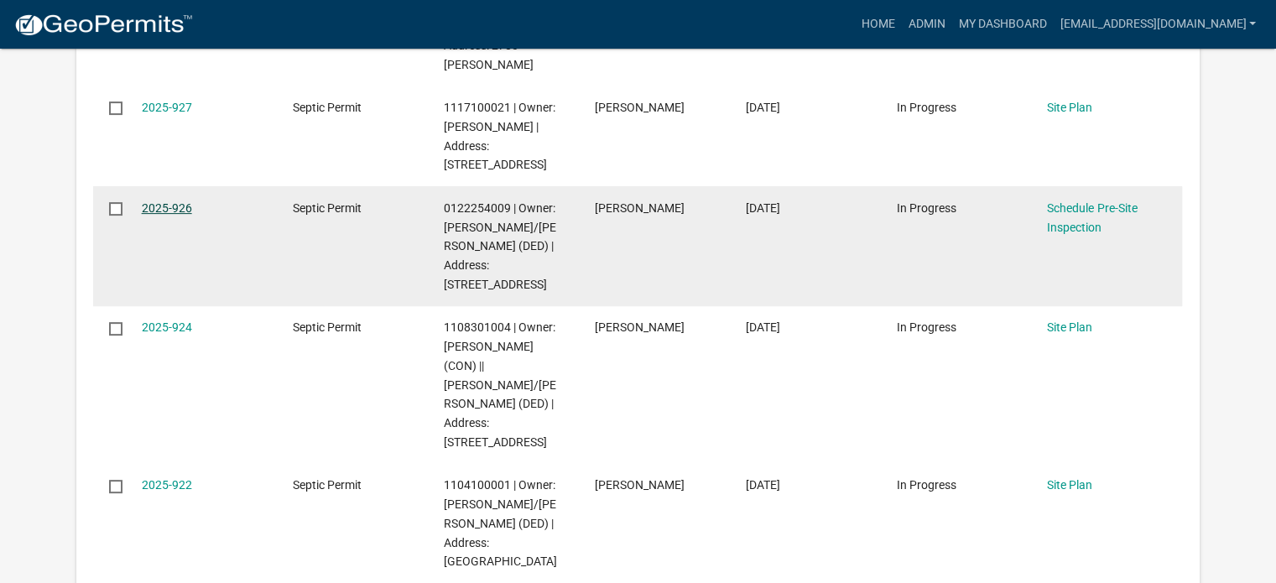
click at [178, 201] on link "2025-926" at bounding box center [167, 207] width 50 height 13
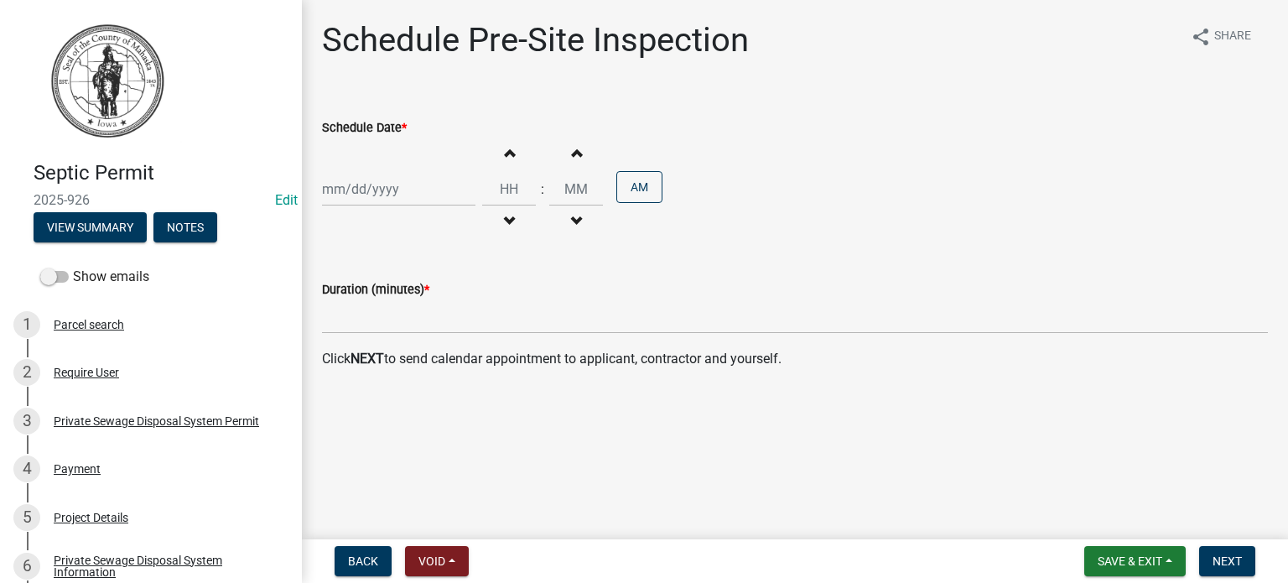
click at [398, 193] on div at bounding box center [399, 189] width 154 height 34
select select "9"
select select "2025"
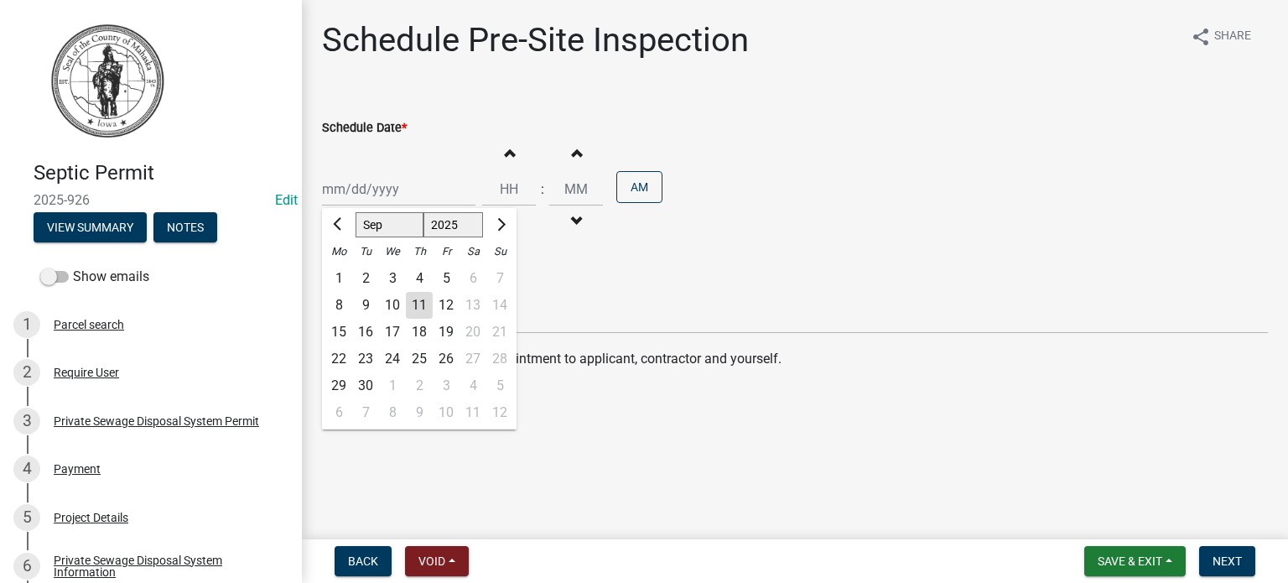
click at [446, 306] on div "12" at bounding box center [446, 305] width 27 height 27
type input "[DATE]"
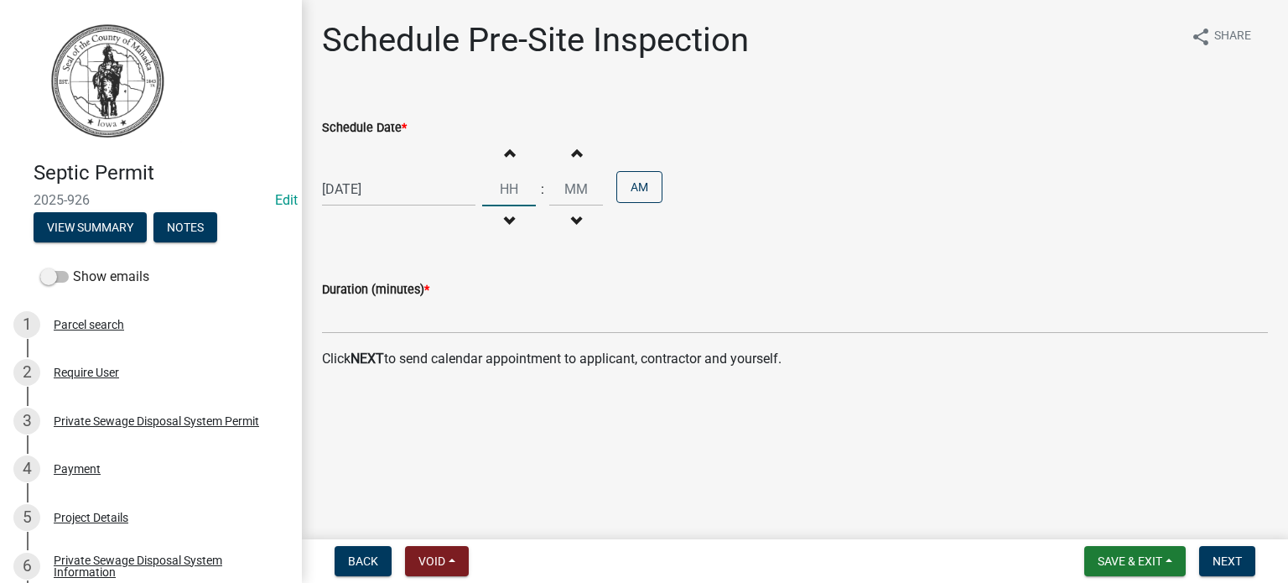
click at [508, 192] on input "Hours" at bounding box center [509, 189] width 54 height 34
type input "03"
click at [564, 188] on input "00" at bounding box center [576, 189] width 54 height 34
click at [577, 187] on input "00" at bounding box center [576, 189] width 54 height 34
click at [572, 154] on span "button" at bounding box center [576, 152] width 8 height 13
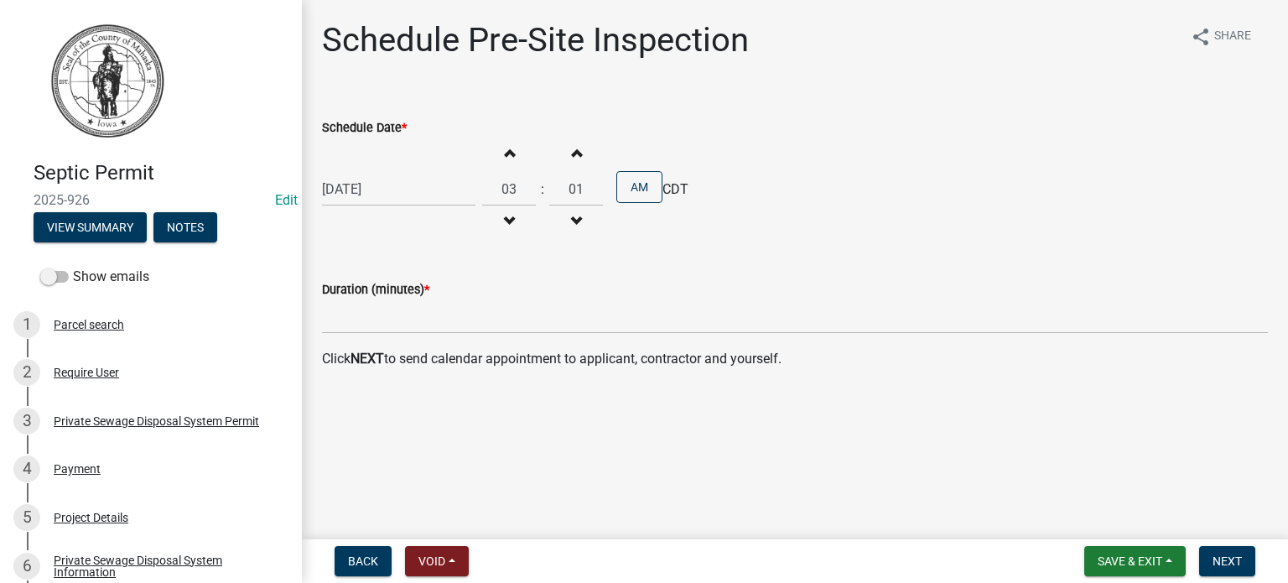
click at [572, 154] on span "button" at bounding box center [576, 152] width 8 height 13
type input "03"
drag, startPoint x: 580, startPoint y: 191, endPoint x: 556, endPoint y: 190, distance: 24.3
click at [556, 190] on input "03" at bounding box center [576, 189] width 54 height 34
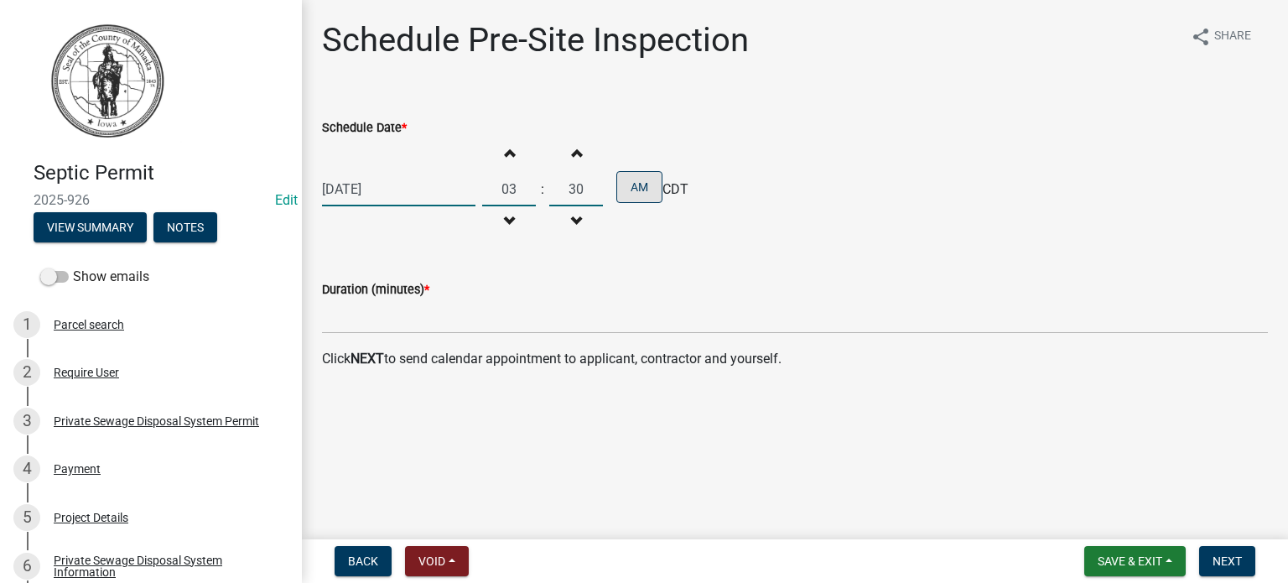
type input "30"
click at [633, 188] on button "AM" at bounding box center [640, 187] width 46 height 32
click at [726, 262] on div "Duration (minutes) *" at bounding box center [795, 295] width 946 height 78
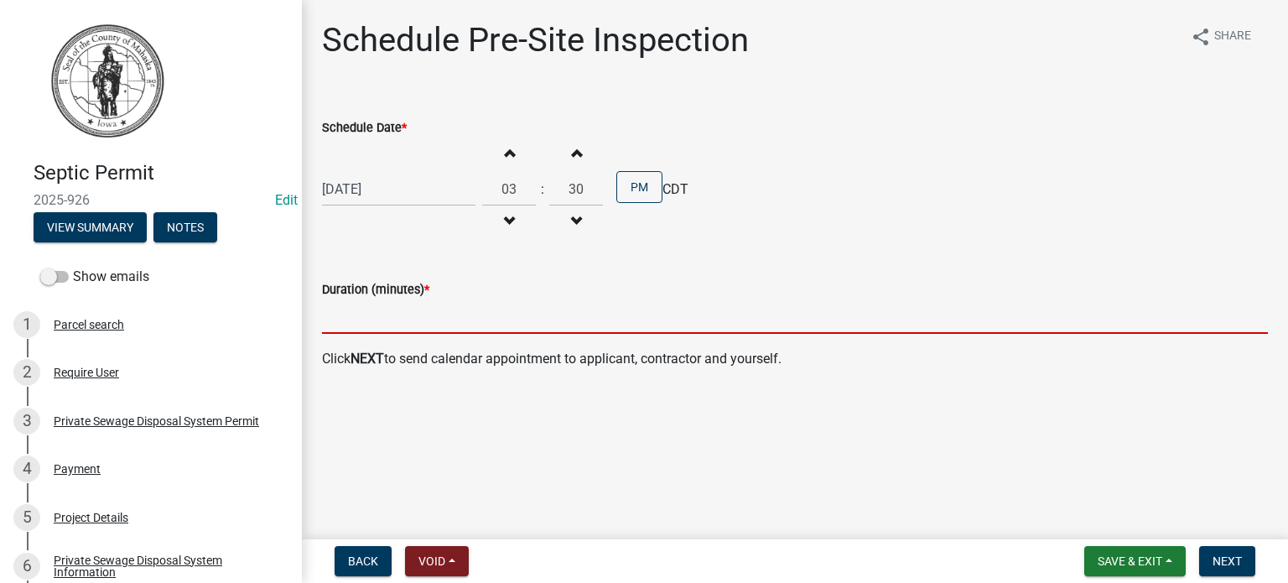
click at [427, 325] on input "text" at bounding box center [795, 316] width 946 height 34
type input "15"
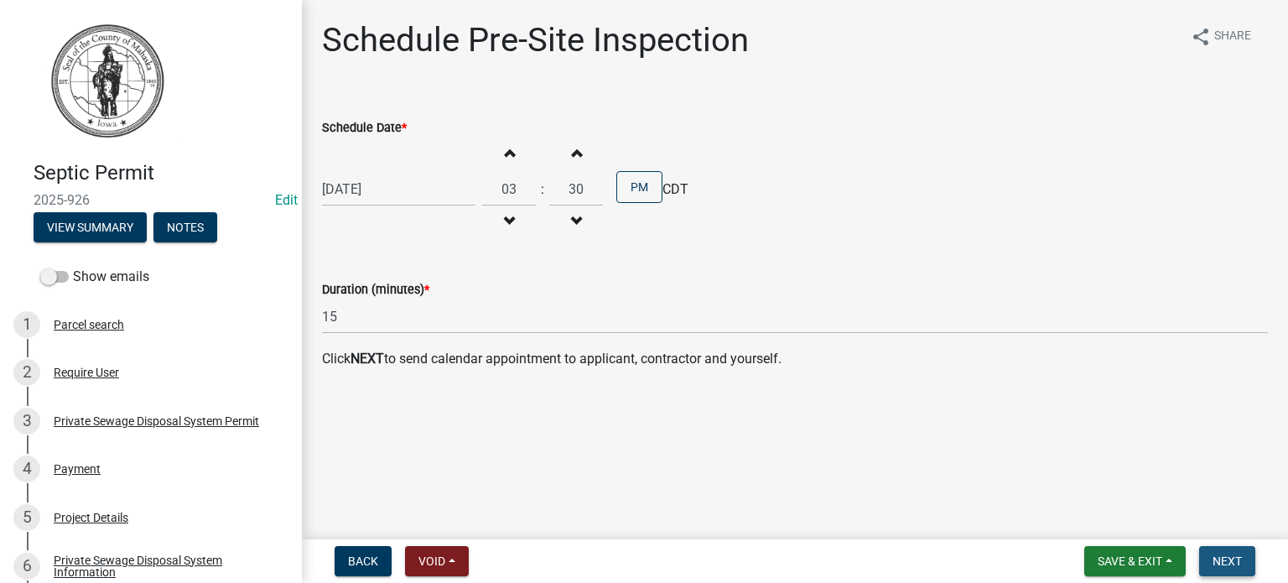
click at [1229, 561] on span "Next" at bounding box center [1227, 560] width 29 height 13
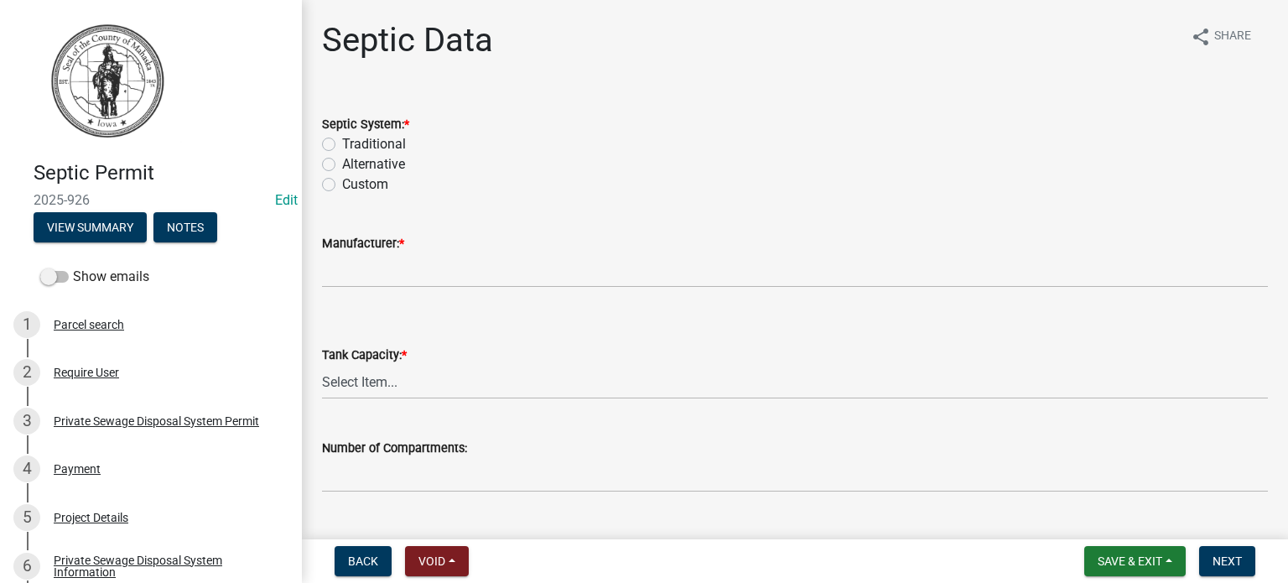
click at [342, 143] on label "Traditional" at bounding box center [374, 144] width 64 height 20
click at [342, 143] on input "Traditional" at bounding box center [347, 139] width 11 height 11
radio input "true"
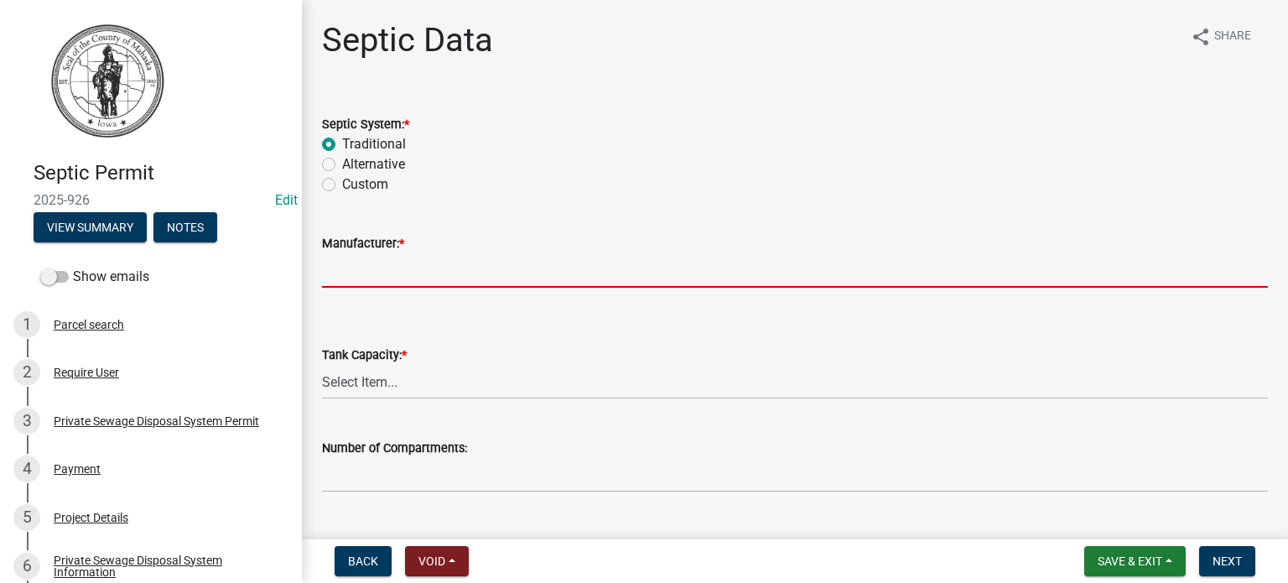
click at [366, 268] on input "Manufacturer: *" at bounding box center [795, 270] width 946 height 34
type input "Liebus"
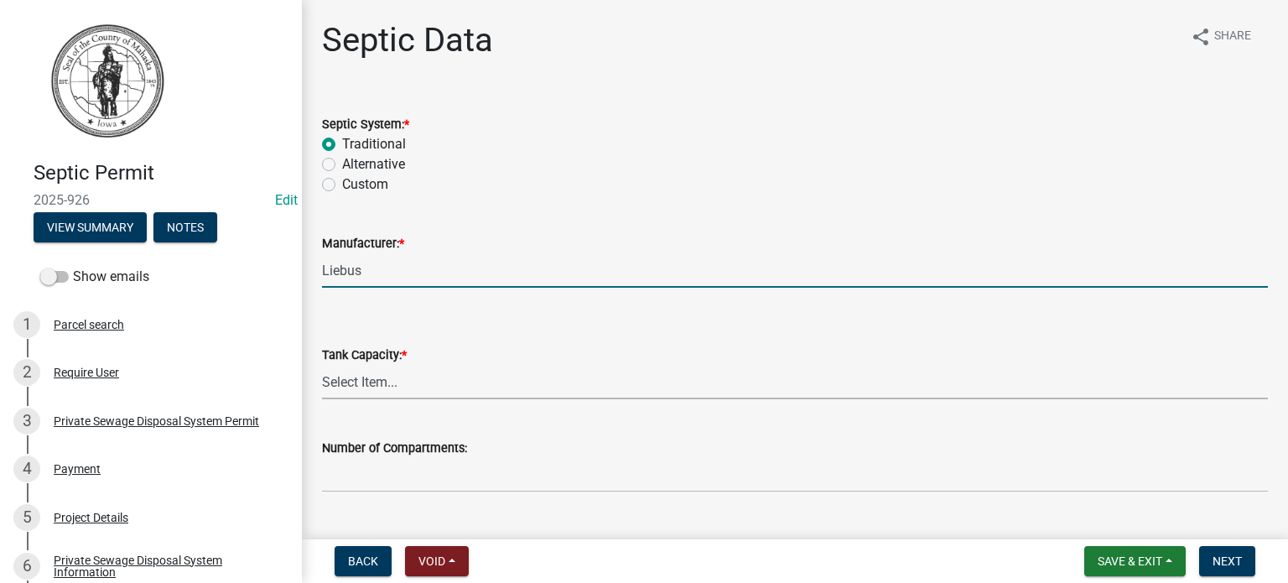
click at [399, 383] on select "Select Item... 500 1000 1250 1500 1750 2000 N/A" at bounding box center [795, 382] width 946 height 34
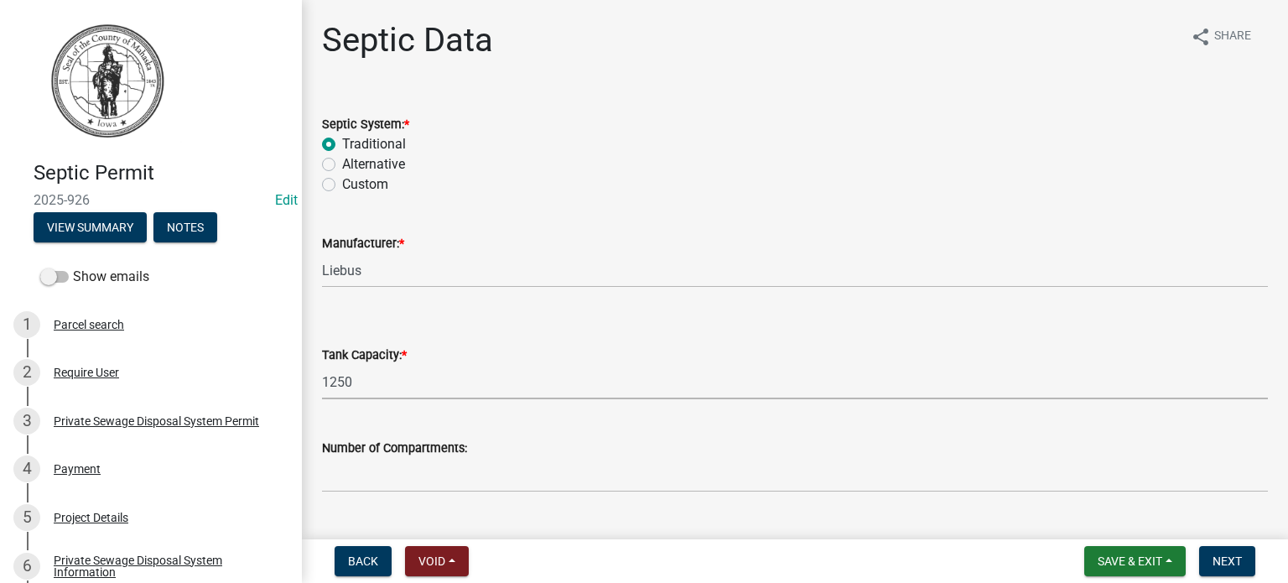
click at [322, 365] on select "Select Item... 500 1000 1250 1500 1750 2000 N/A" at bounding box center [795, 382] width 946 height 34
select select "9b046bec-0e7f-4271-9a53-56a7345c421d"
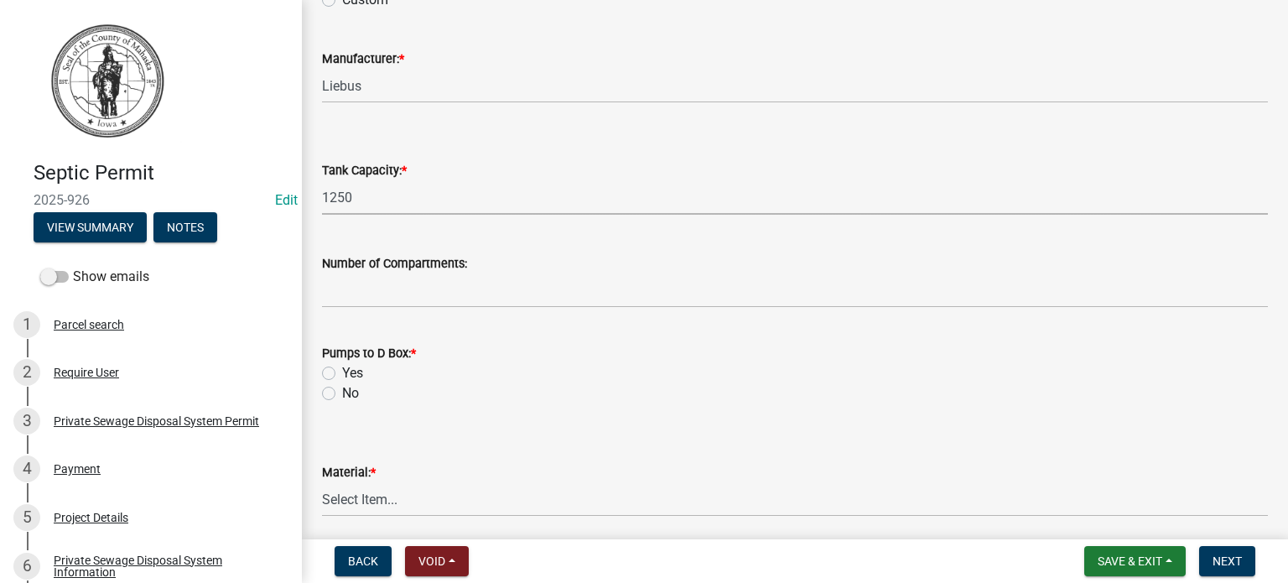
scroll to position [252, 0]
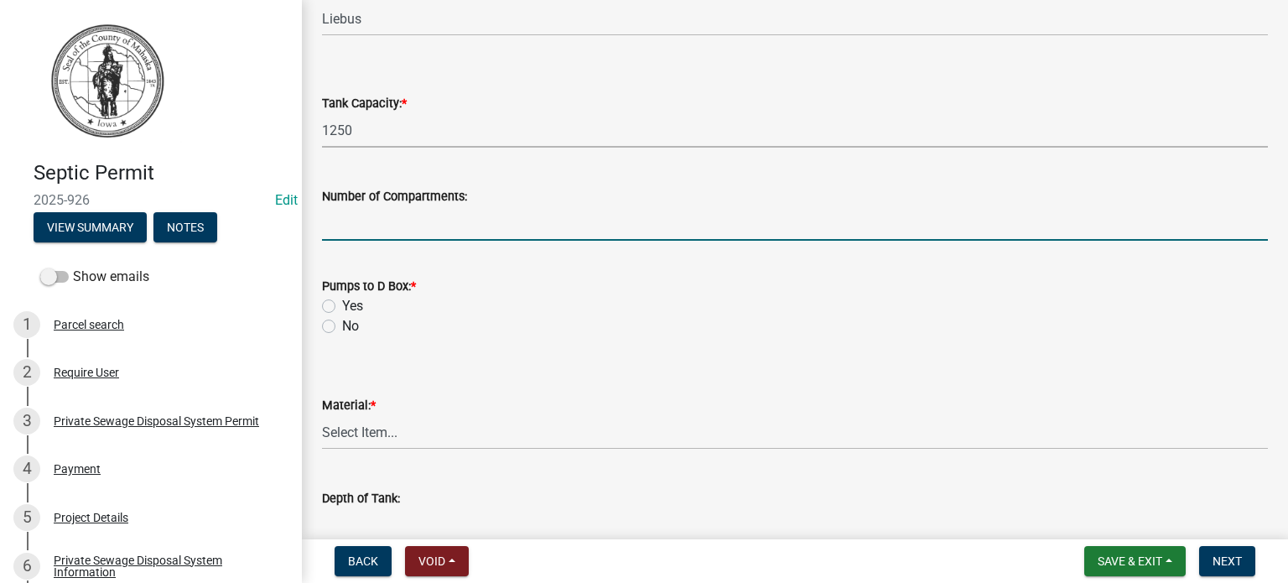
click at [399, 221] on input "text" at bounding box center [795, 223] width 946 height 34
type input "3"
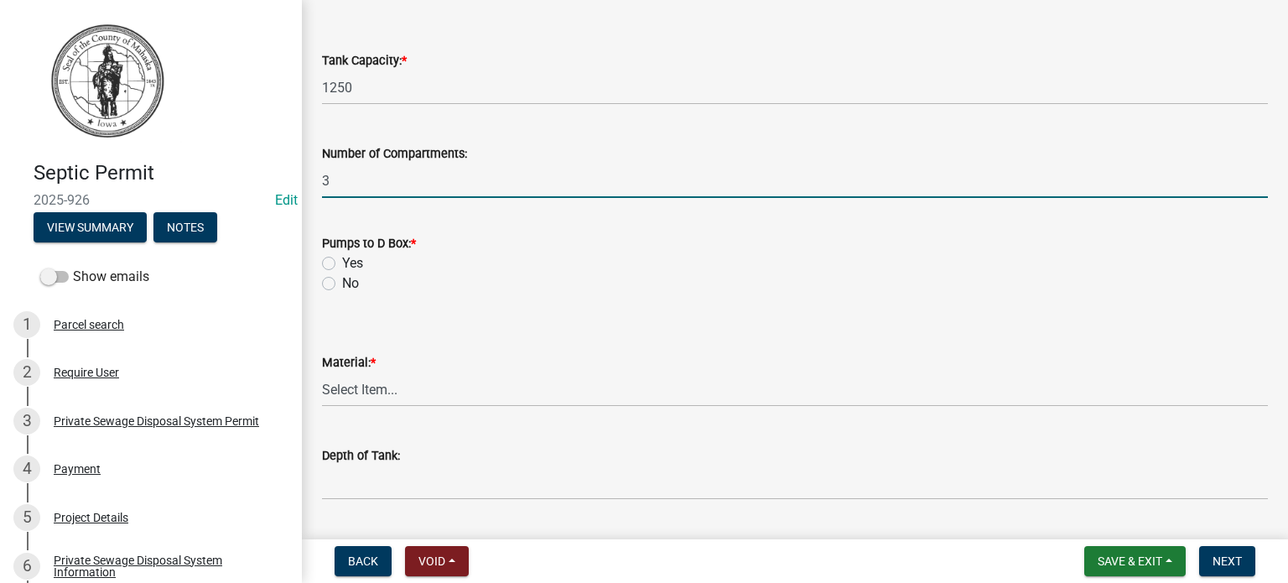
scroll to position [336, 0]
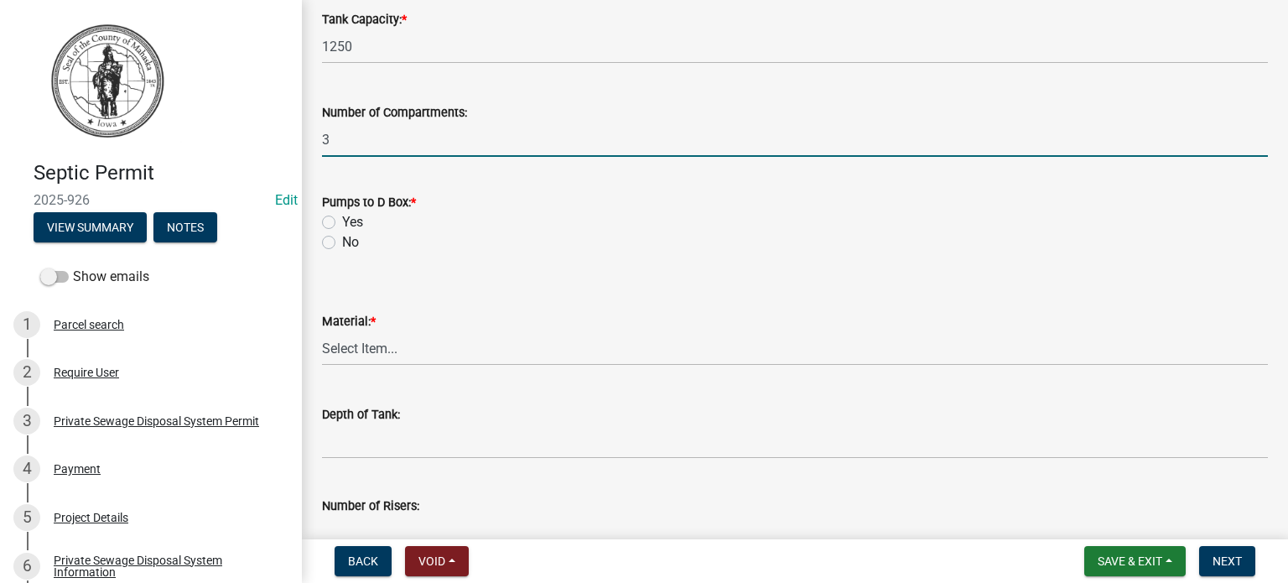
click at [342, 224] on label "Yes" at bounding box center [352, 222] width 21 height 20
click at [342, 223] on input "Yes" at bounding box center [347, 217] width 11 height 11
radio input "true"
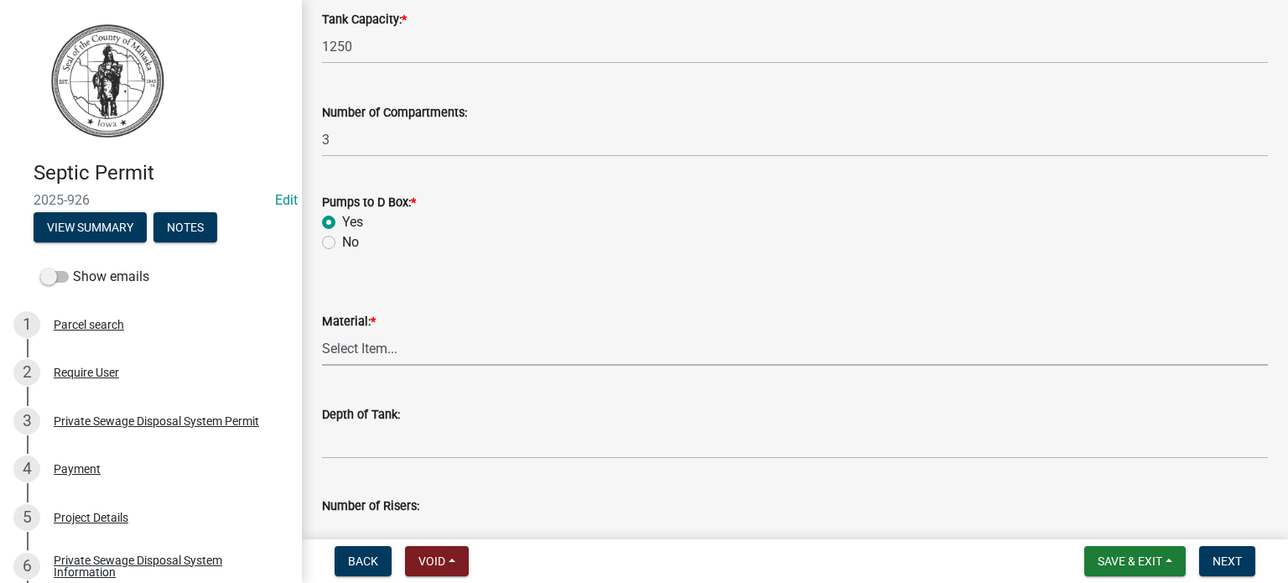
click at [374, 345] on select "Select Item... Concrete Plastic Fiberglass N/A" at bounding box center [795, 348] width 946 height 34
click at [322, 331] on select "Select Item... Concrete Plastic Fiberglass N/A" at bounding box center [795, 348] width 946 height 34
select select "b56fbb1c-71e3-4093-a4f3-20b351ae0f90"
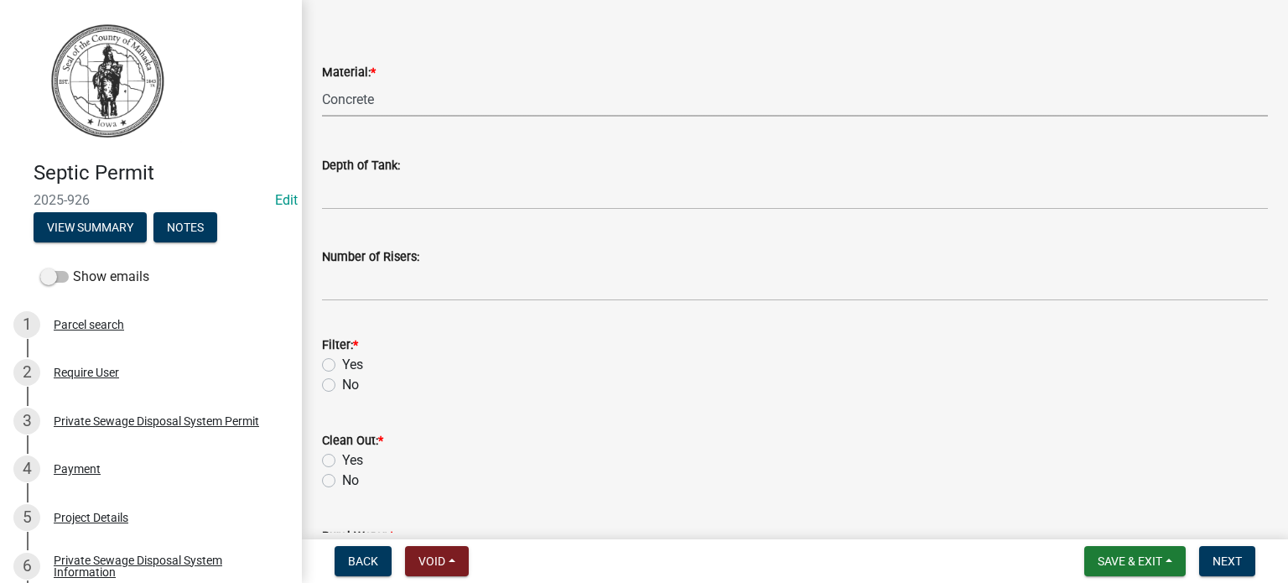
scroll to position [587, 0]
click at [1125, 560] on span "Save & Exit" at bounding box center [1130, 560] width 65 height 13
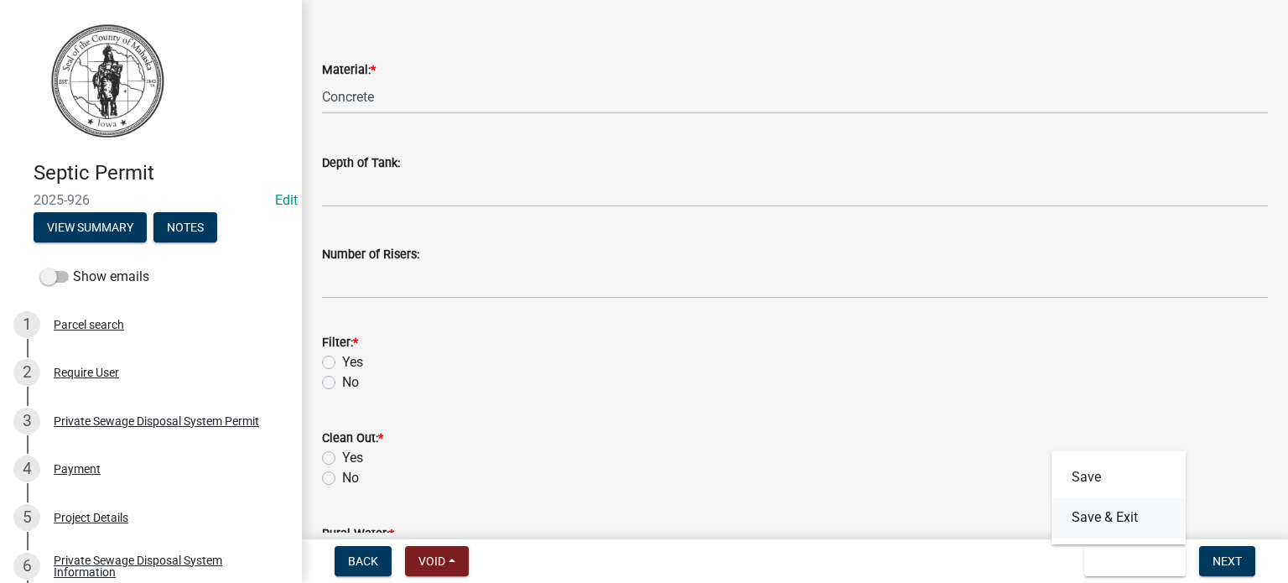
click at [1090, 523] on button "Save & Exit" at bounding box center [1119, 517] width 134 height 40
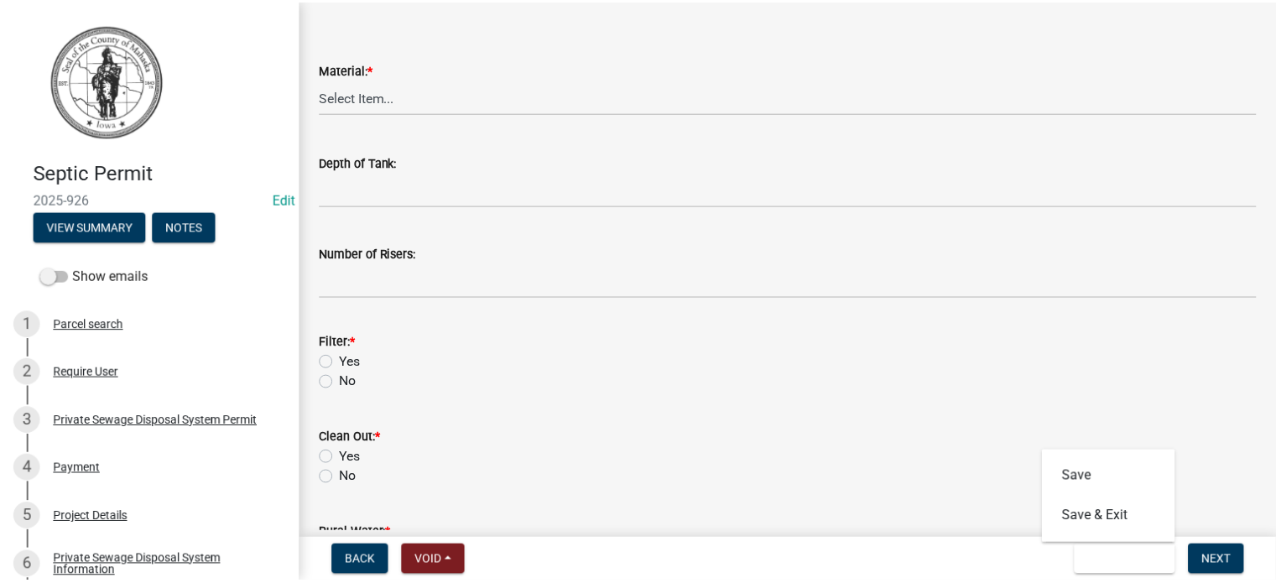
scroll to position [0, 0]
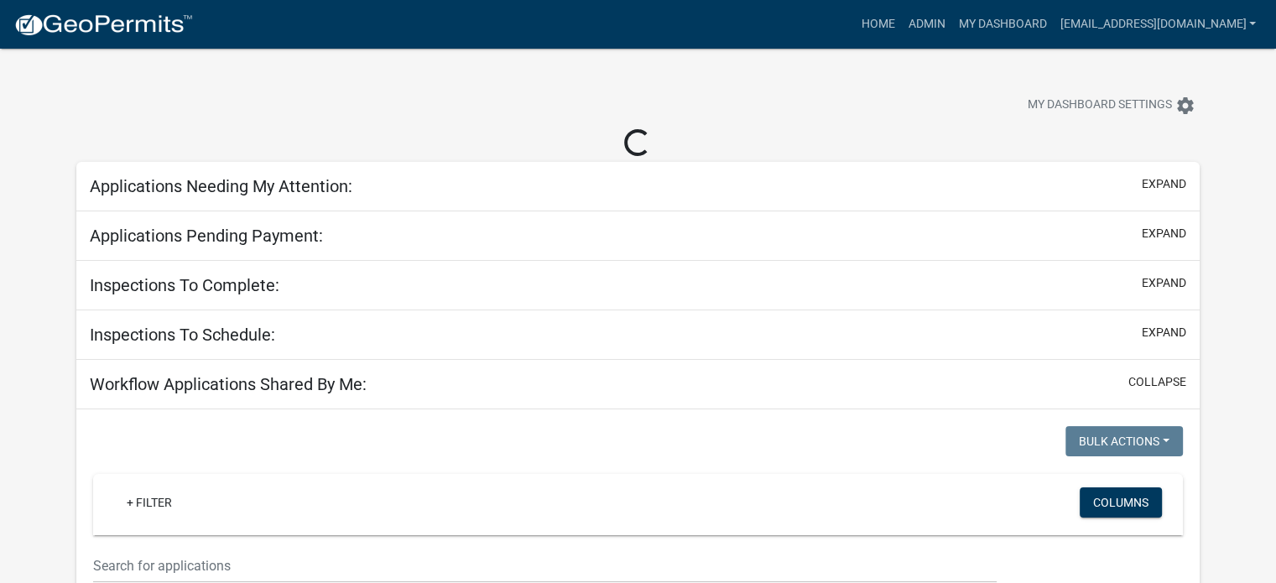
select select "3: 100"
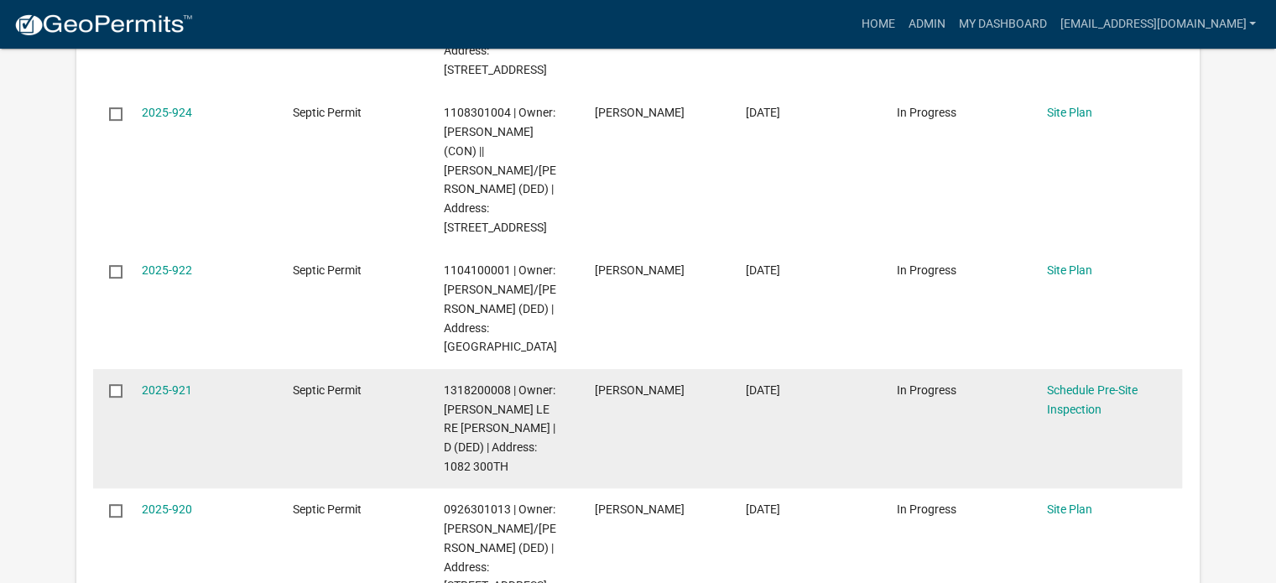
scroll to position [755, 0]
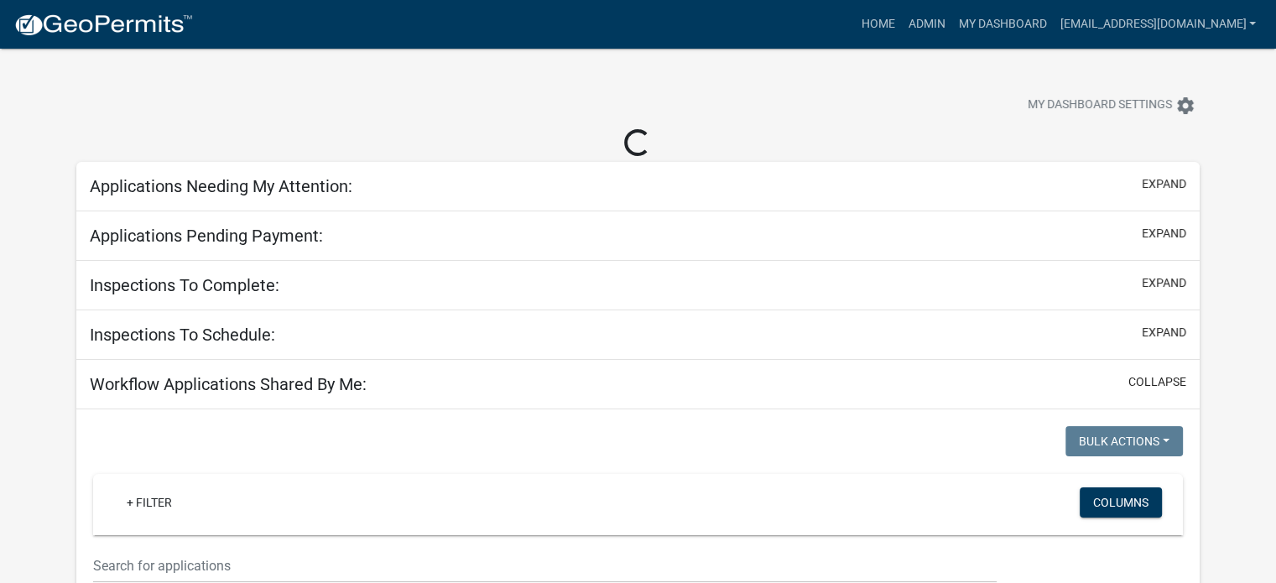
select select "3: 100"
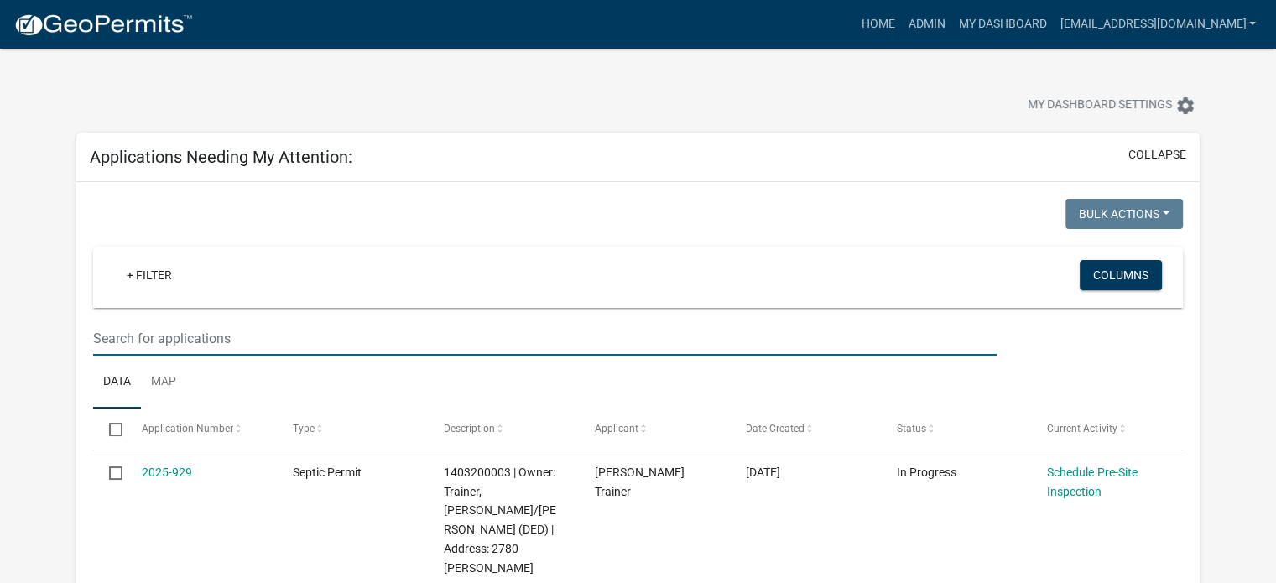
click at [219, 338] on input "text" at bounding box center [544, 338] width 903 height 34
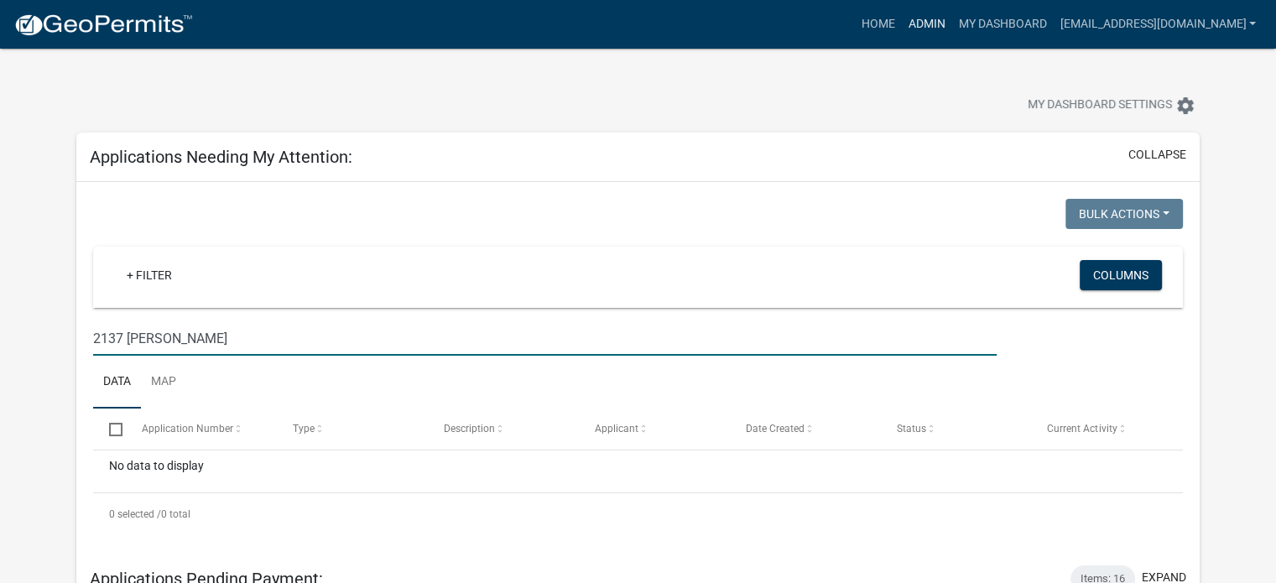
type input "2137 cordova"
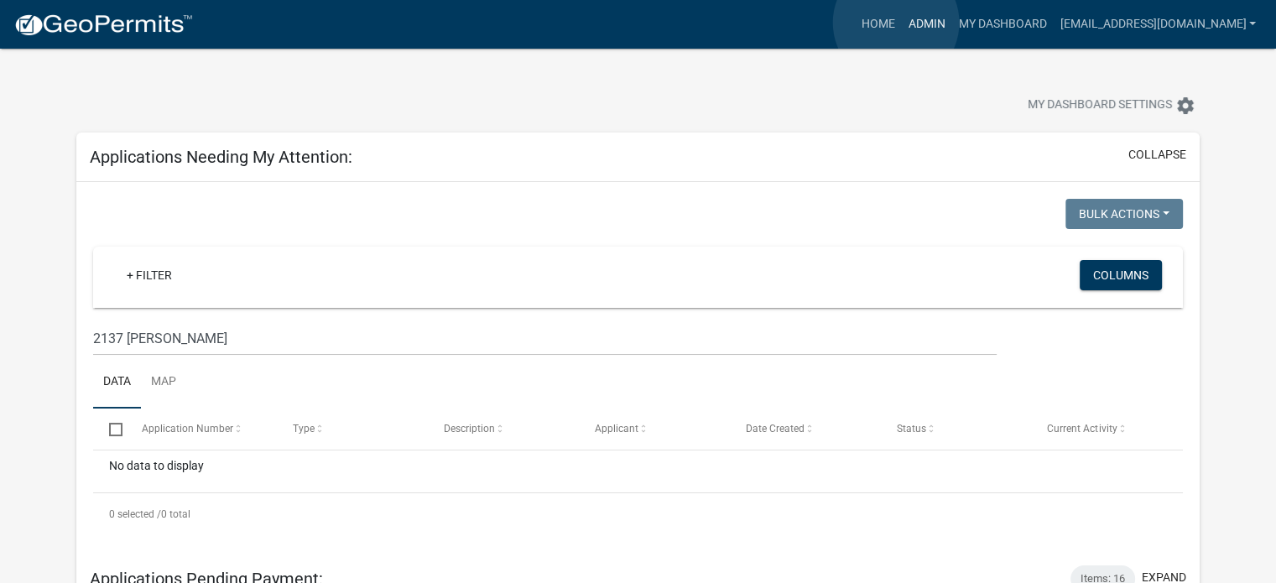
click at [901, 23] on link "Admin" at bounding box center [926, 24] width 50 height 32
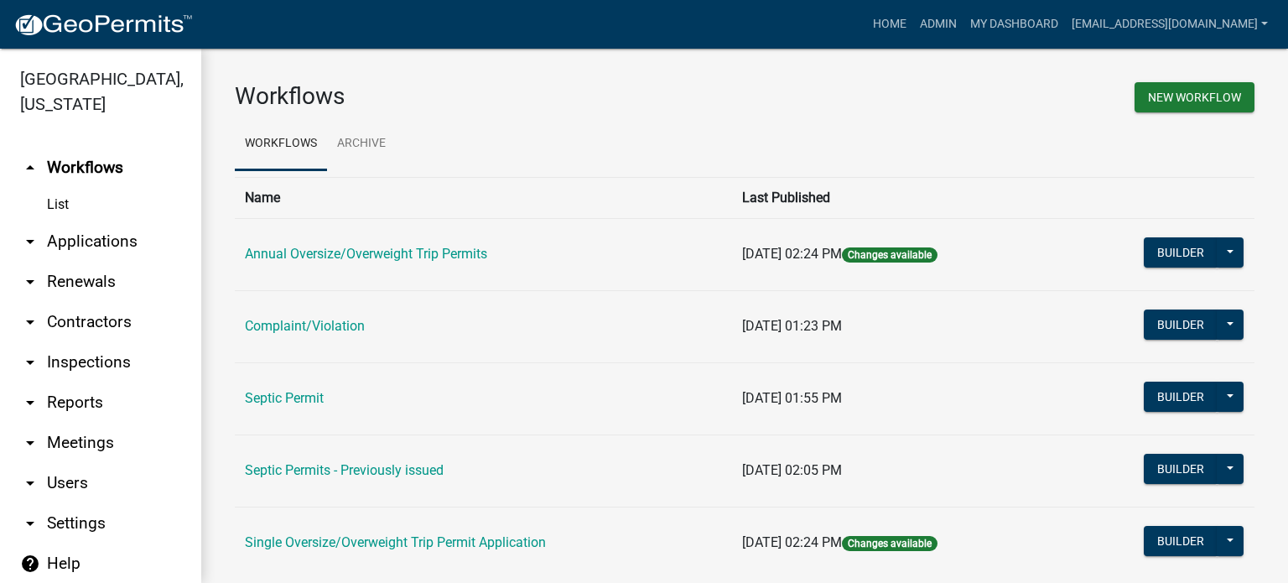
click at [71, 221] on link "arrow_drop_down Applications" at bounding box center [100, 241] width 201 height 40
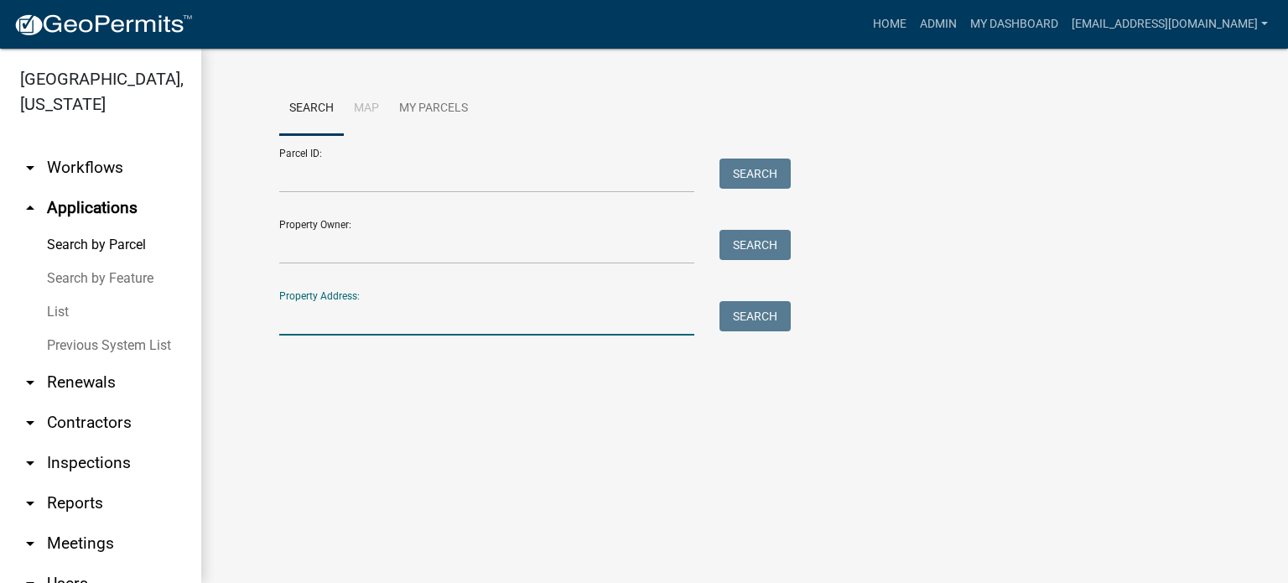
click at [341, 315] on input "Property Address:" at bounding box center [486, 318] width 415 height 34
type input "2137 cordova"
click at [764, 311] on button "Search" at bounding box center [755, 316] width 71 height 30
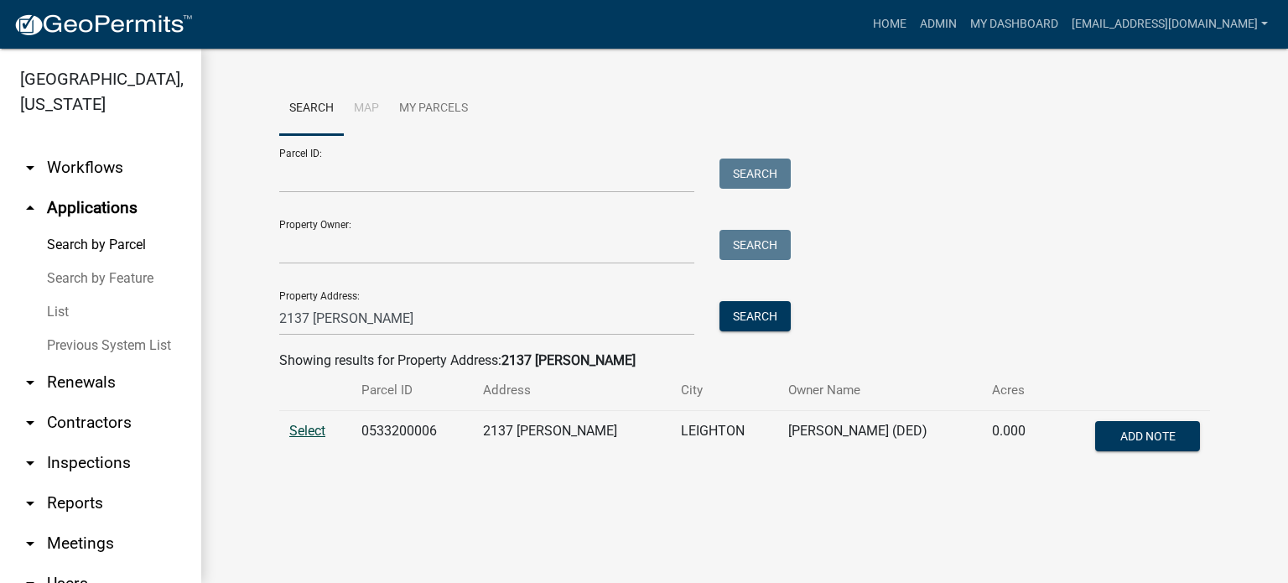
click at [310, 435] on span "Select" at bounding box center [307, 431] width 36 height 16
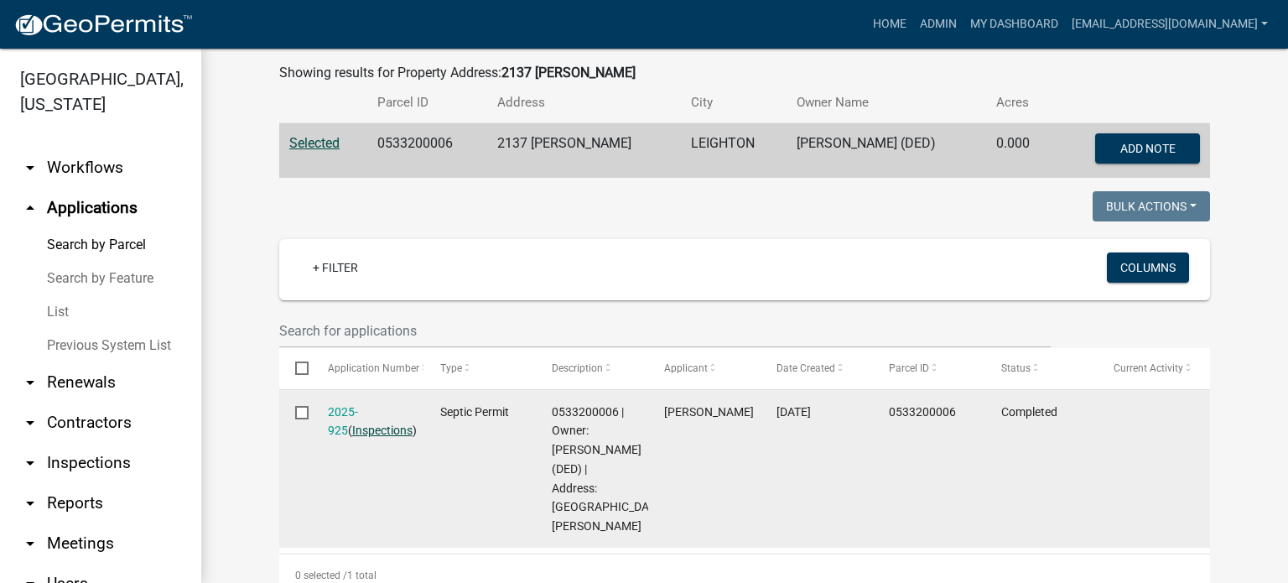
scroll to position [252, 0]
